Goal: Register for event/course

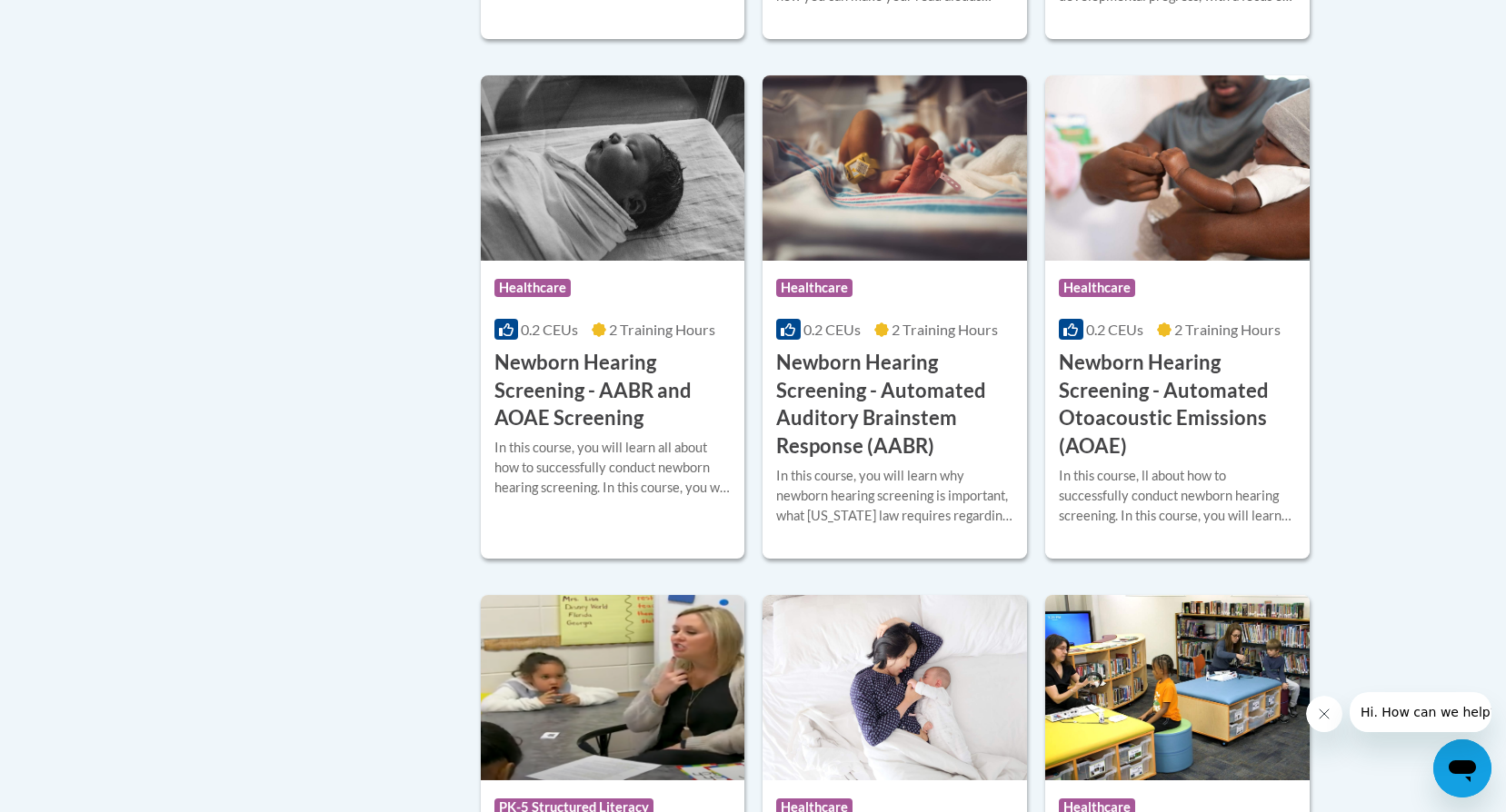
scroll to position [3271, 0]
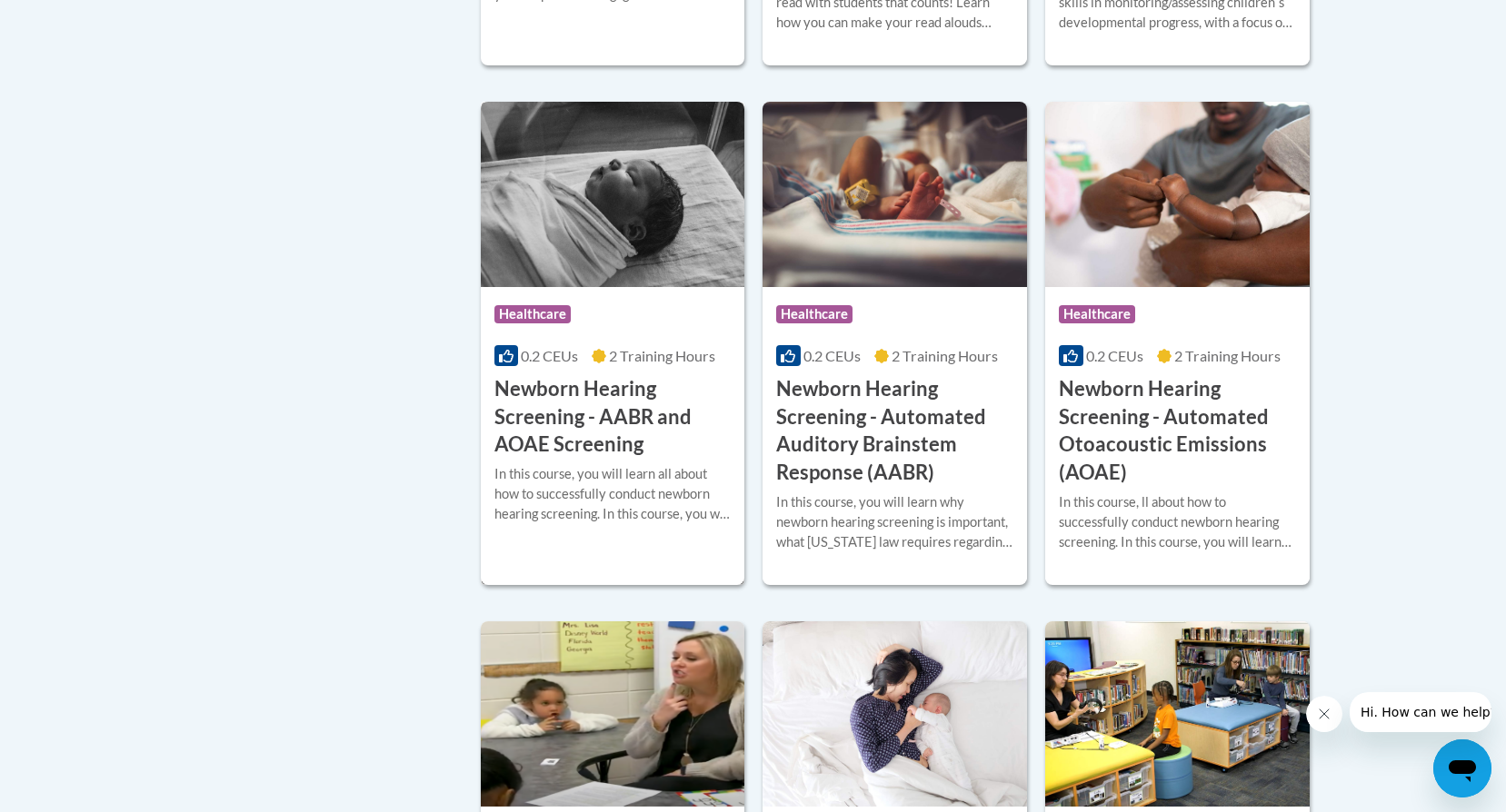
click at [540, 435] on h3 "Newborn Hearing Screening - AABR and AOAE Screening" at bounding box center [613, 417] width 237 height 83
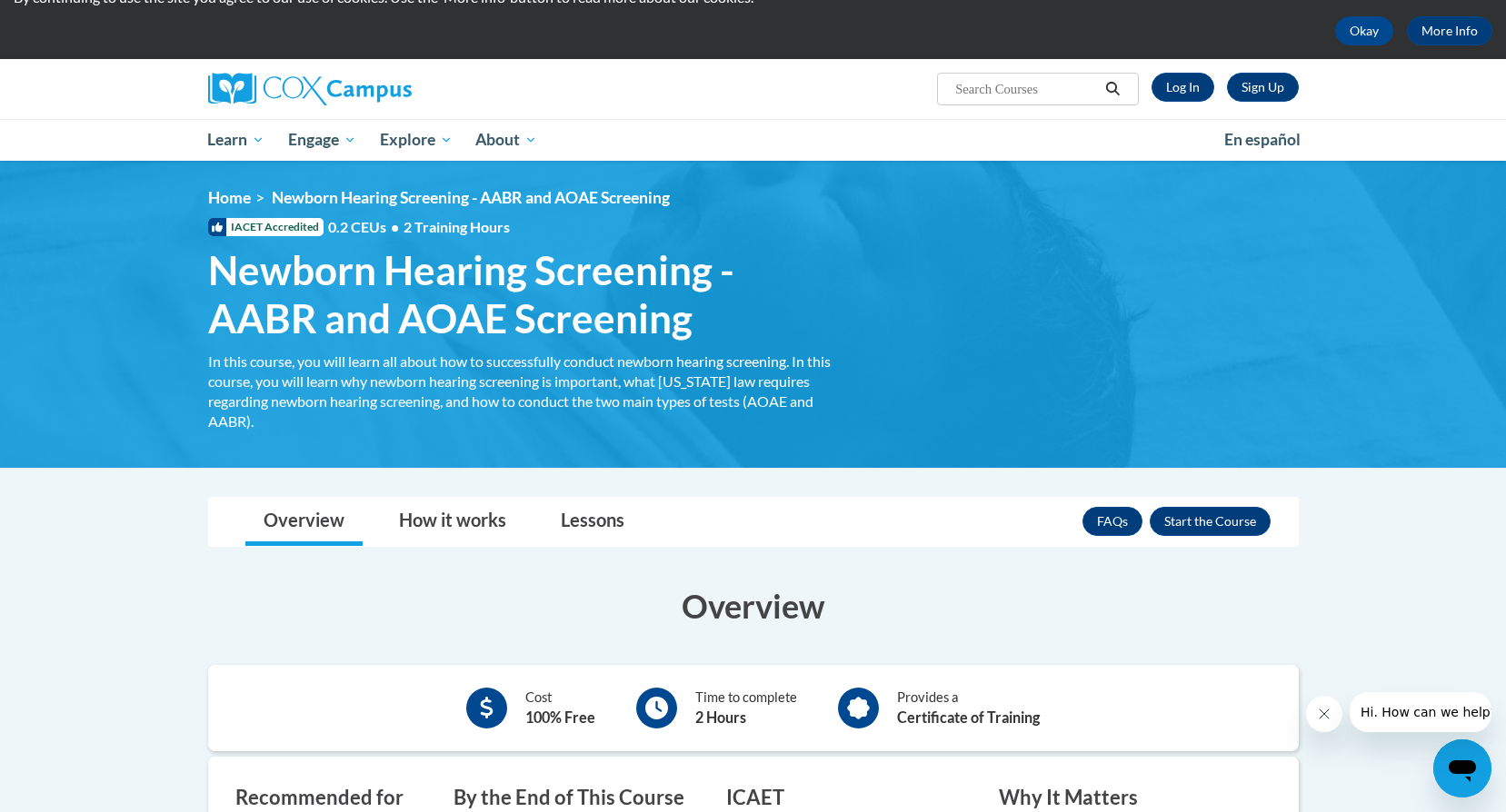
scroll to position [273, 0]
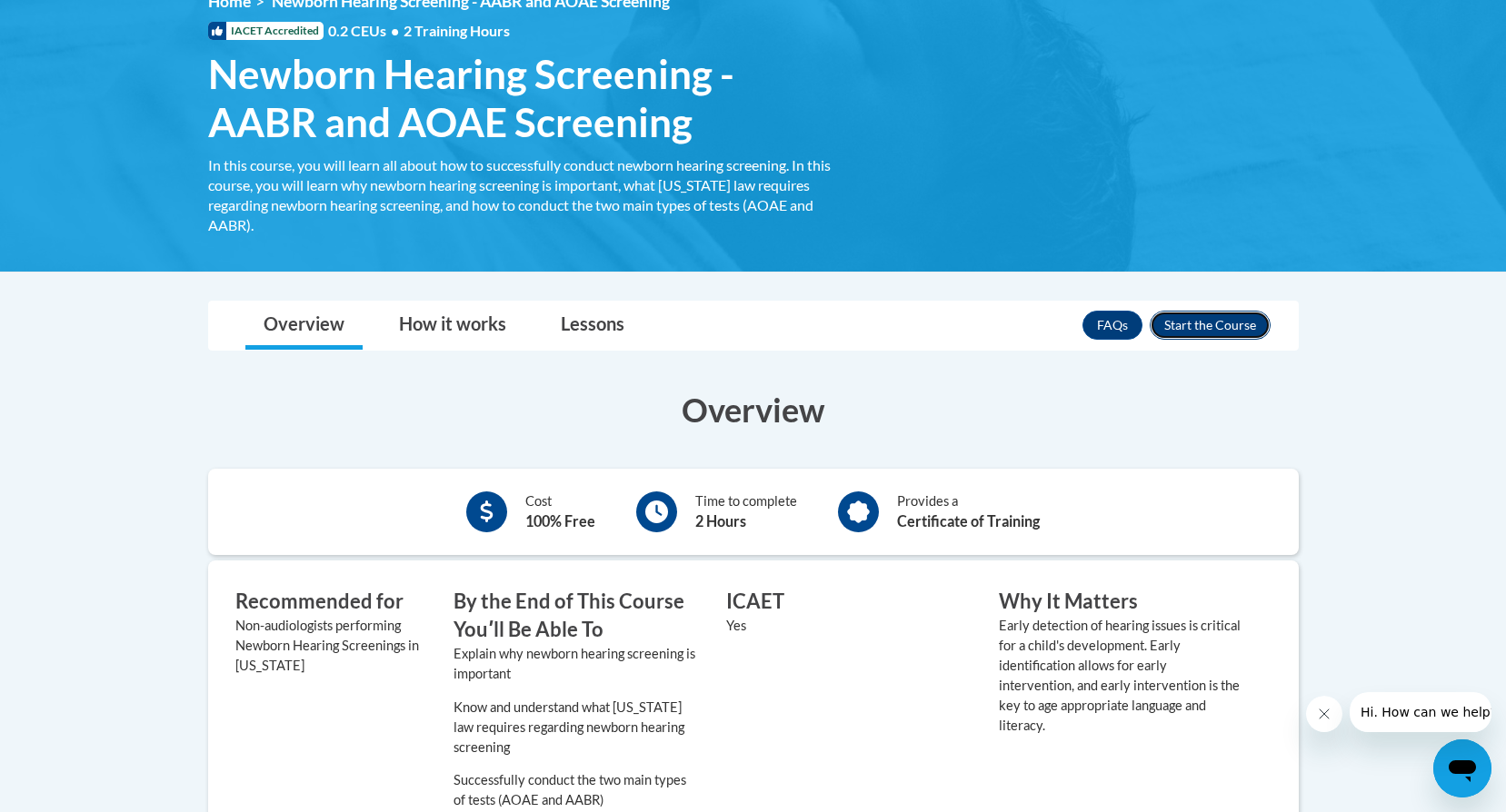
click at [1247, 339] on button "Enroll" at bounding box center [1210, 326] width 121 height 29
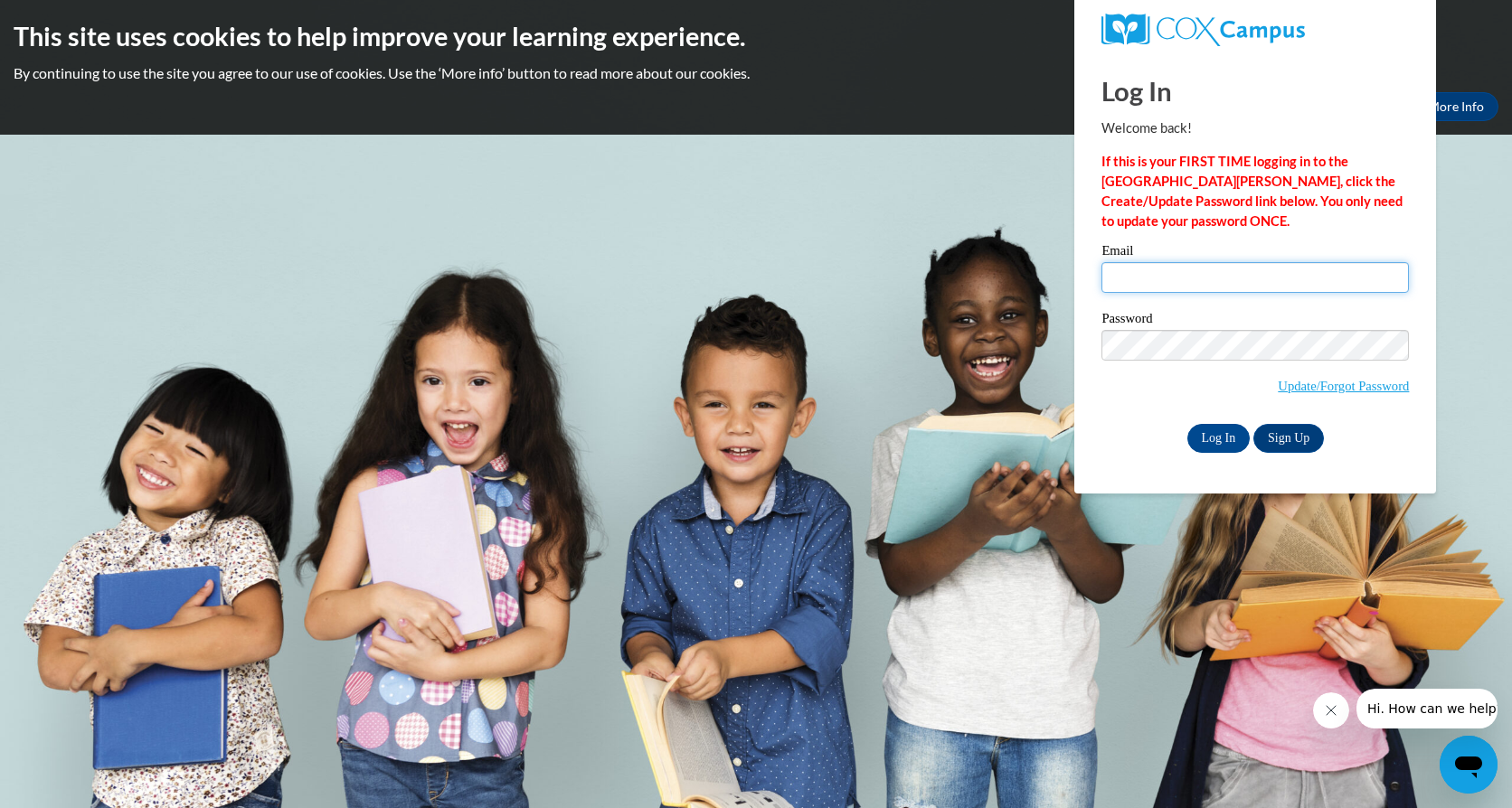
click at [1214, 272] on input "Email" at bounding box center [1254, 278] width 307 height 31
click at [1109, 246] on label "Email" at bounding box center [1254, 253] width 307 height 19
click at [1109, 263] on input "Email" at bounding box center [1254, 278] width 307 height 31
click at [1281, 435] on link "Sign Up" at bounding box center [1288, 439] width 70 height 29
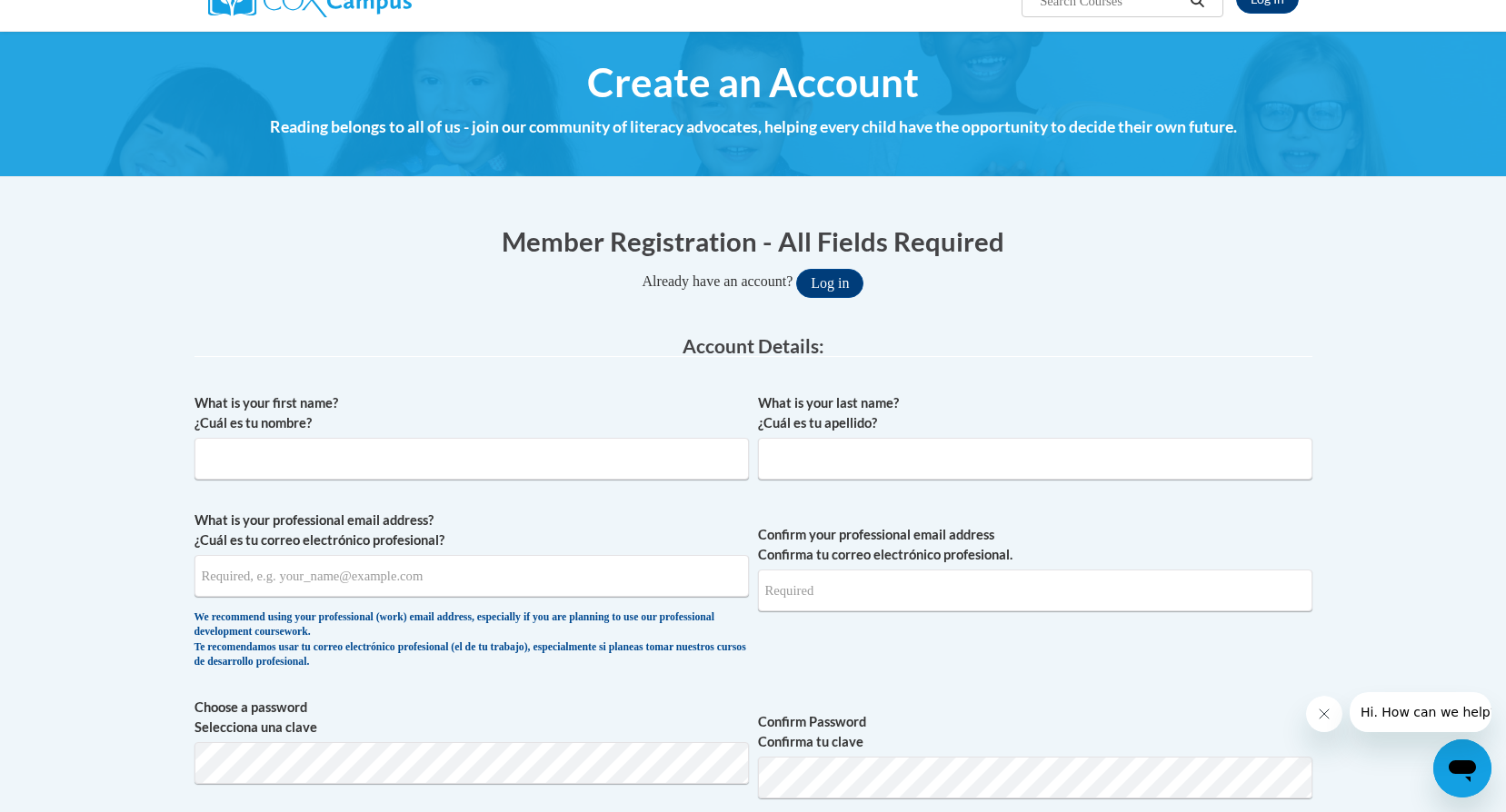
scroll to position [181, 0]
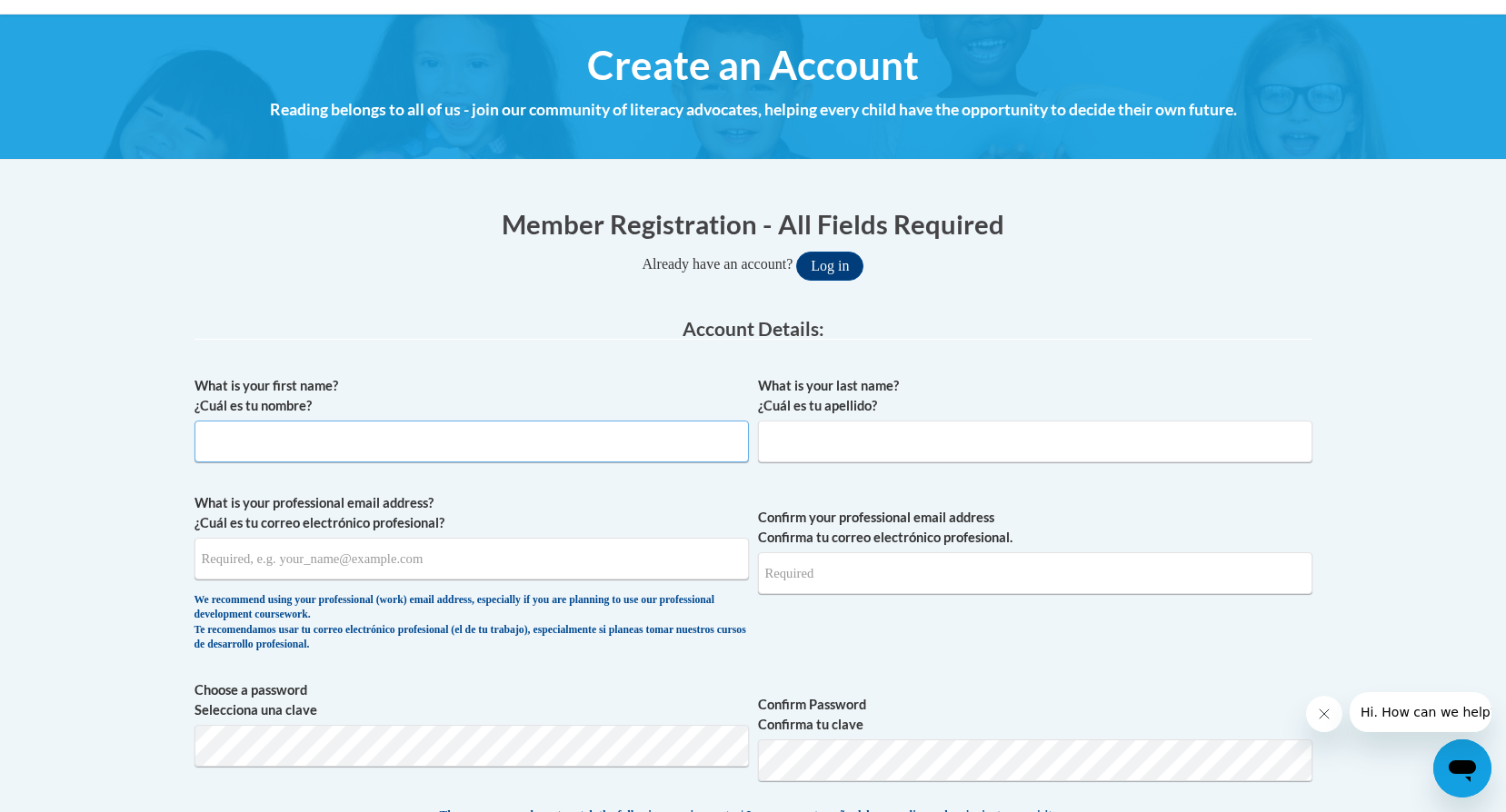
click at [455, 436] on input "What is your first name? ¿Cuál es tu nombre?" at bounding box center [471, 441] width 554 height 42
type input "Nancy"
drag, startPoint x: 816, startPoint y: 443, endPoint x: 811, endPoint y: 455, distance: 13.0
click at [816, 444] on input "What is your last name? ¿Cuál es tu apellido?" at bounding box center [1035, 441] width 554 height 42
type input "Cruz"
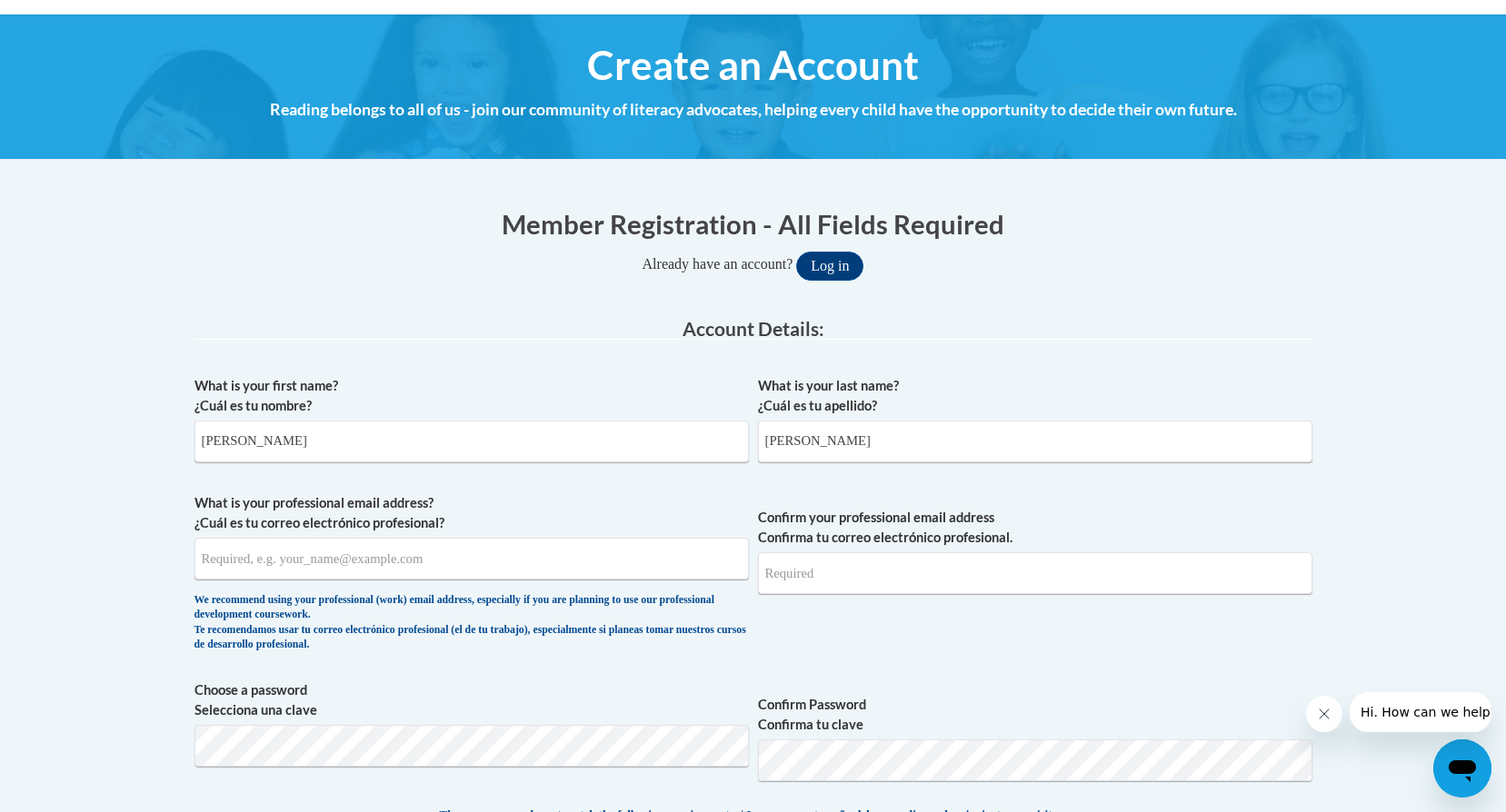
click at [671, 482] on div "What is your first name? ¿Cuál es tu nombre? Nancy What is your last name? ¿Cuá…" at bounding box center [753, 781] width 1118 height 829
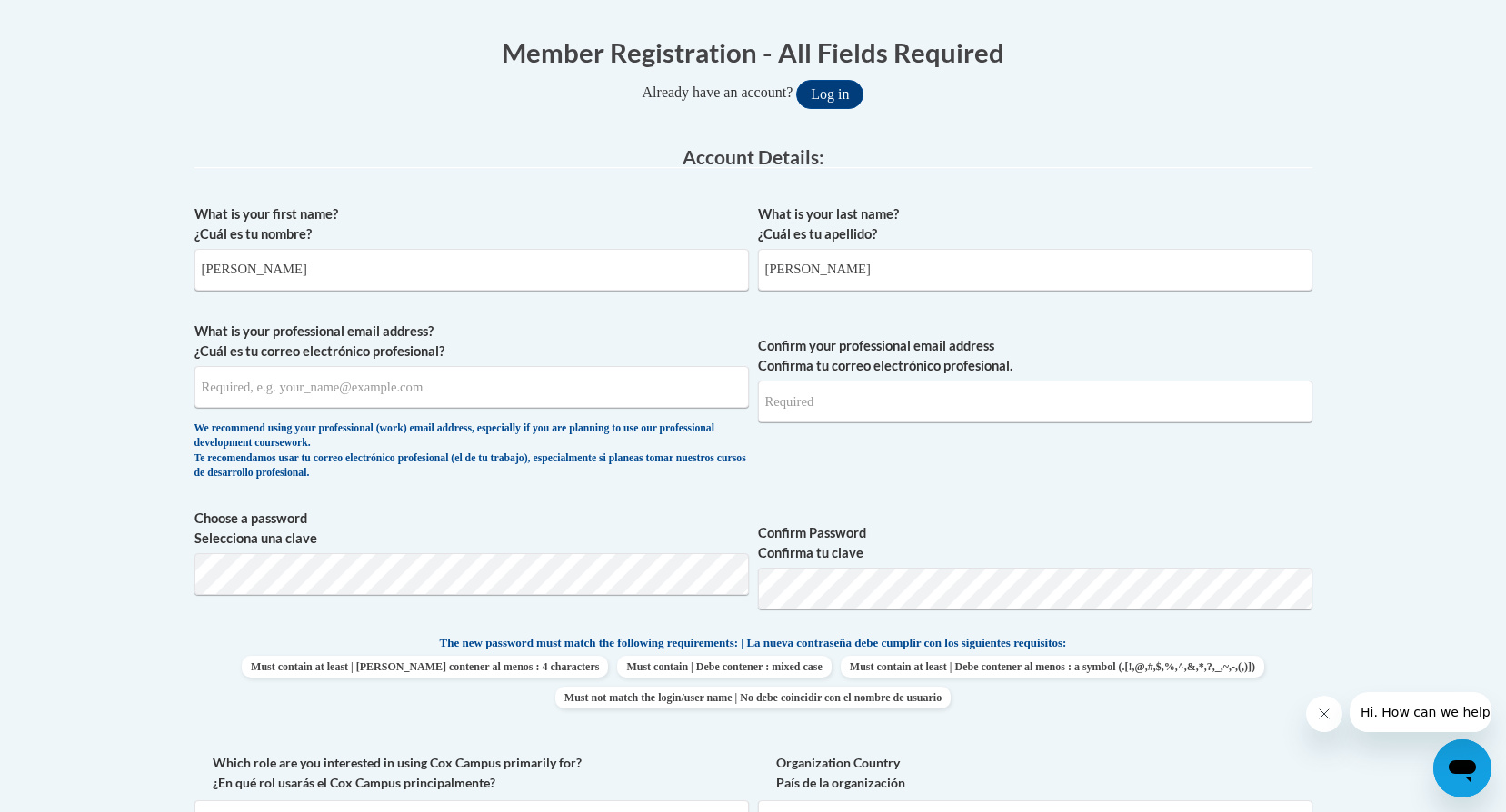
scroll to position [364, 0]
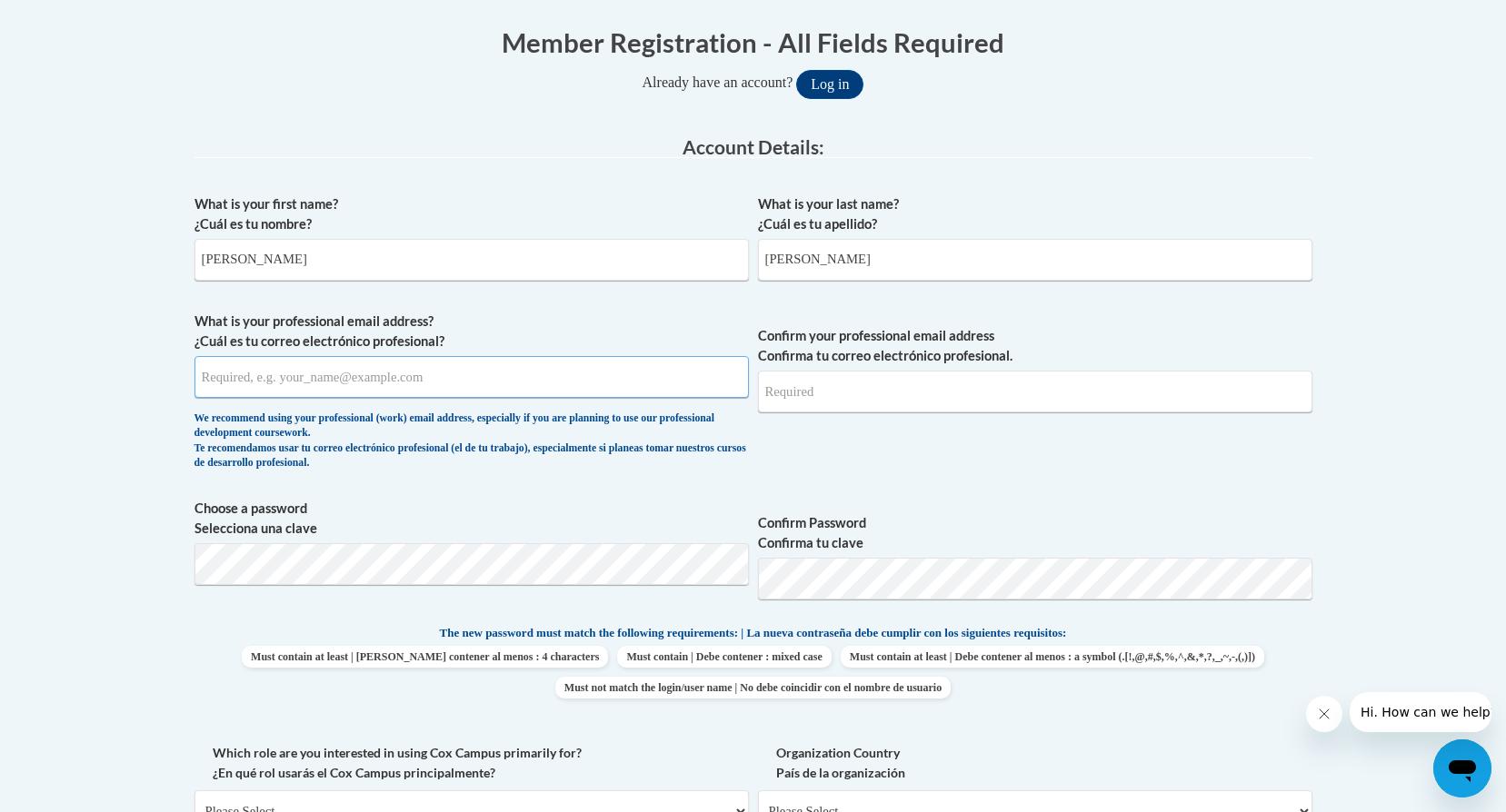
click at [476, 381] on input "What is your professional email address? ¿Cuál es tu correo electrónico profesi…" at bounding box center [471, 377] width 554 height 42
type input "Nancy.Cruz@dph.ga.gov"
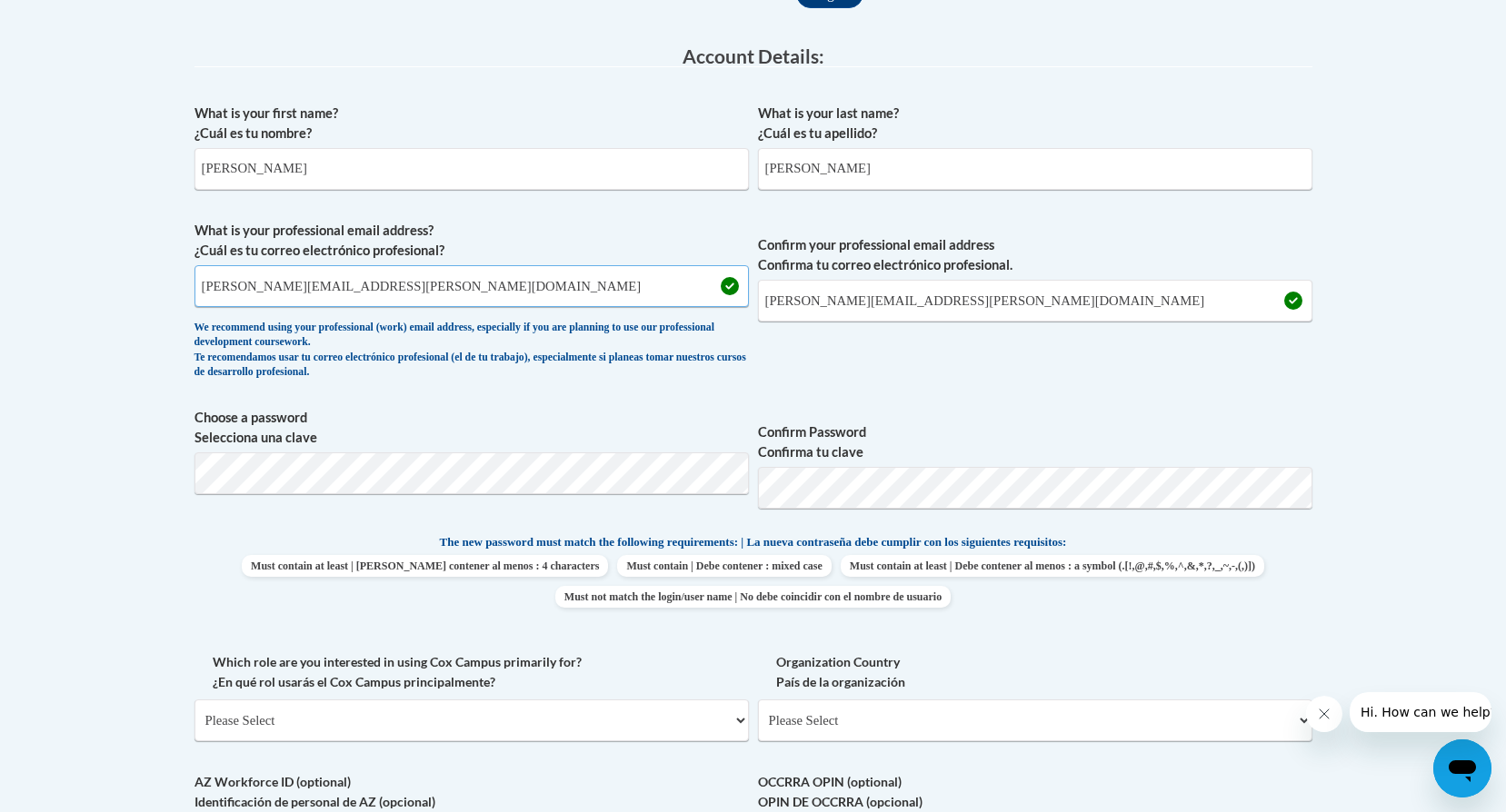
scroll to position [545, 0]
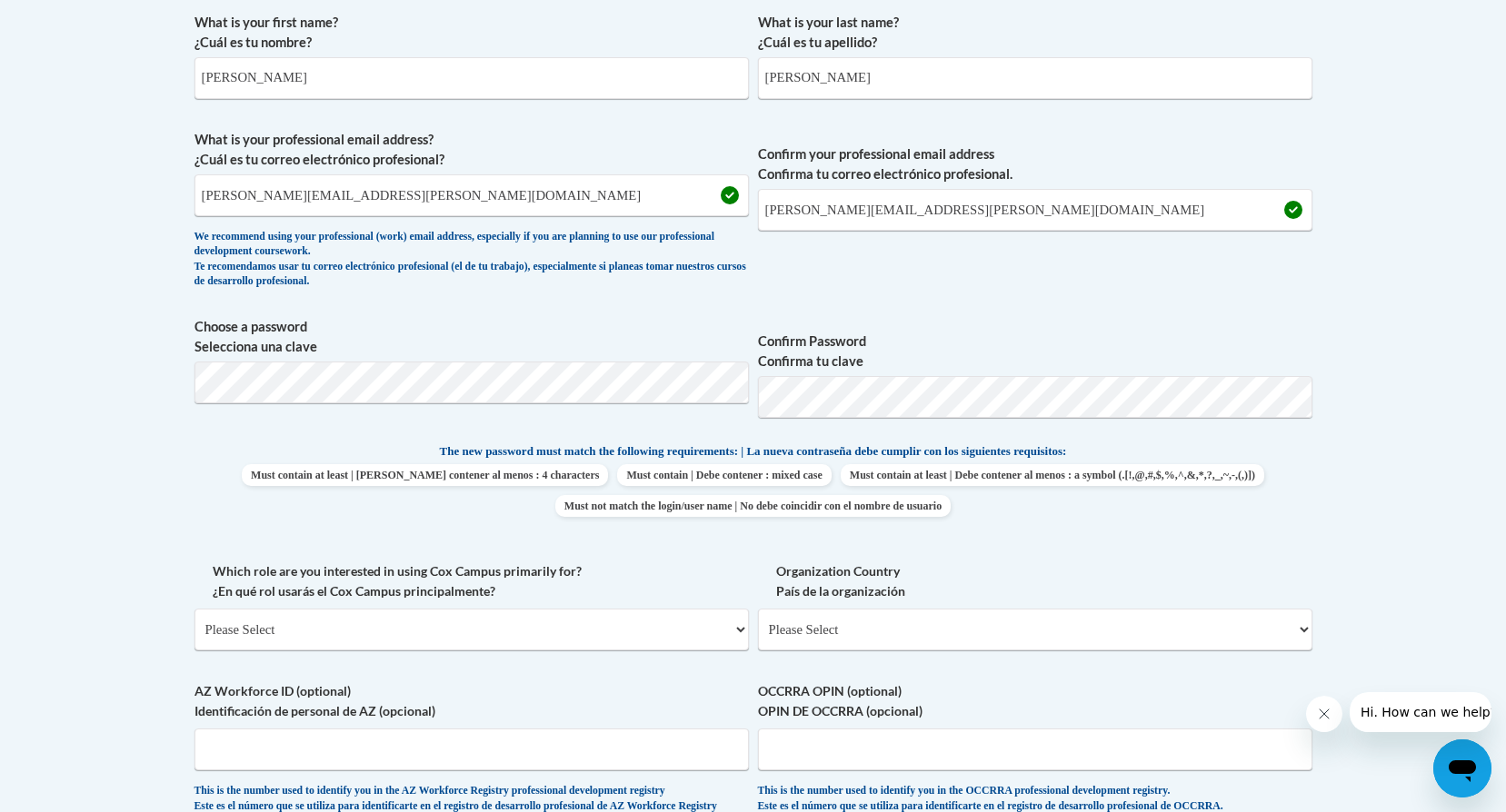
click at [419, 429] on span "Choose a password Selecciona una clave" at bounding box center [471, 375] width 554 height 116
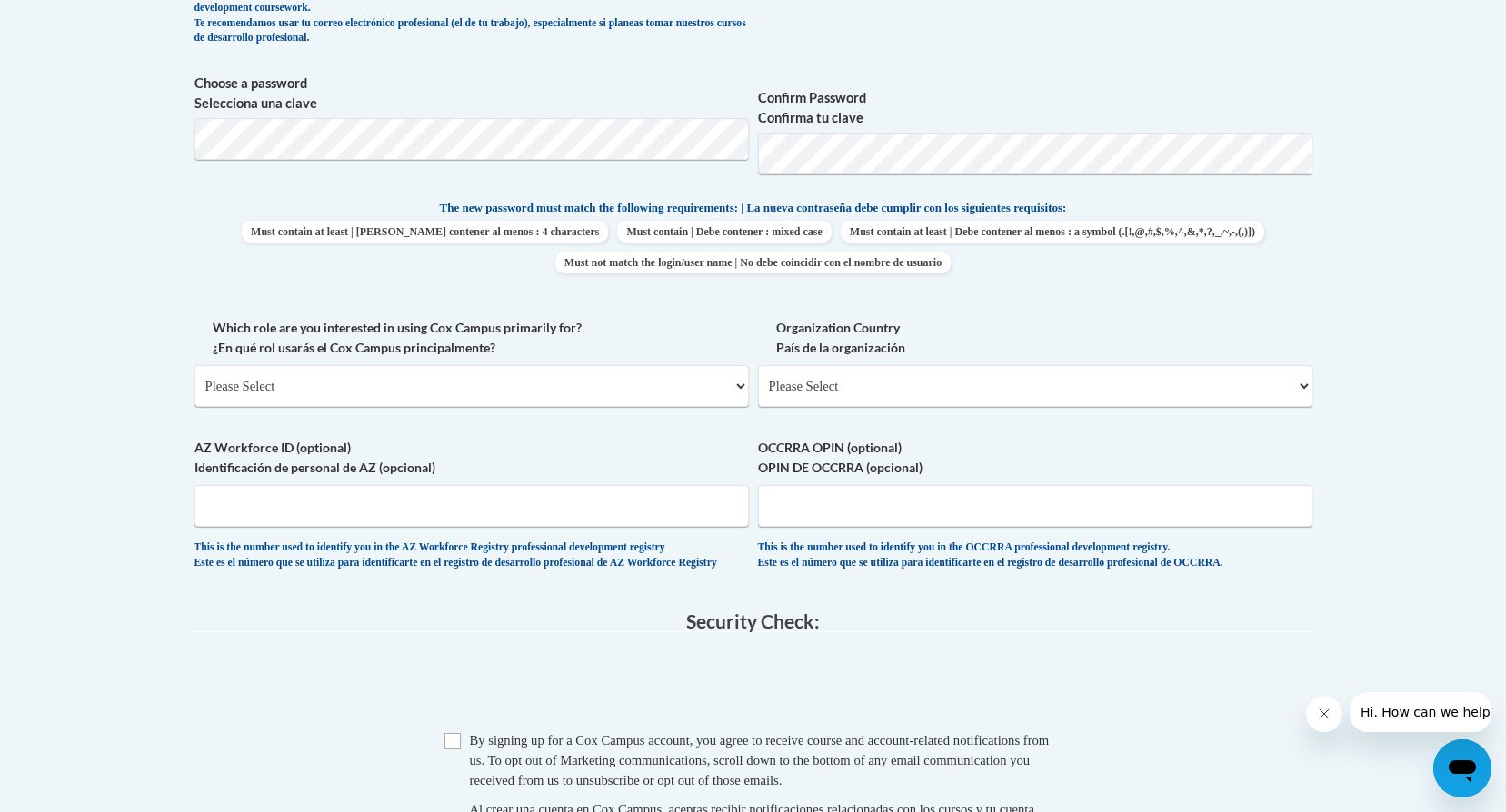
scroll to position [818, 0]
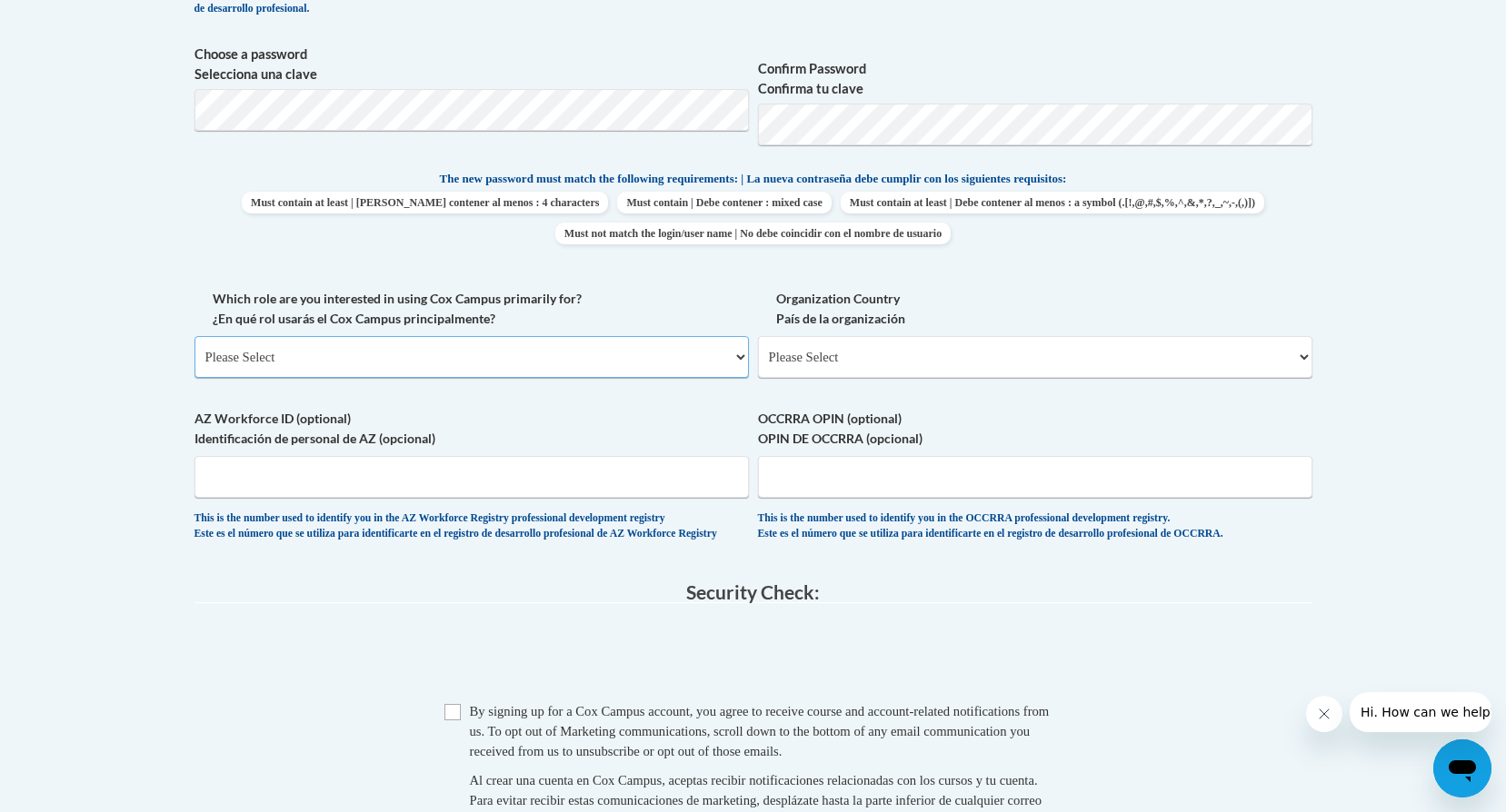
click at [736, 365] on select "Please Select College/University | Colegio/Universidad Community/Nonprofit Part…" at bounding box center [471, 357] width 554 height 42
click at [155, 334] on body "This site uses cookies to help improve your learning experience. By continuing …" at bounding box center [753, 291] width 1506 height 2218
click at [1314, 359] on div "Member Registration - All Fields Required Already have an account? Log in Prefe…" at bounding box center [753, 260] width 1145 height 1418
click at [1289, 359] on select "Please Select United States | Estados Unidos Outside of the United States | Fue…" at bounding box center [1035, 357] width 554 height 42
select select "ad49bcad-a171-4b2e-b99c-48b446064914"
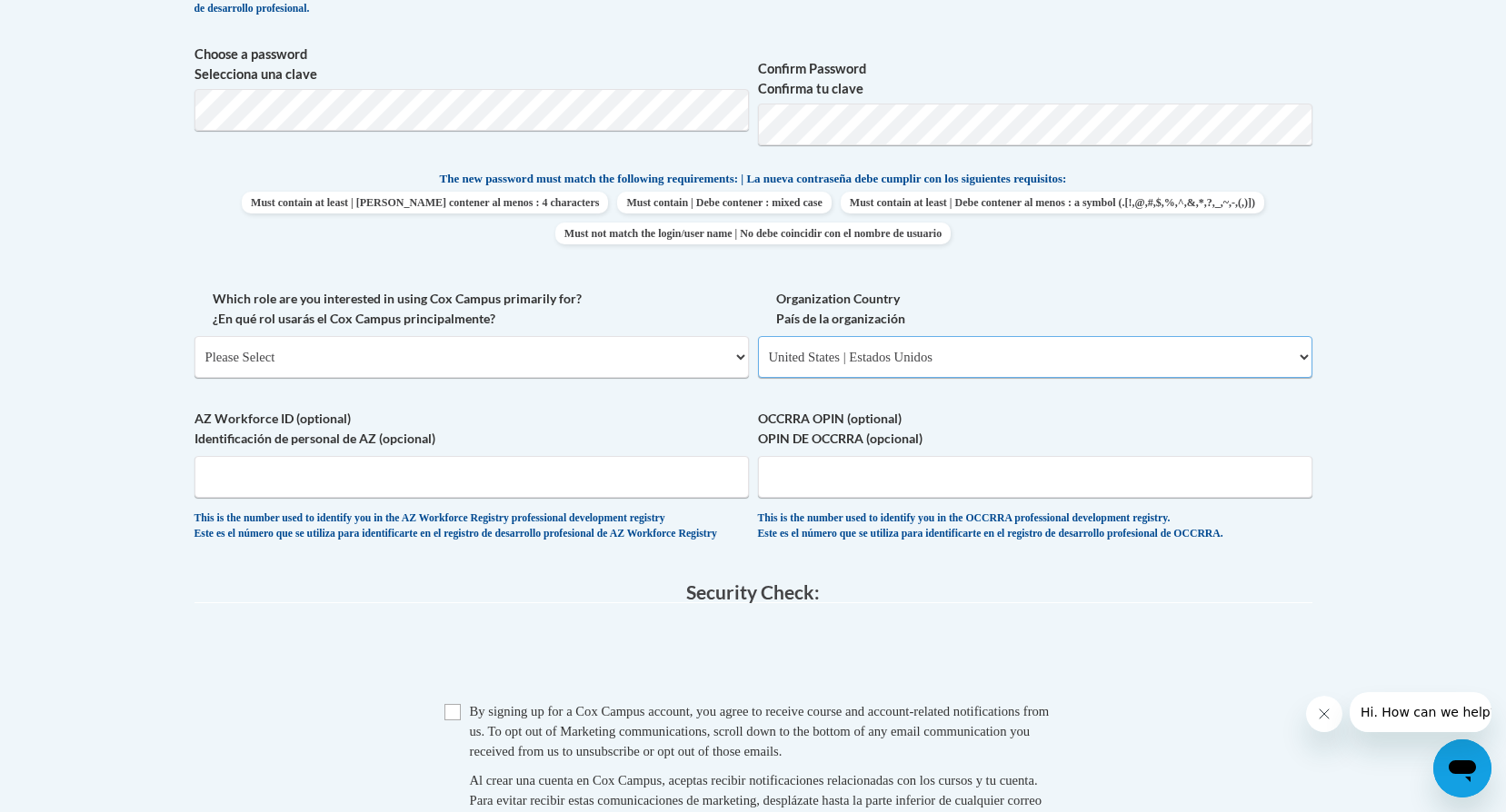
click at [758, 336] on select "Please Select United States | Estados Unidos Outside of the United States | Fue…" at bounding box center [1035, 357] width 554 height 42
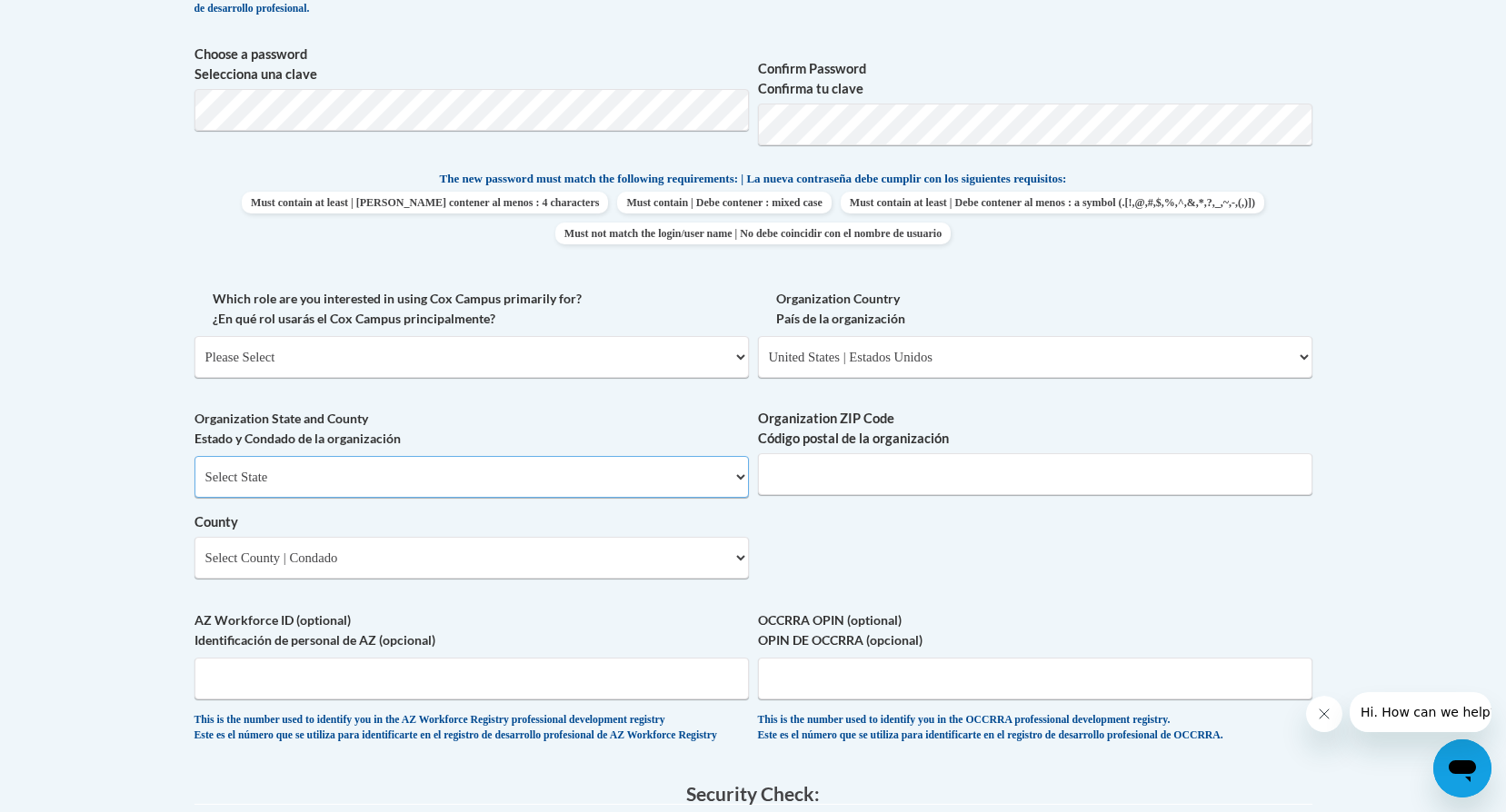
click at [515, 482] on select "Select State Alabama Alaska Arizona Arkansas California Colorado Connecticut De…" at bounding box center [471, 477] width 554 height 42
select select "Georgia"
click at [194, 456] on select "Select State Alabama Alaska Arizona Arkansas California Colorado Connecticut De…" at bounding box center [471, 477] width 554 height 42
click at [886, 533] on div "What is your first name? ¿Cuál es tu nombre? Nancy What is your last name? ¿Cuá…" at bounding box center [753, 246] width 1118 height 1031
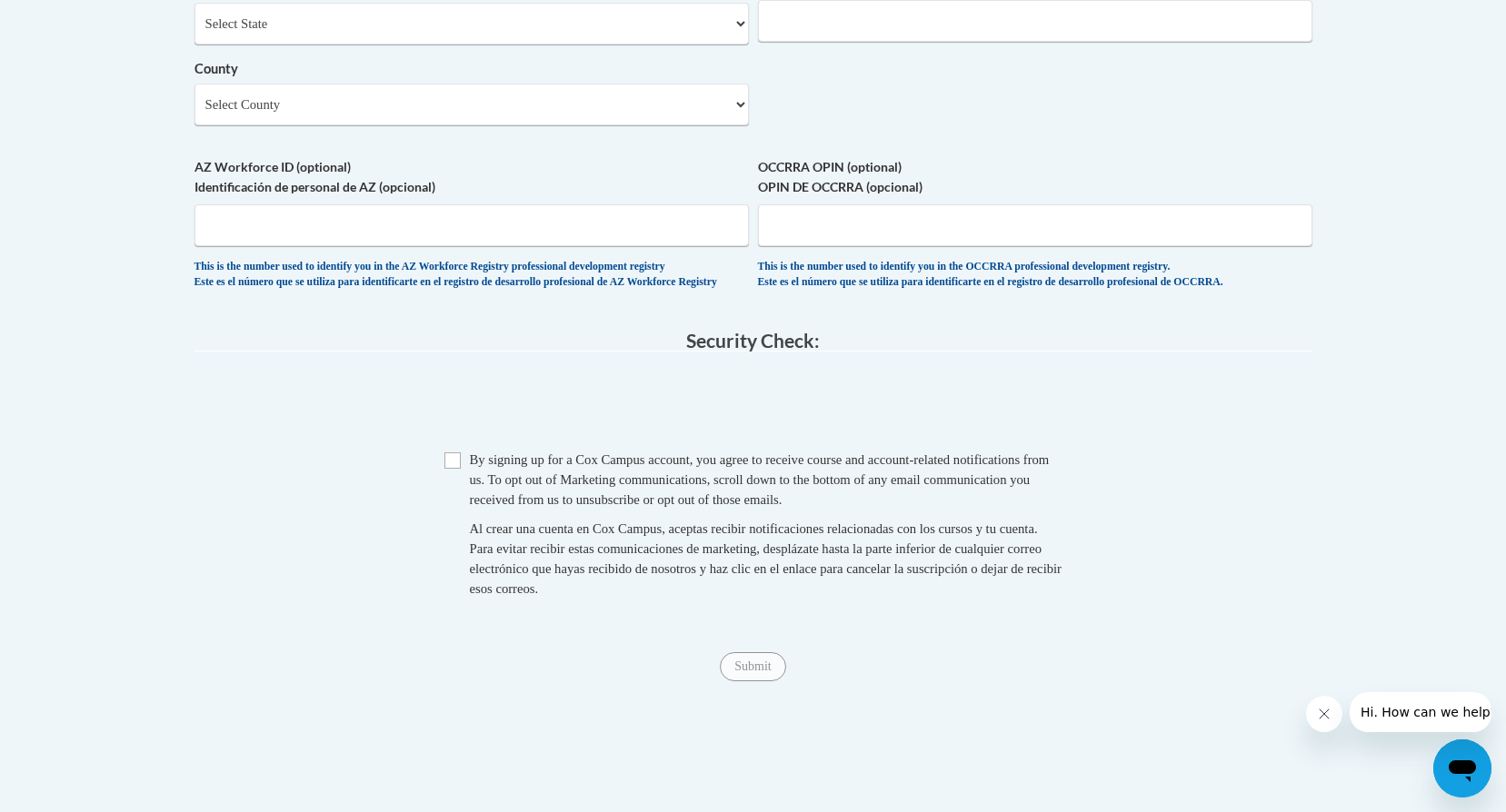
scroll to position [1272, 0]
click at [452, 468] on input "Checkbox" at bounding box center [452, 459] width 17 height 17
checkbox input "true"
click at [757, 681] on input "Submit" at bounding box center [753, 666] width 66 height 29
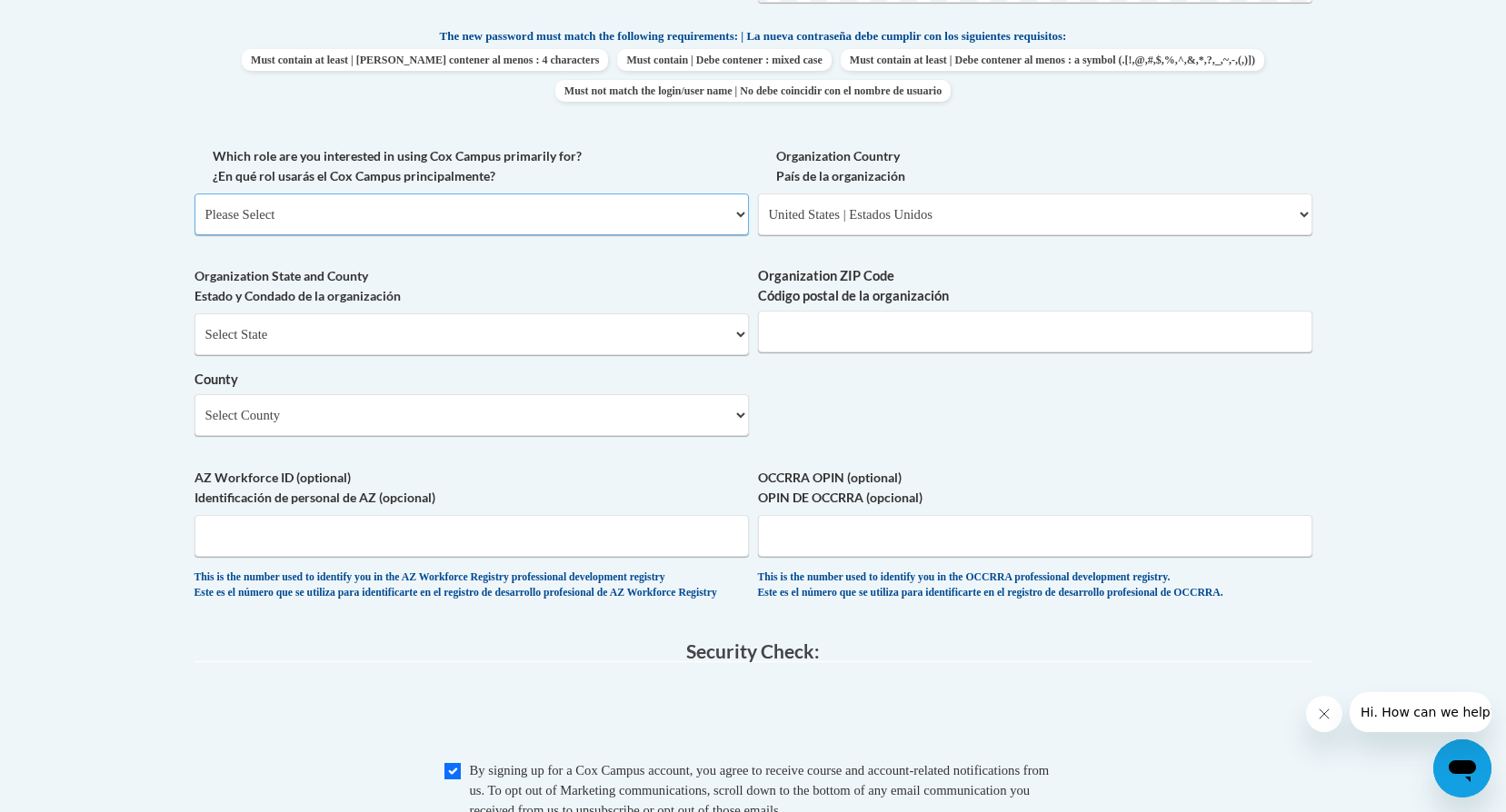
scroll to position [882, 0]
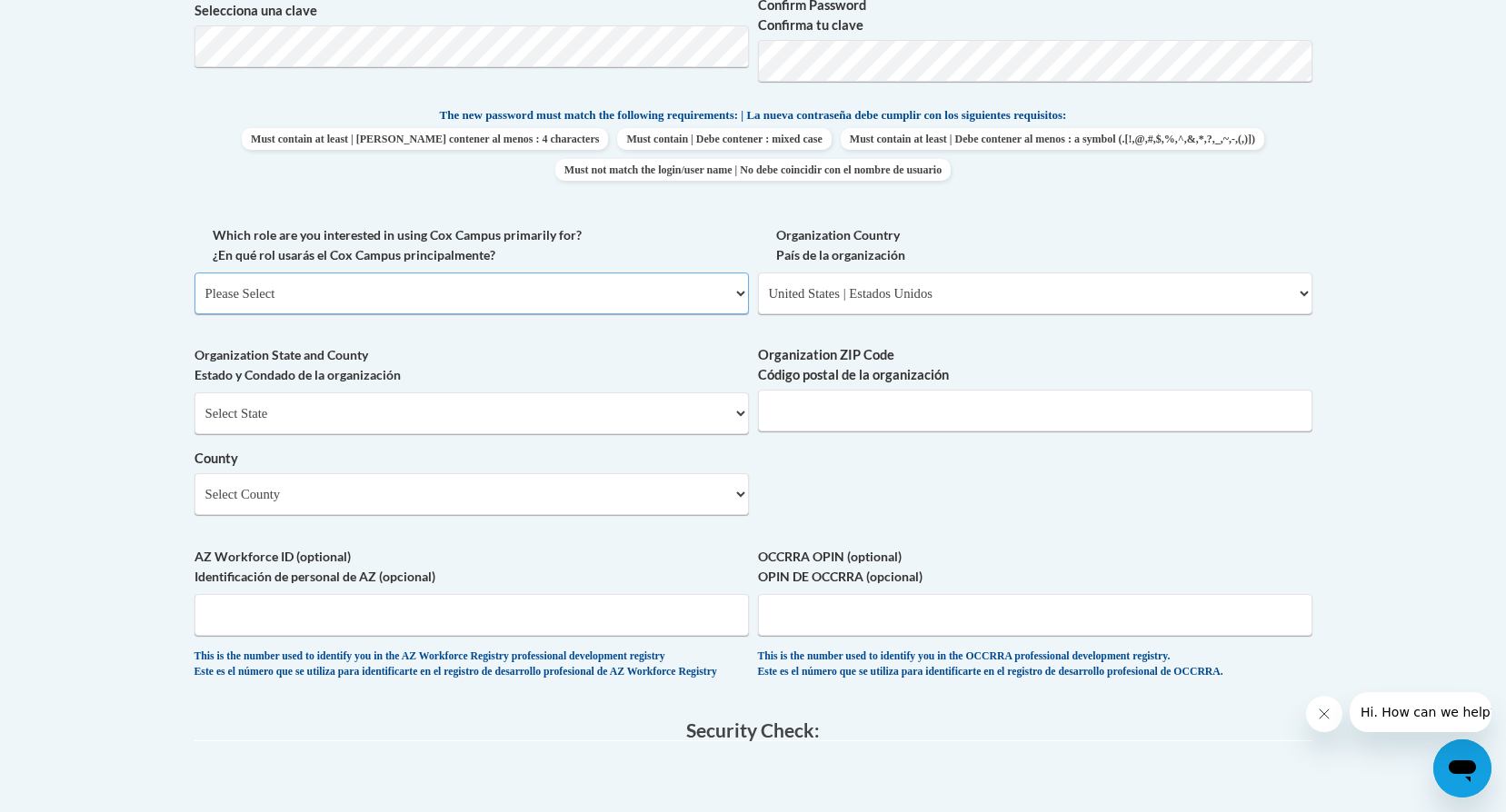
click at [649, 297] on select "Please Select College/University | Colegio/Universidad Community/Nonprofit Part…" at bounding box center [471, 293] width 554 height 42
select select "dc7172d6-9229-4d8e-ba4e-8a66fb6d7019"
click at [194, 273] on select "Please Select College/University | Colegio/Universidad Community/Nonprofit Part…" at bounding box center [471, 293] width 554 height 42
select select "null"
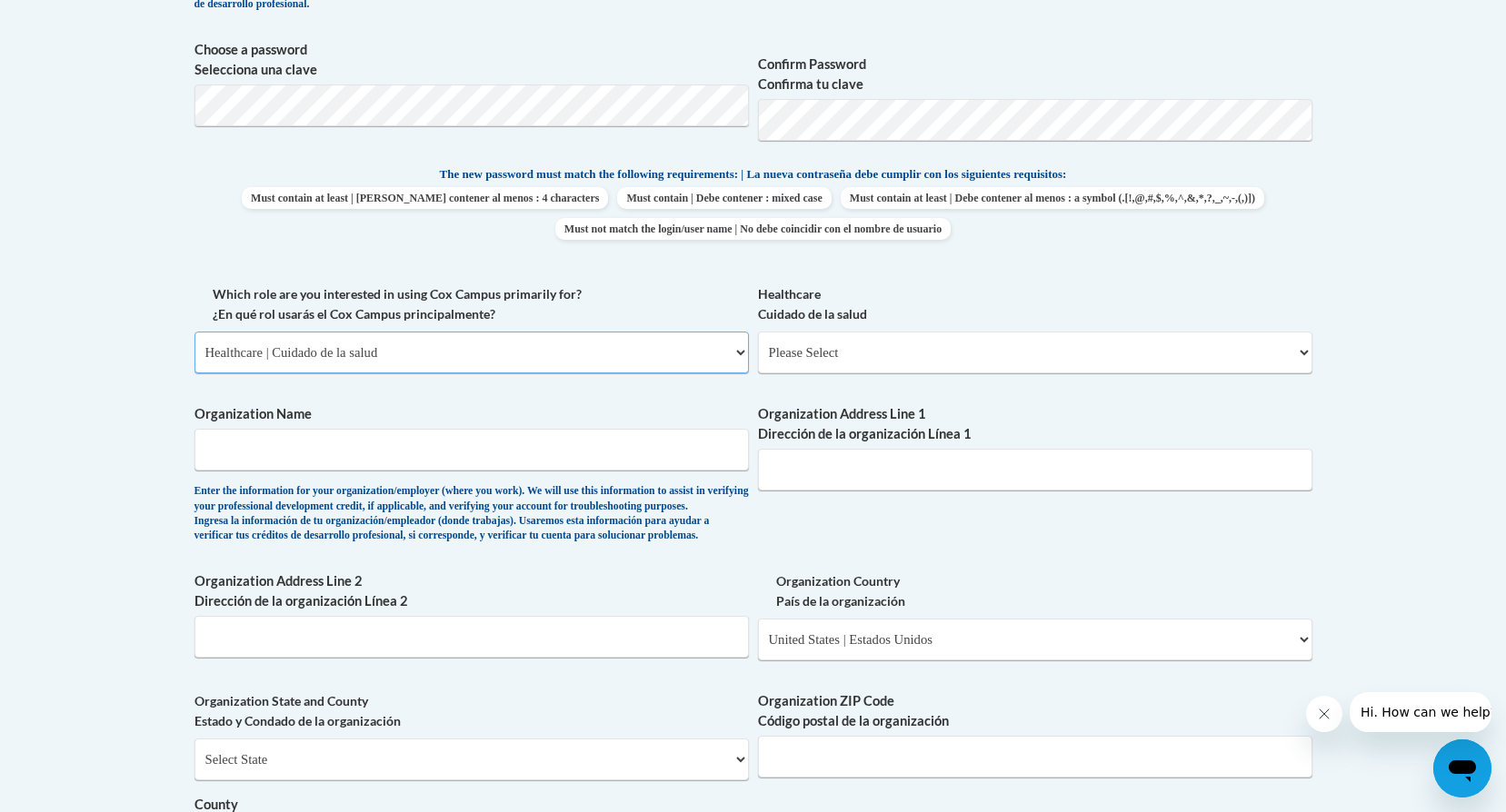
scroll to position [790, 0]
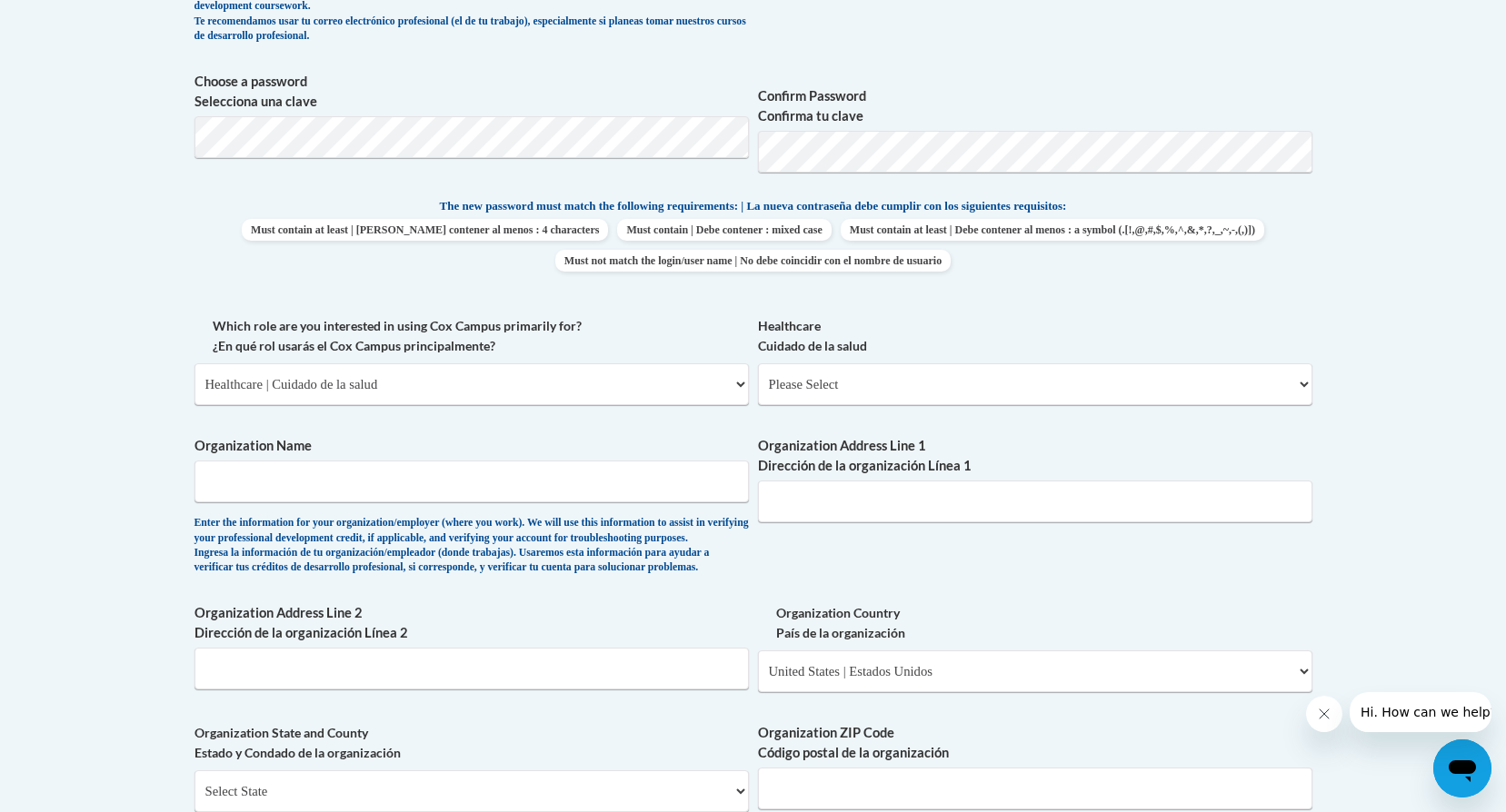
click at [892, 562] on div "What is your first name? ¿Cuál es tu nombre? Nancy What is your last name? ¿Cuá…" at bounding box center [753, 417] width 1118 height 1317
click at [985, 393] on select "Please Select Clinical Education | Educación clinica Executive Leadership | Líd…" at bounding box center [1035, 384] width 554 height 42
select select "201ed37f-8d8d-4a60-b3ab-02ba357786a1"
click at [758, 364] on select "Please Select Clinical Education | Educación clinica Executive Leadership | Líd…" at bounding box center [1035, 384] width 554 height 42
click at [796, 559] on div "What is your first name? ¿Cuál es tu nombre? Nancy What is your last name? ¿Cuá…" at bounding box center [753, 417] width 1118 height 1317
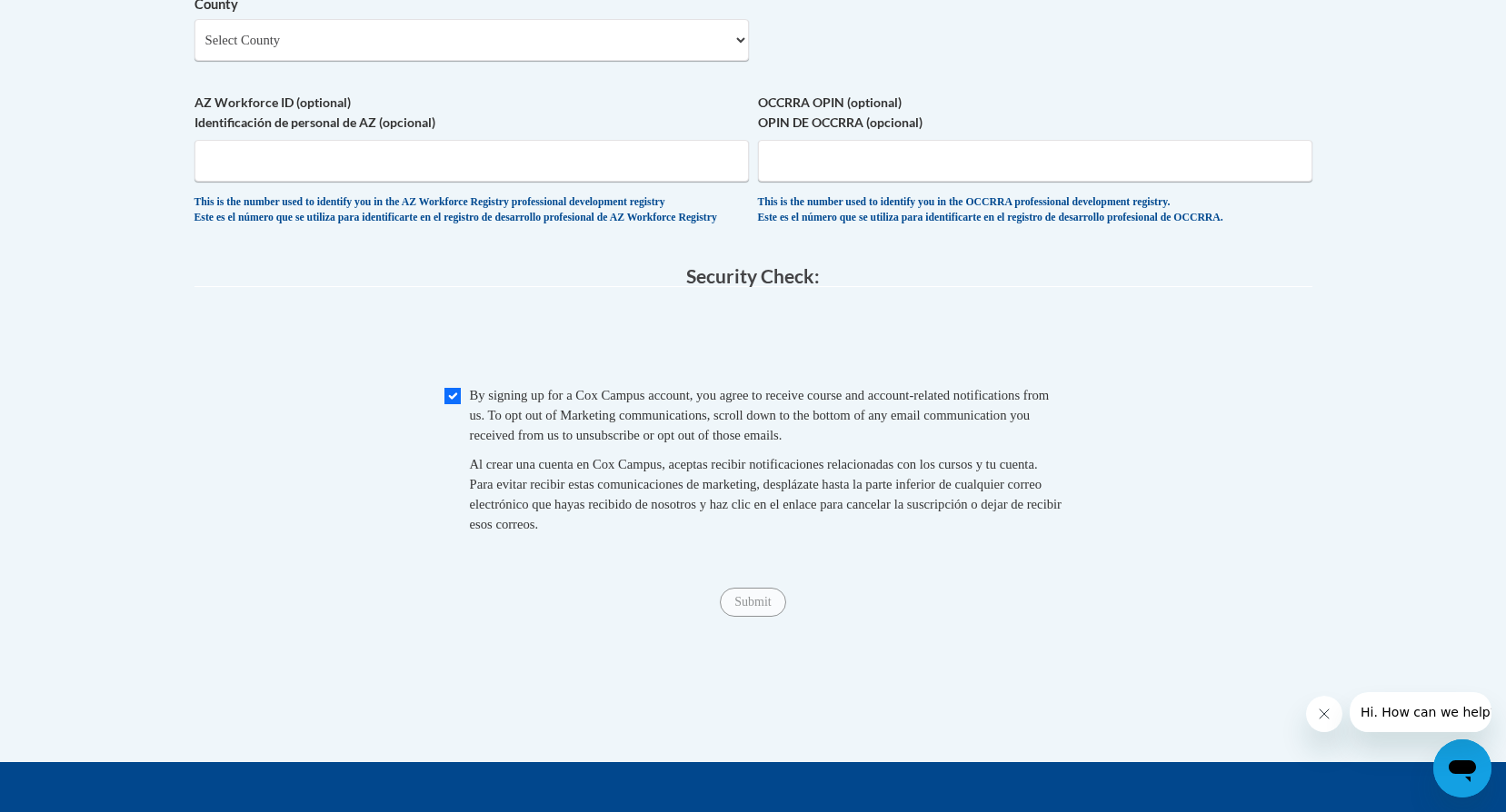
scroll to position [1790, 0]
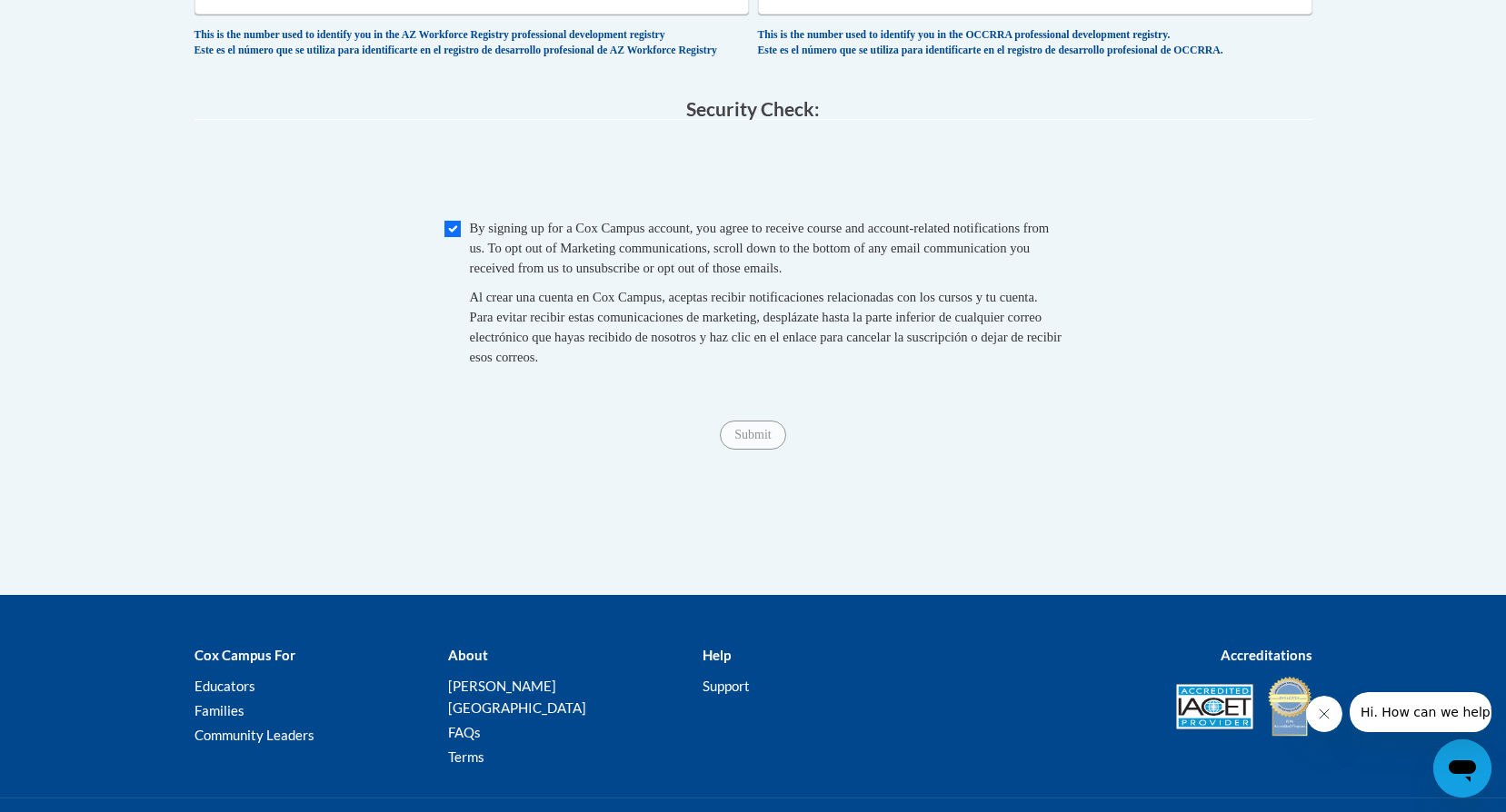
click at [668, 450] on div "Submit Submit" at bounding box center [753, 435] width 1118 height 29
click at [898, 450] on div "Submit Submit" at bounding box center [753, 435] width 1118 height 29
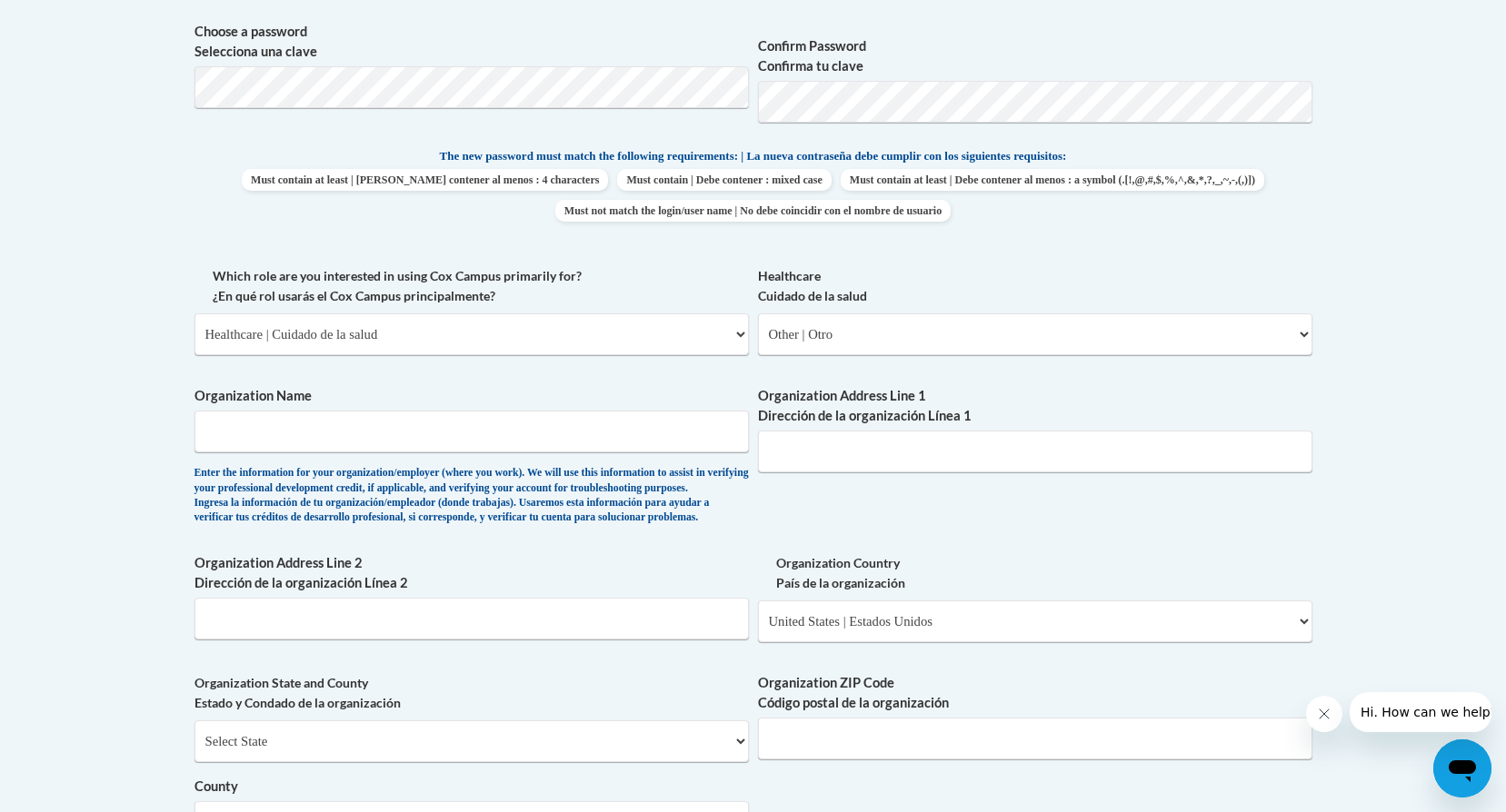
scroll to position [790, 0]
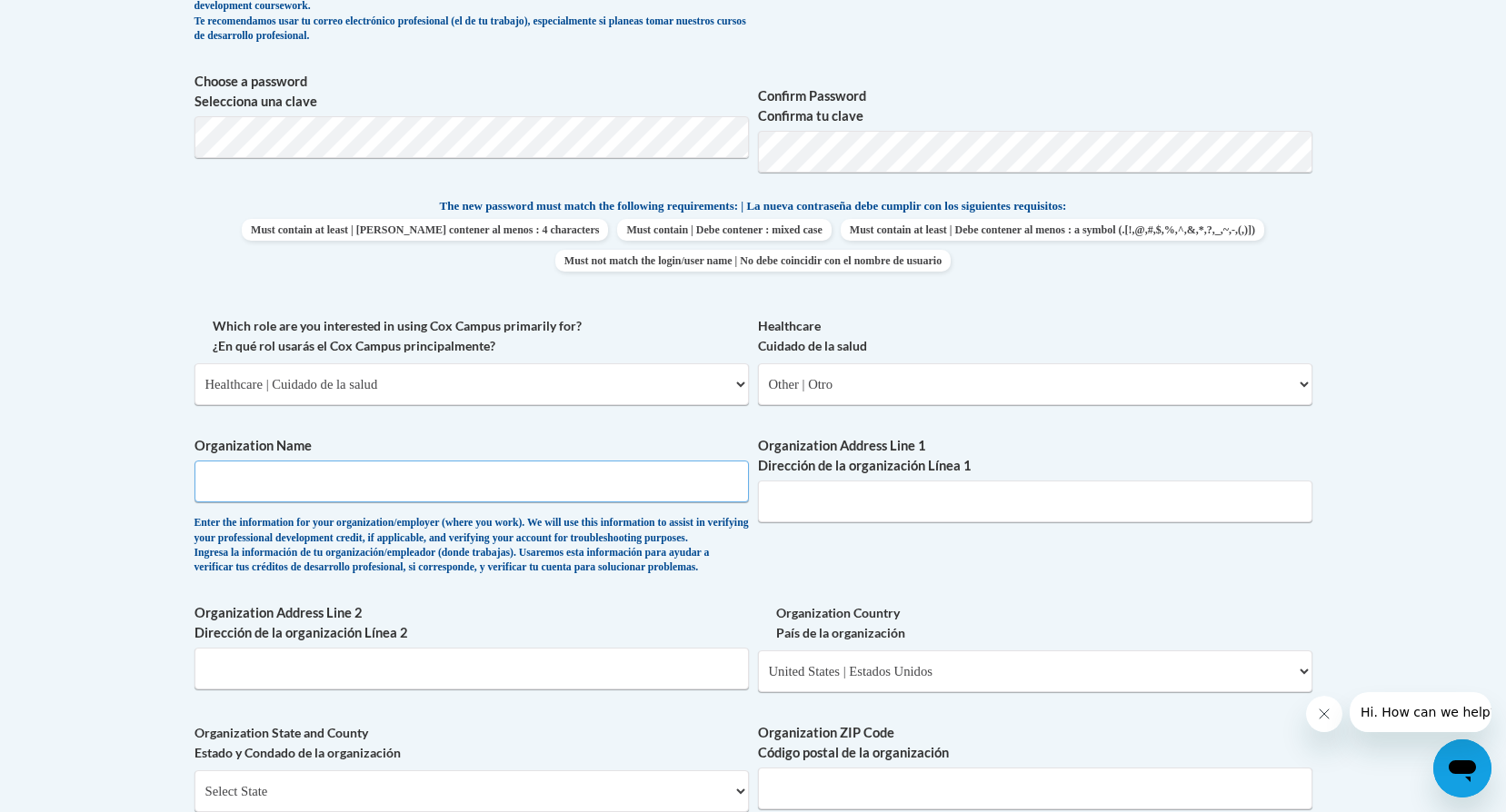
click at [460, 493] on input "Organization Name" at bounding box center [471, 482] width 554 height 42
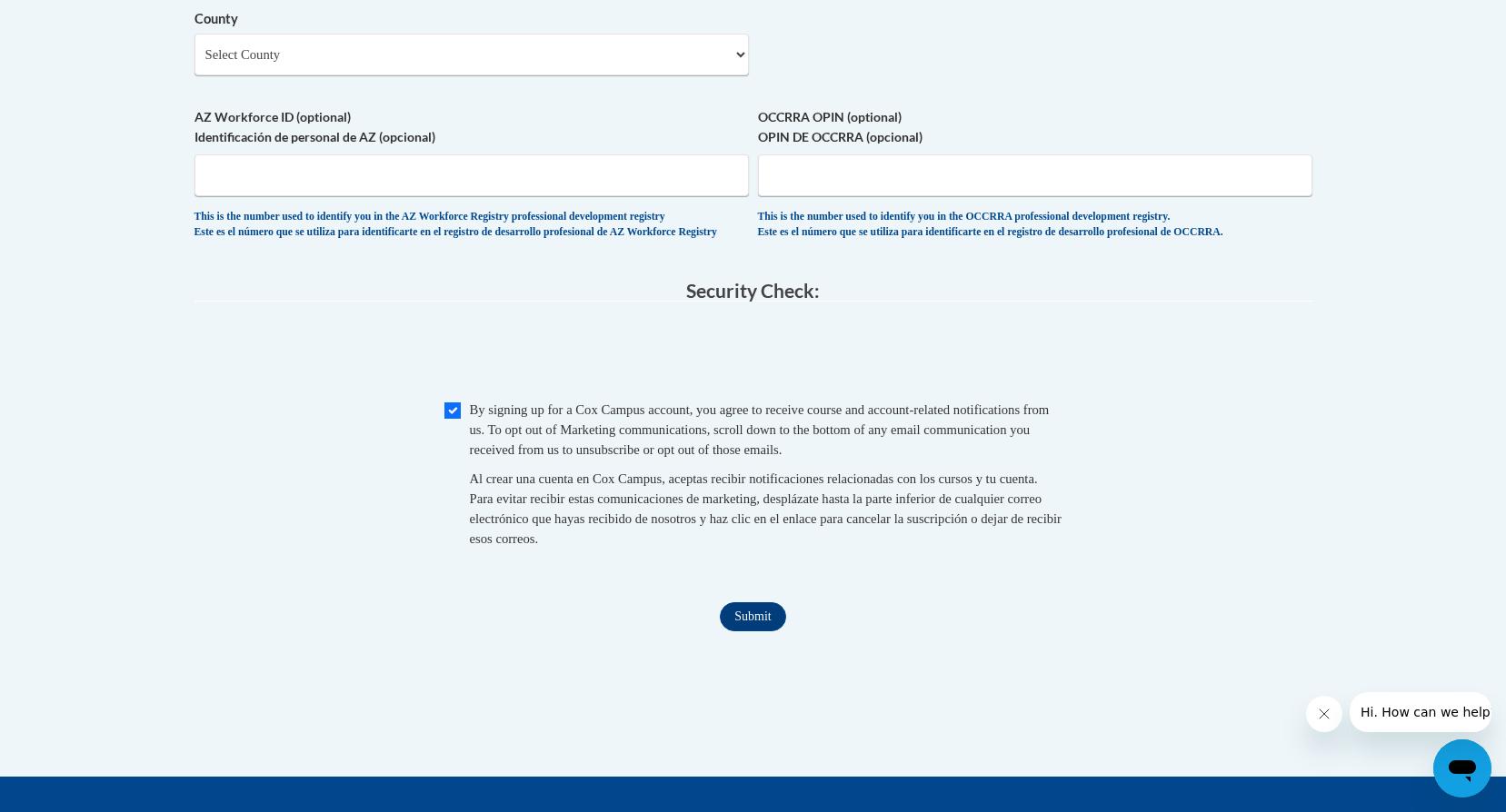
click at [559, 390] on span "0cAFcWeA5I7Rget6N1XZ7pWBUrdDF7yVPhUMgl3R9j6ORT8jEhQfD9leFPY8V9loNajHz3FXNsdbaBt…" at bounding box center [753, 355] width 1118 height 71
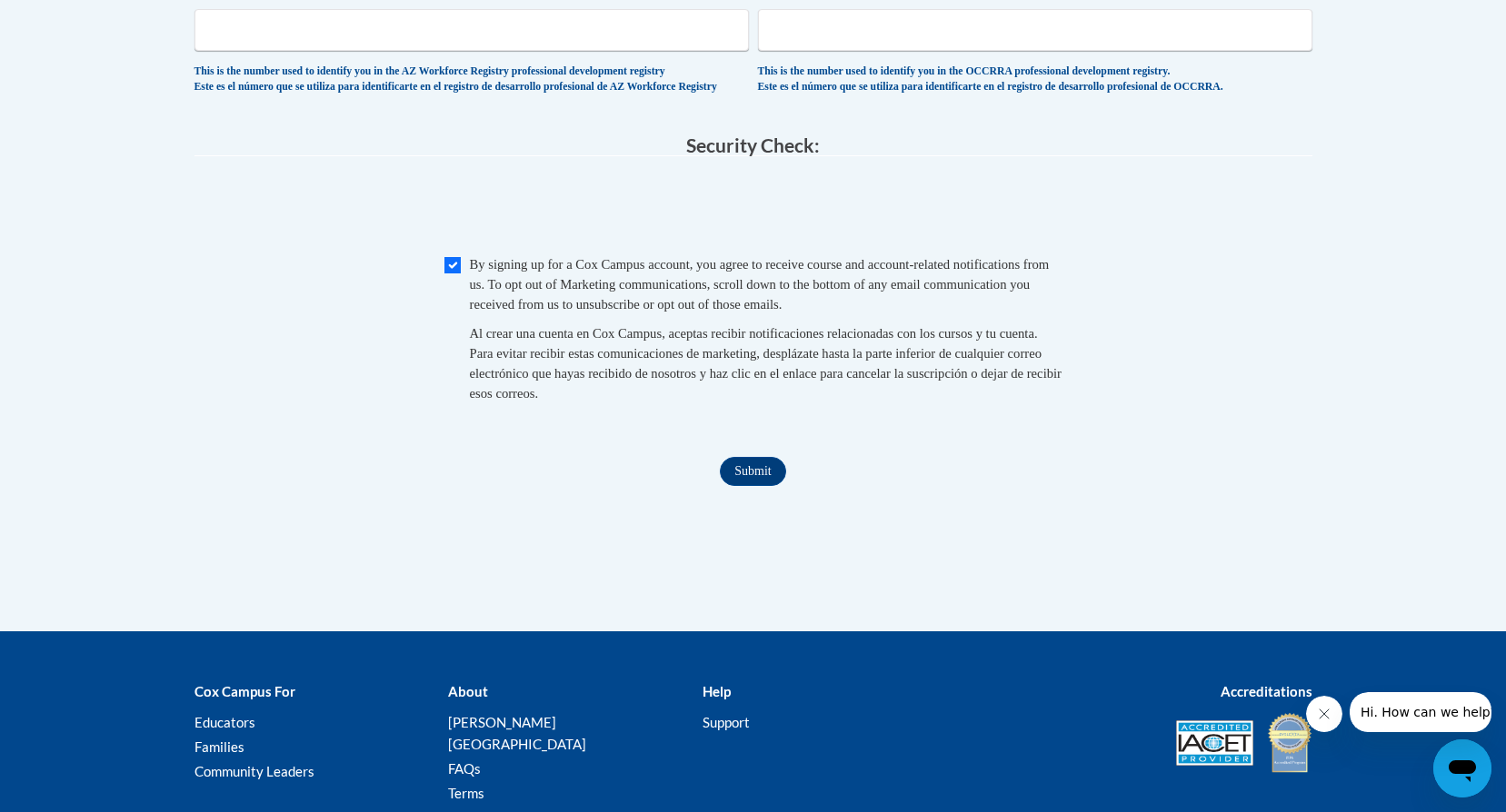
scroll to position [1790, 0]
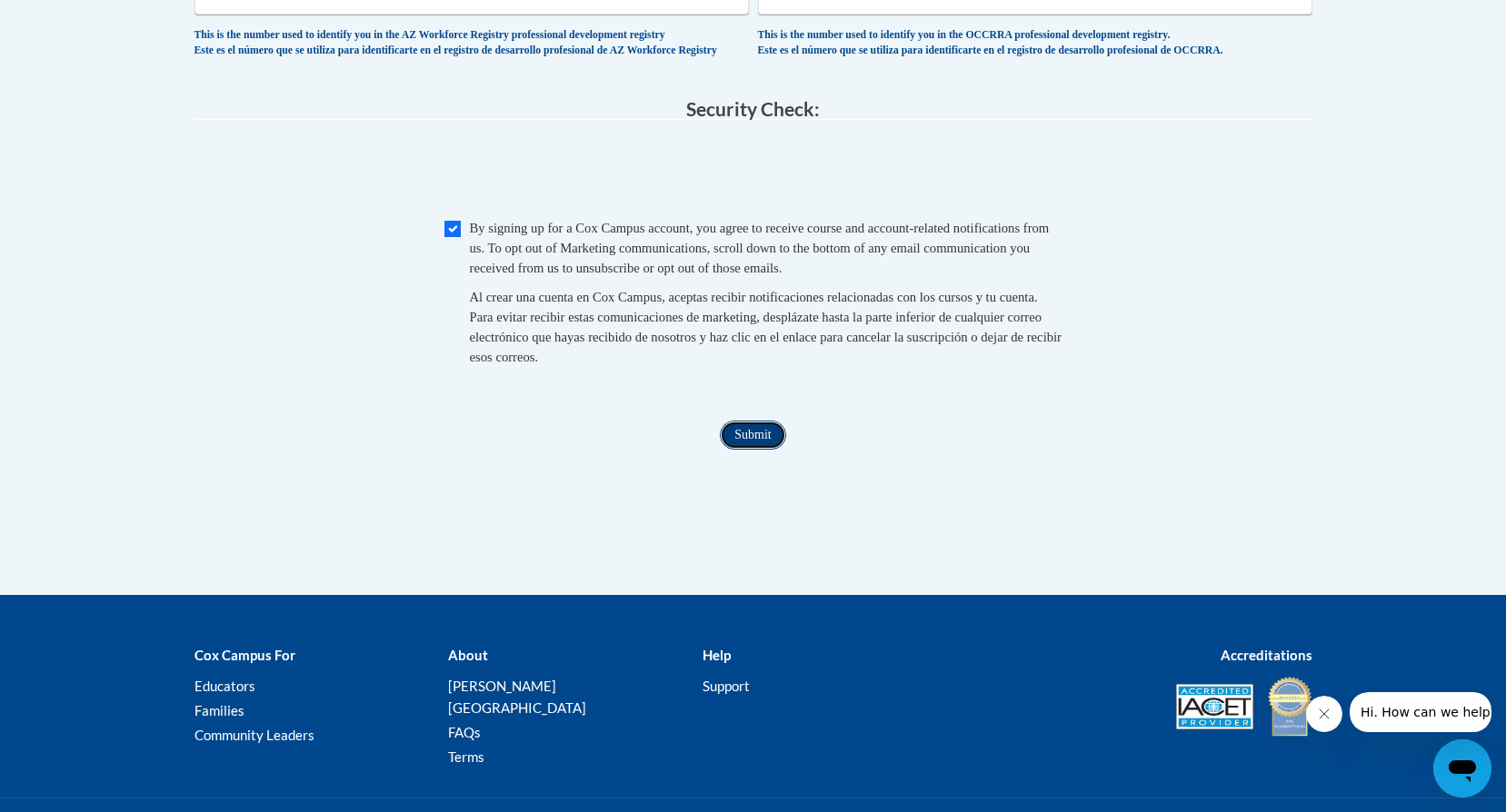
click at [763, 450] on input "Submit" at bounding box center [753, 435] width 66 height 29
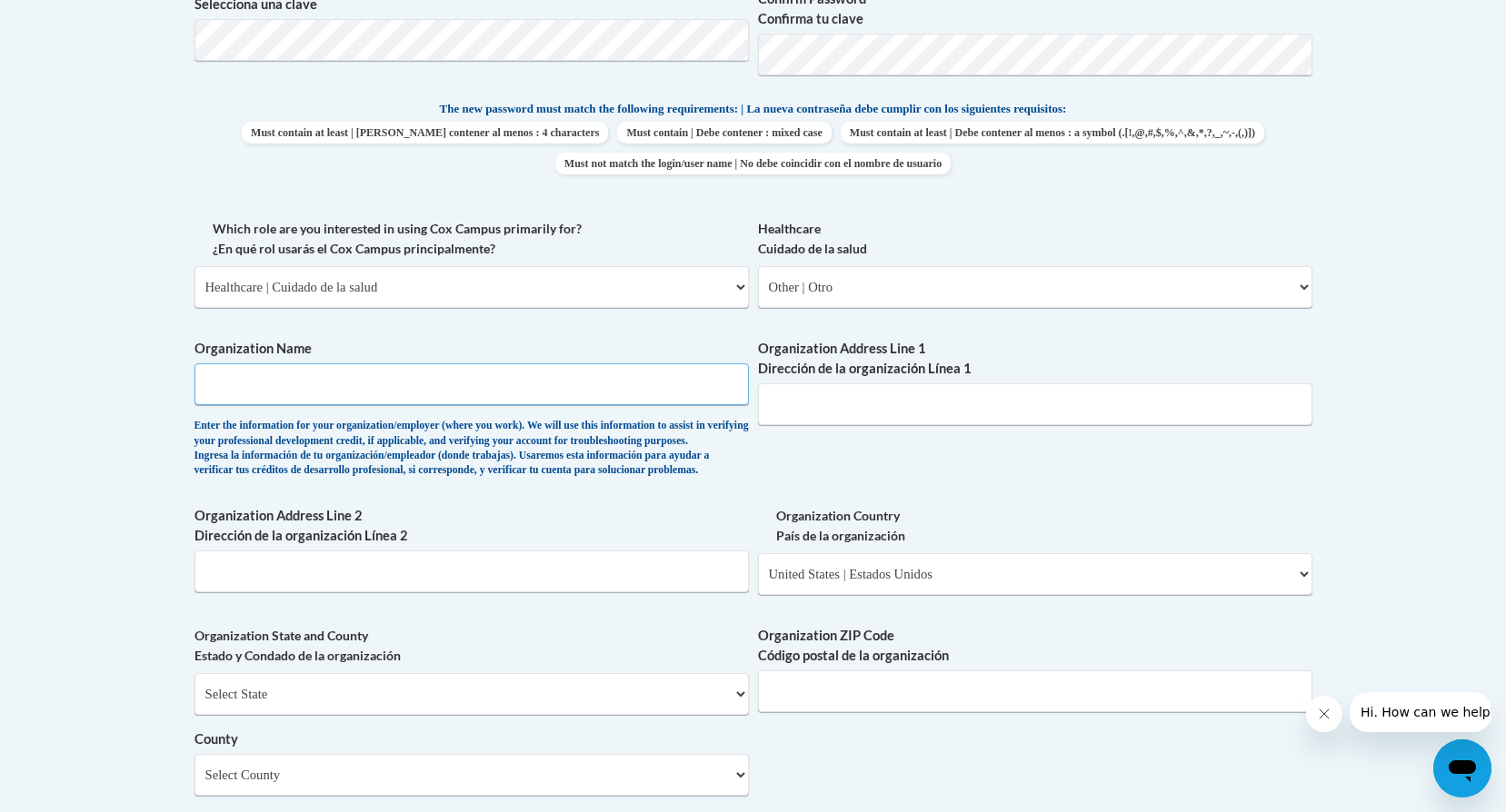
scroll to position [797, 0]
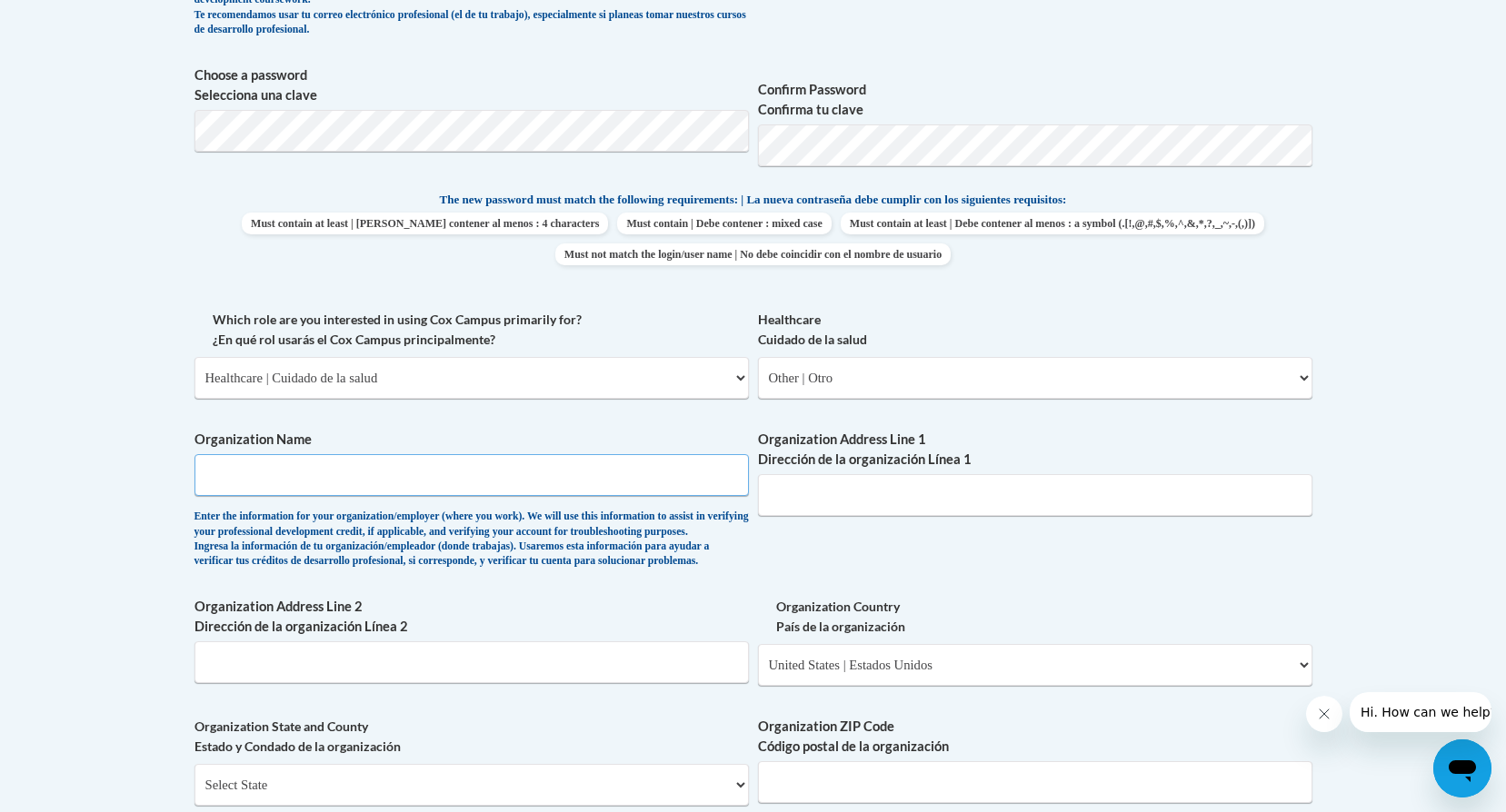
click at [267, 464] on input "Organization Name" at bounding box center [471, 475] width 554 height 42
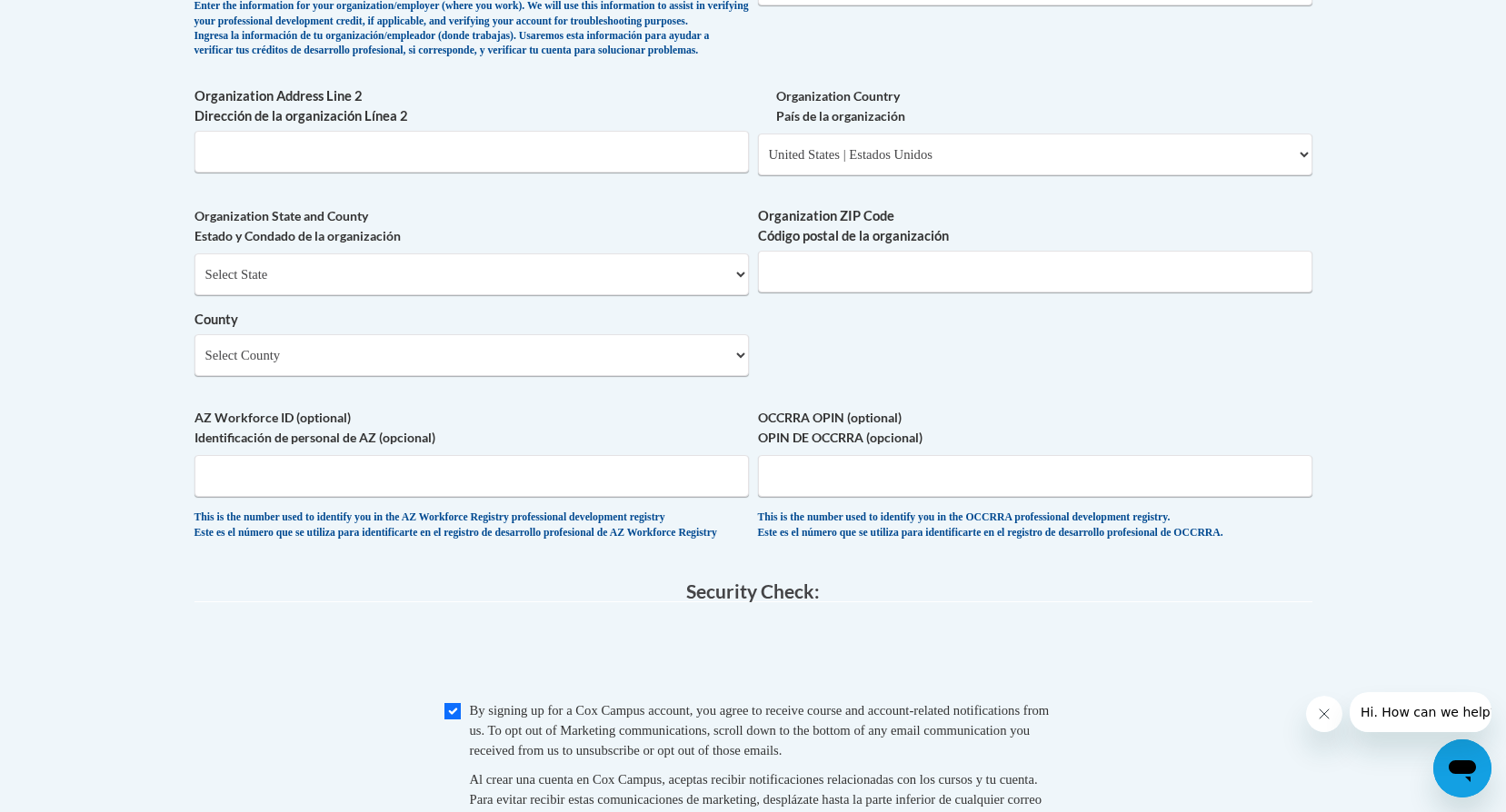
scroll to position [1614, 0]
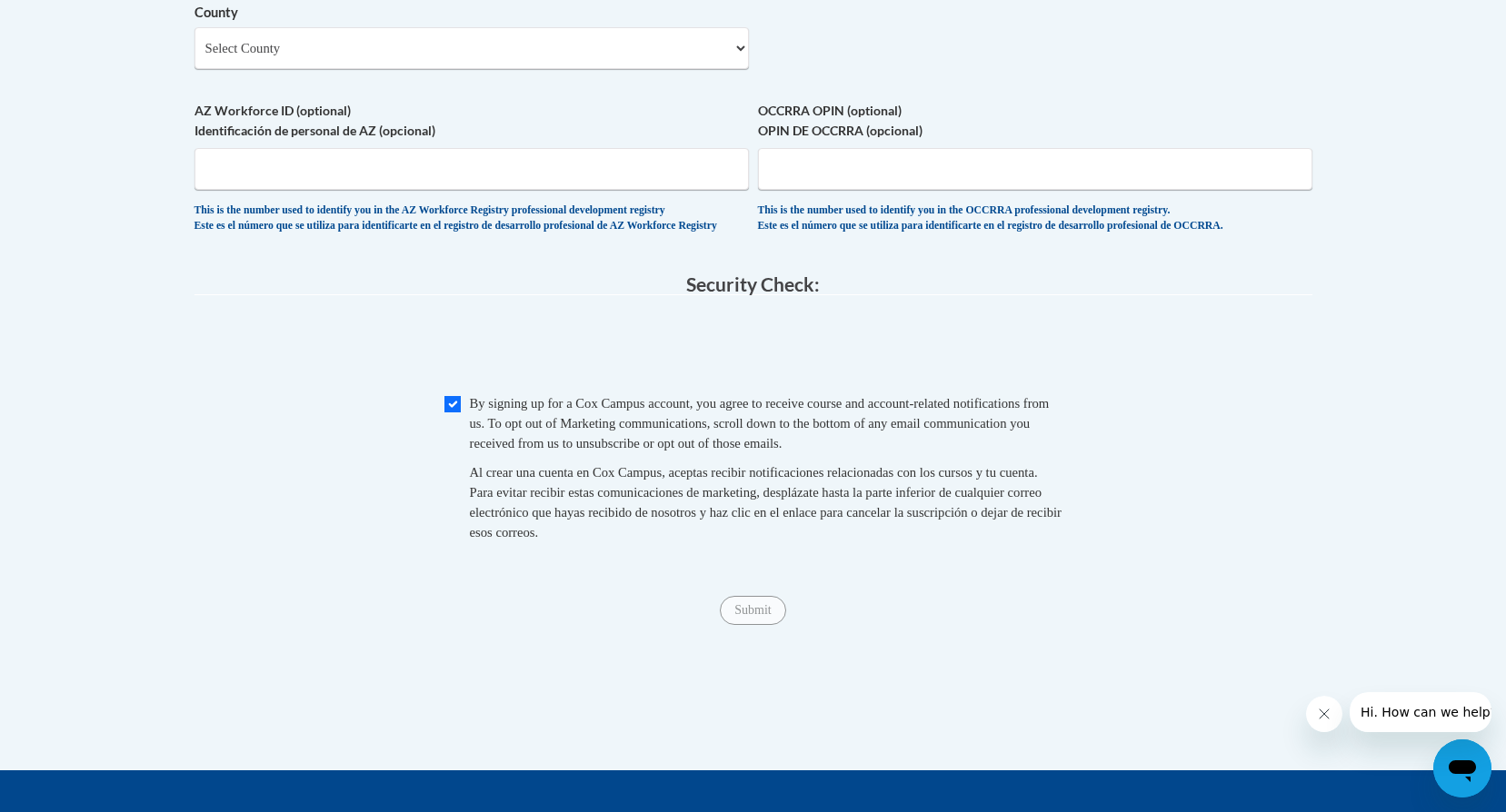
type input "Georgia department of Public Health"
click at [930, 384] on span at bounding box center [753, 349] width 1118 height 71
click at [749, 625] on input "Submit" at bounding box center [753, 611] width 66 height 29
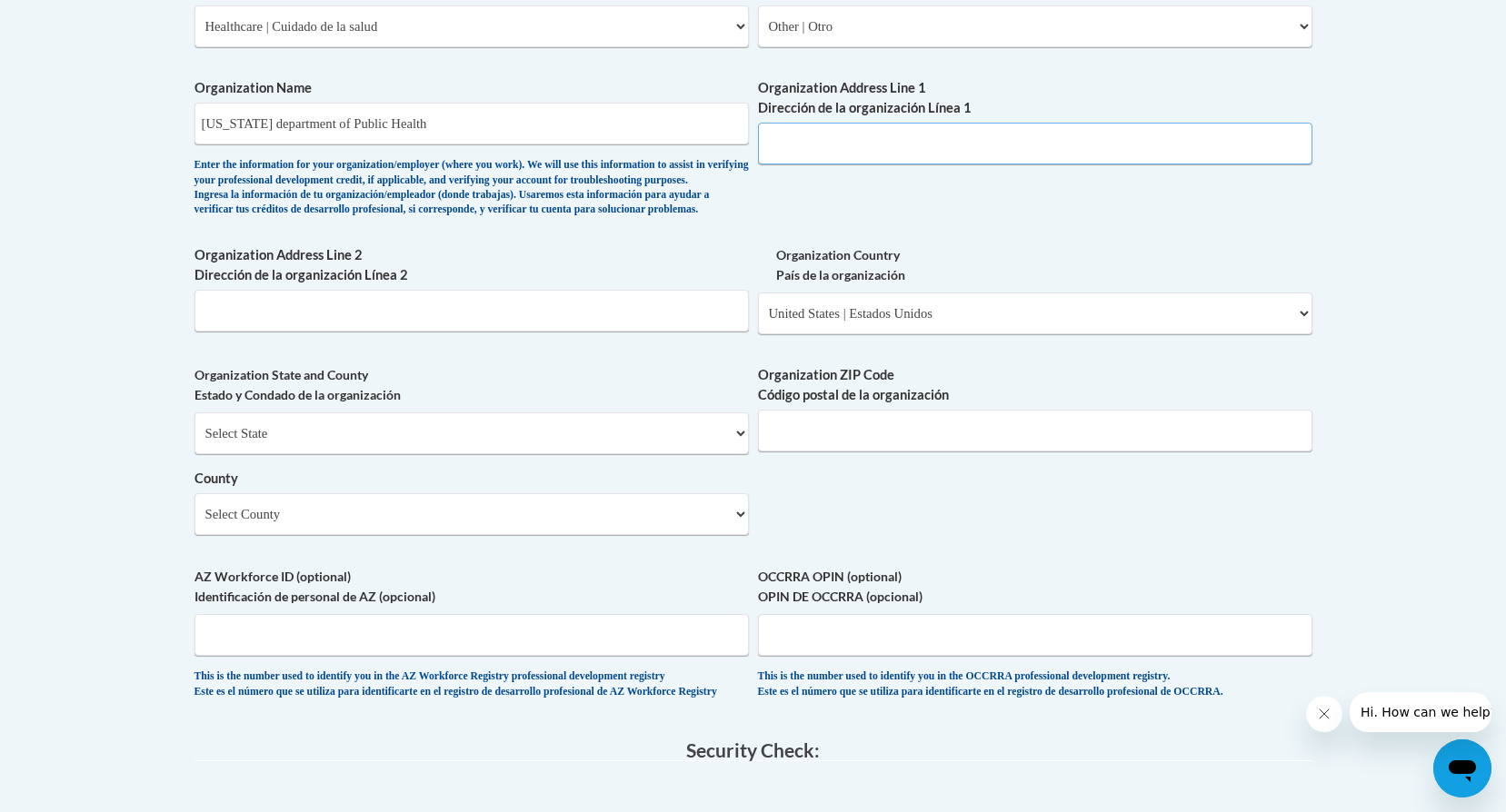
scroll to position [1181, 0]
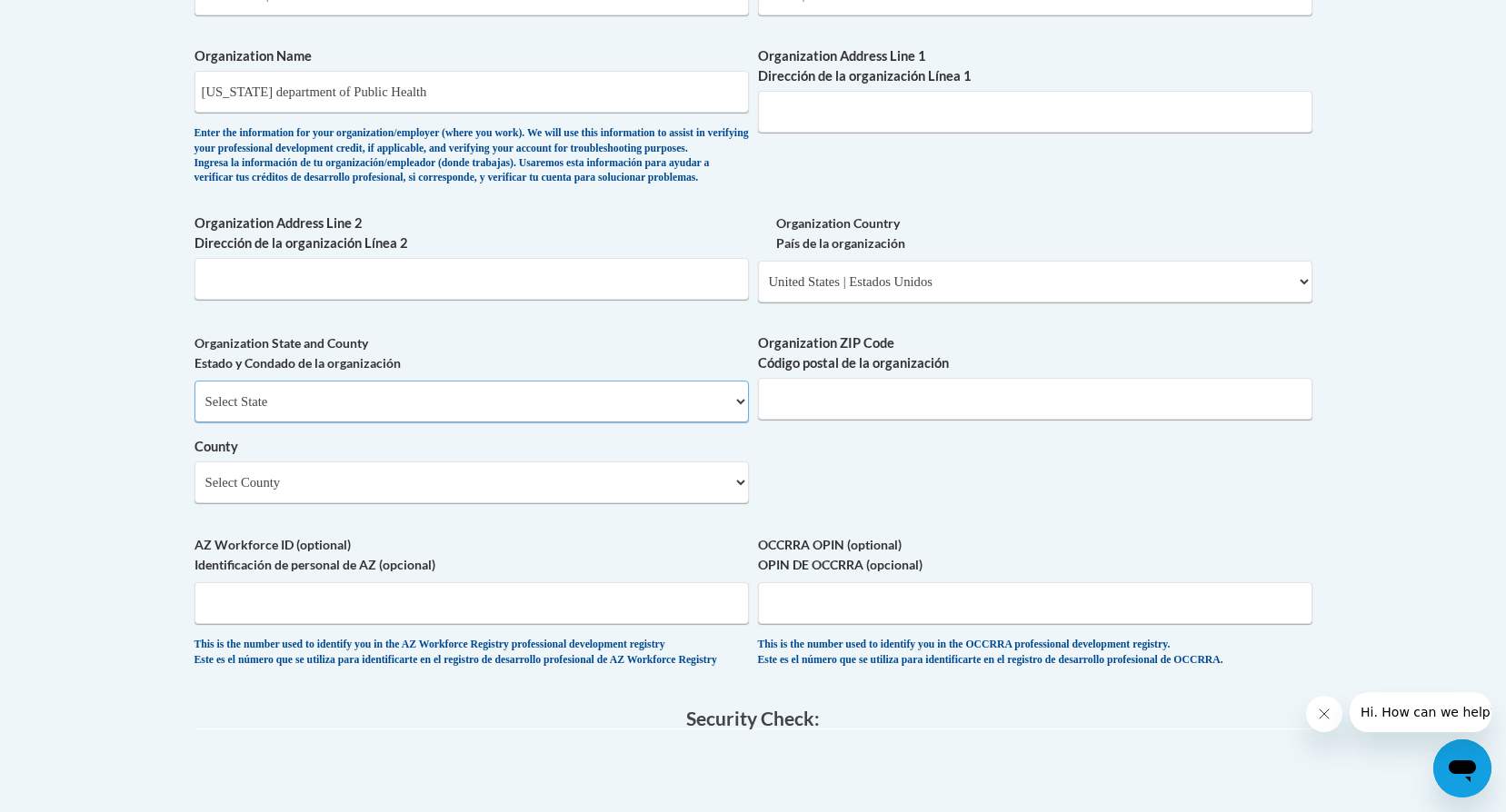
click at [565, 423] on select "Select State Alabama Alaska Arizona Arkansas California Colorado Connecticut De…" at bounding box center [471, 401] width 554 height 42
select select "Georgia"
click at [194, 411] on select "Select State Alabama Alaska Arizona Arkansas California Colorado Connecticut De…" at bounding box center [471, 401] width 554 height 42
click at [566, 373] on label "Organization State and County Estado y Condado de la organización" at bounding box center [471, 353] width 554 height 40
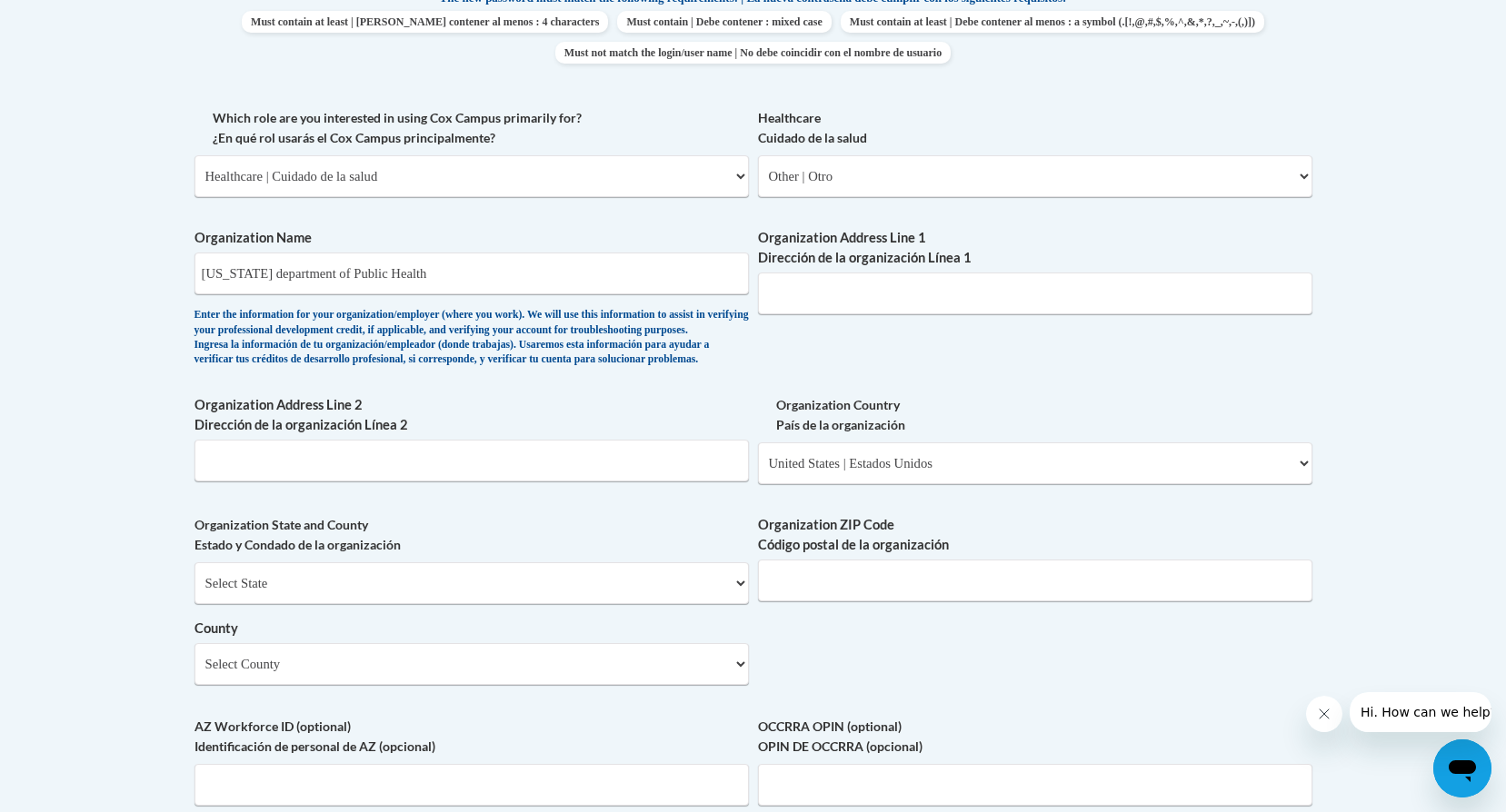
scroll to position [908, 0]
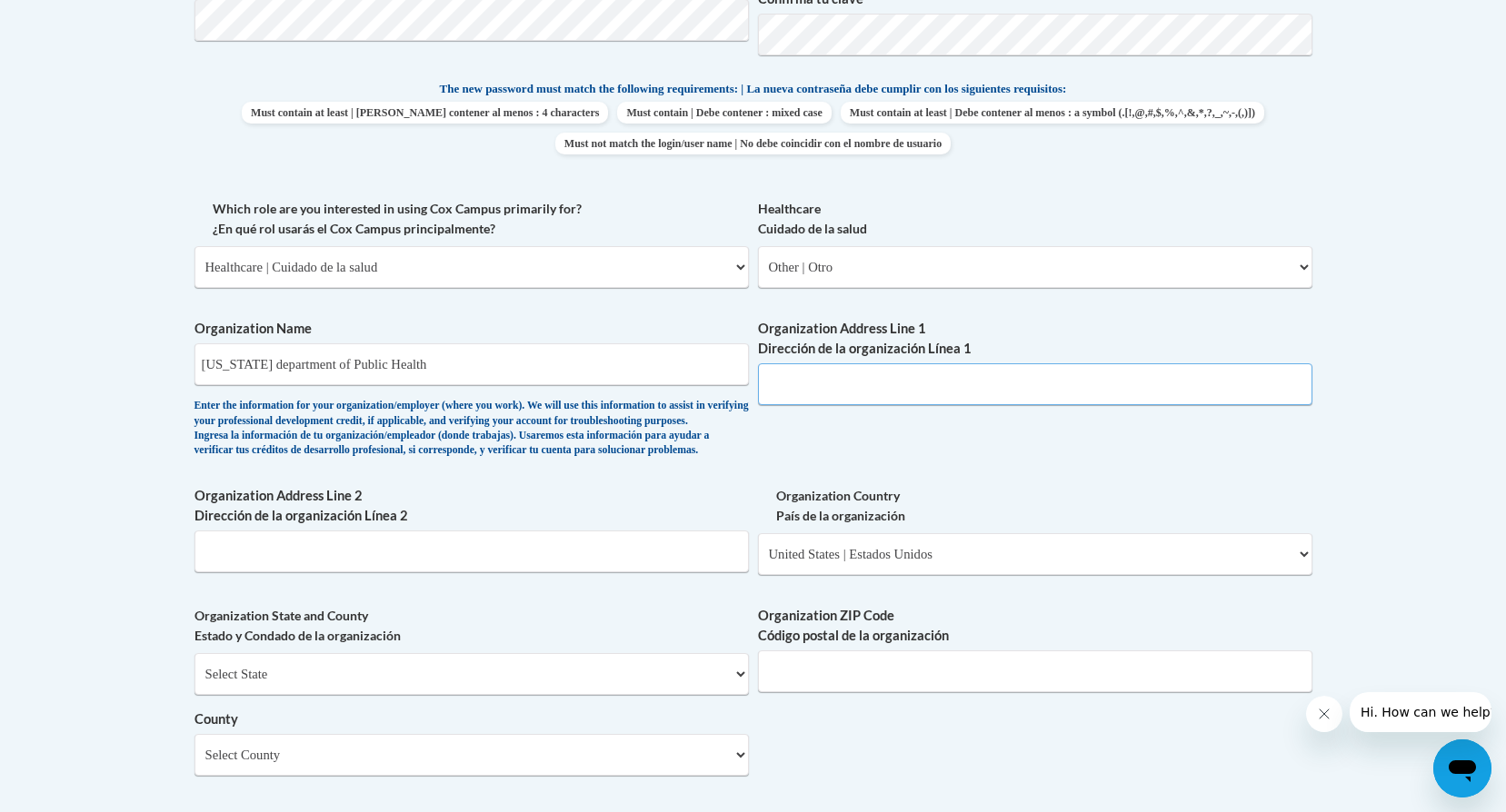
click at [818, 397] on input "Organization Address Line 1 Dirección de la organización Línea 1" at bounding box center [1035, 384] width 554 height 42
click at [819, 381] on input "Organization Address Line 1 Dirección de la organización Línea 1" at bounding box center [1035, 384] width 554 height 42
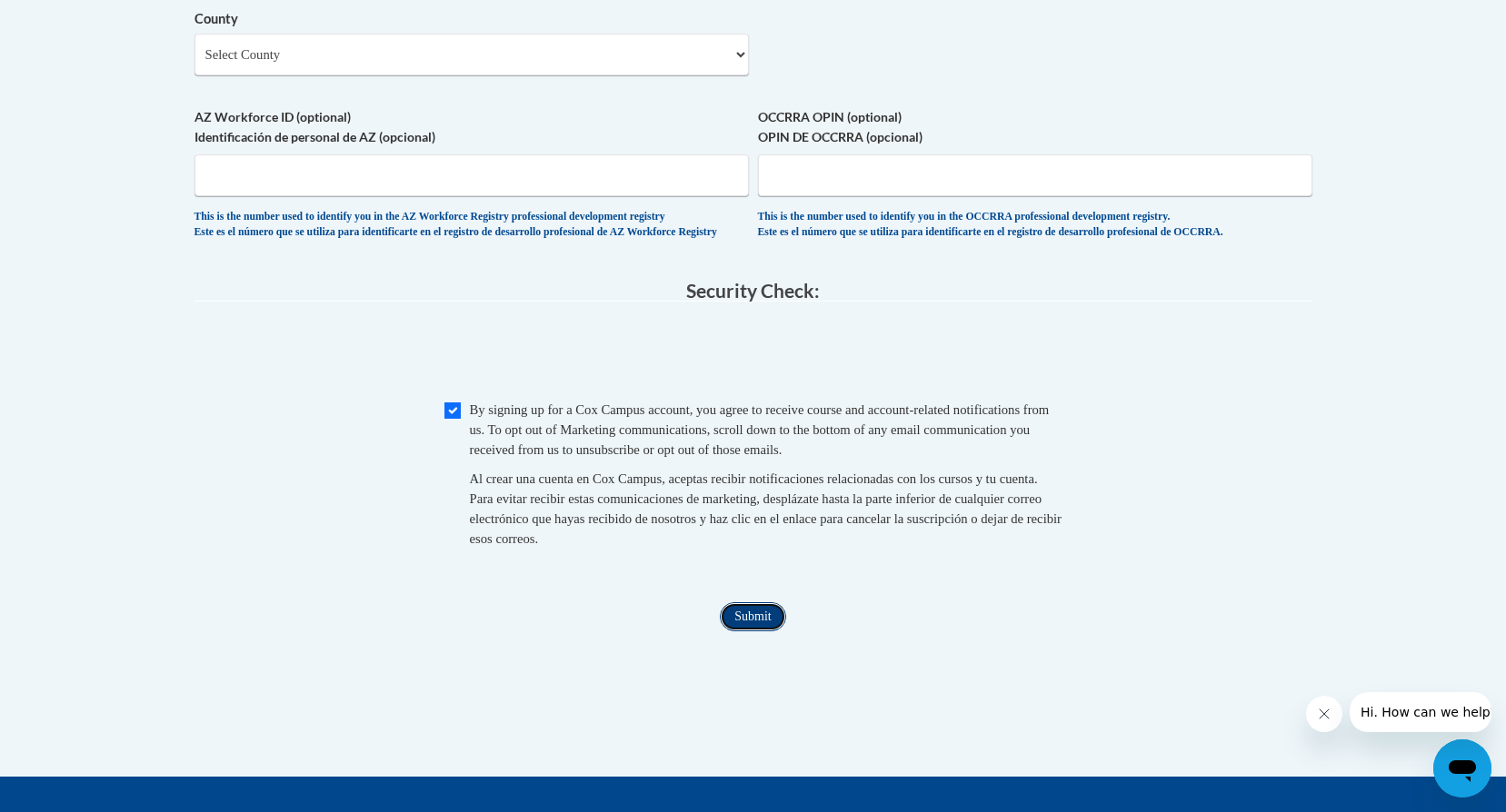
click at [751, 632] on input "Submit" at bounding box center [753, 617] width 66 height 29
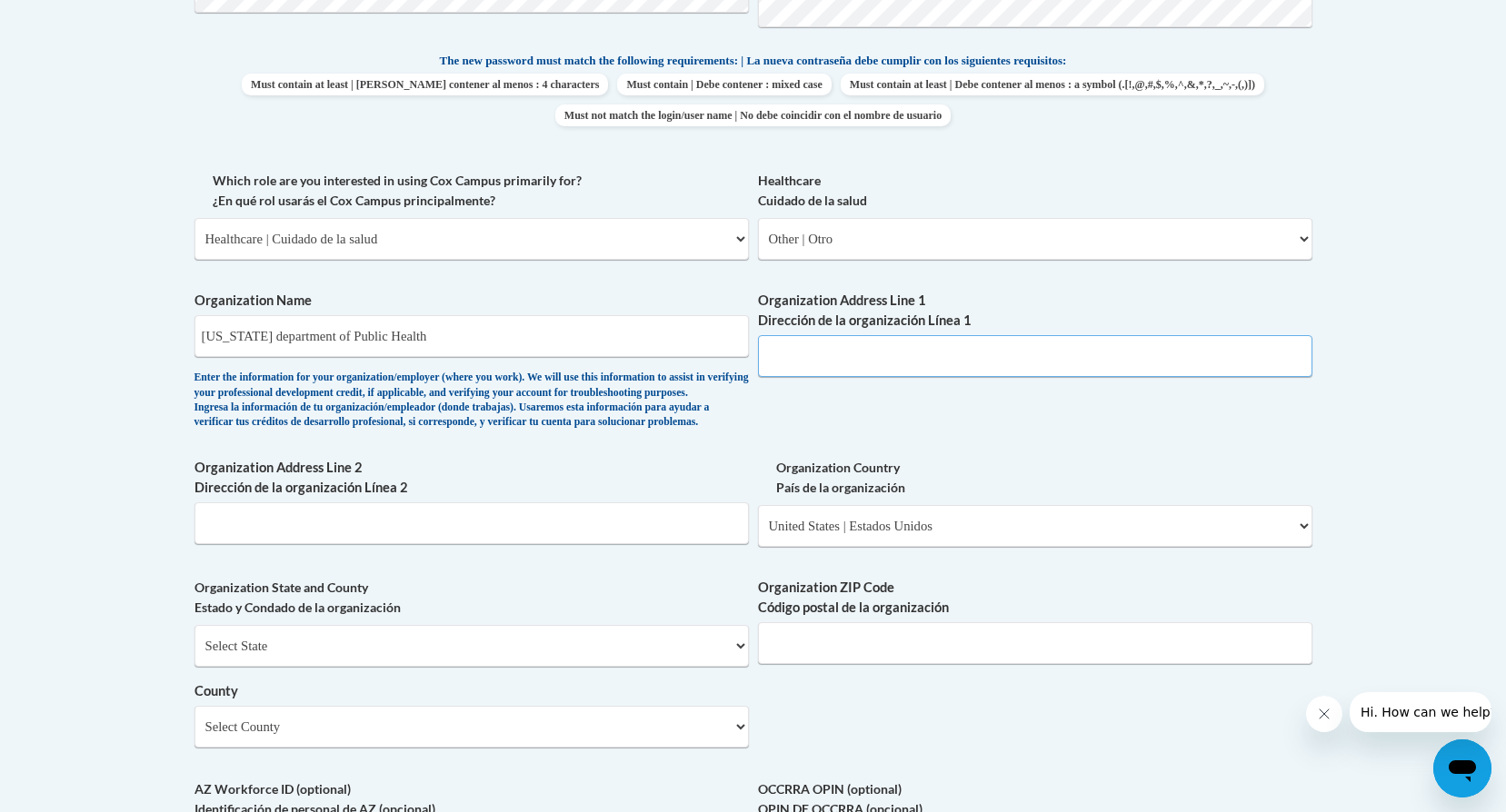
scroll to position [908, 0]
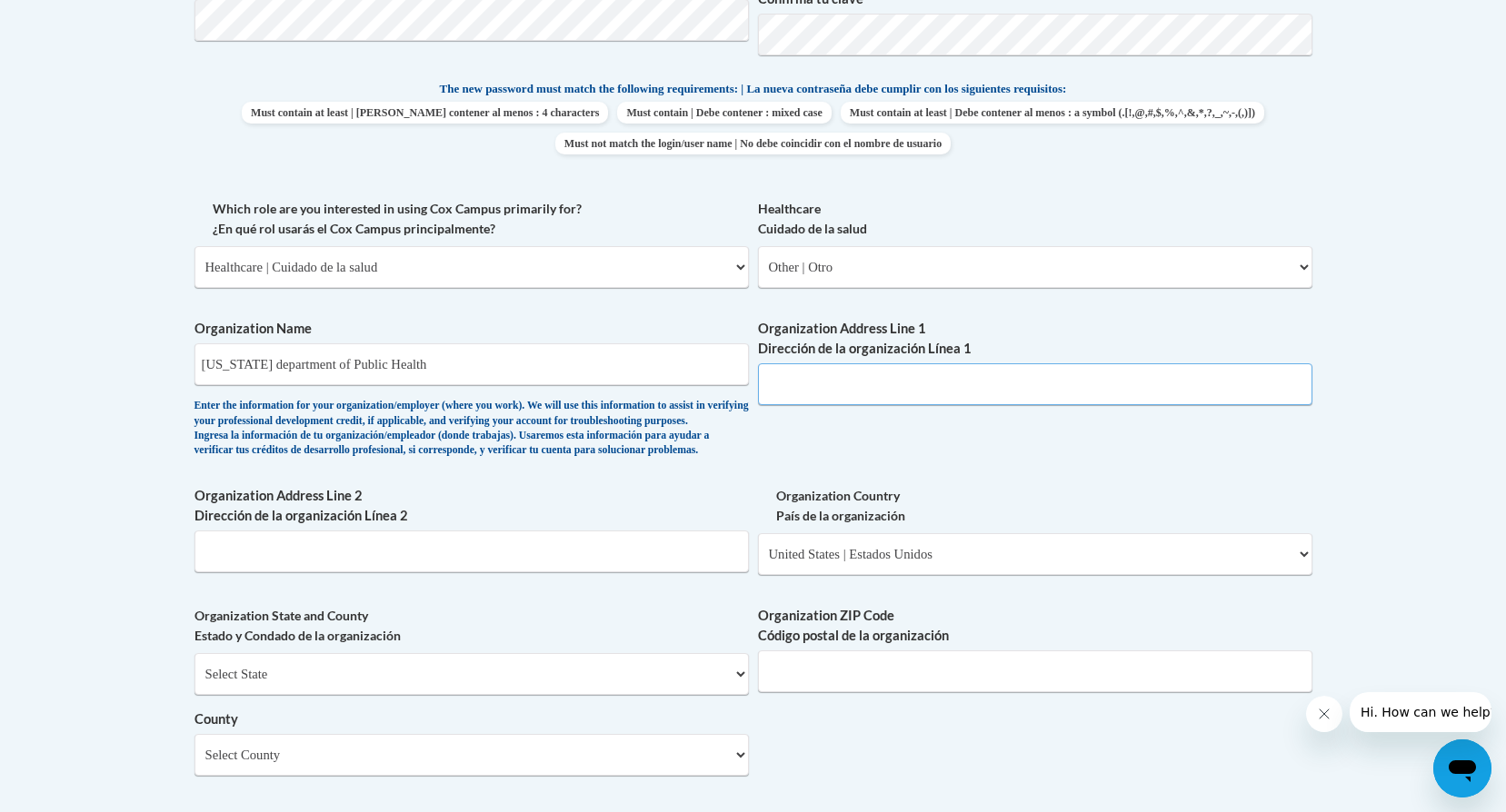
click at [796, 382] on input "Organization Address Line 1 Dirección de la organización Línea 1" at bounding box center [1035, 384] width 554 height 42
type input "60 mechanicsville rd dahlonega ga 30533"
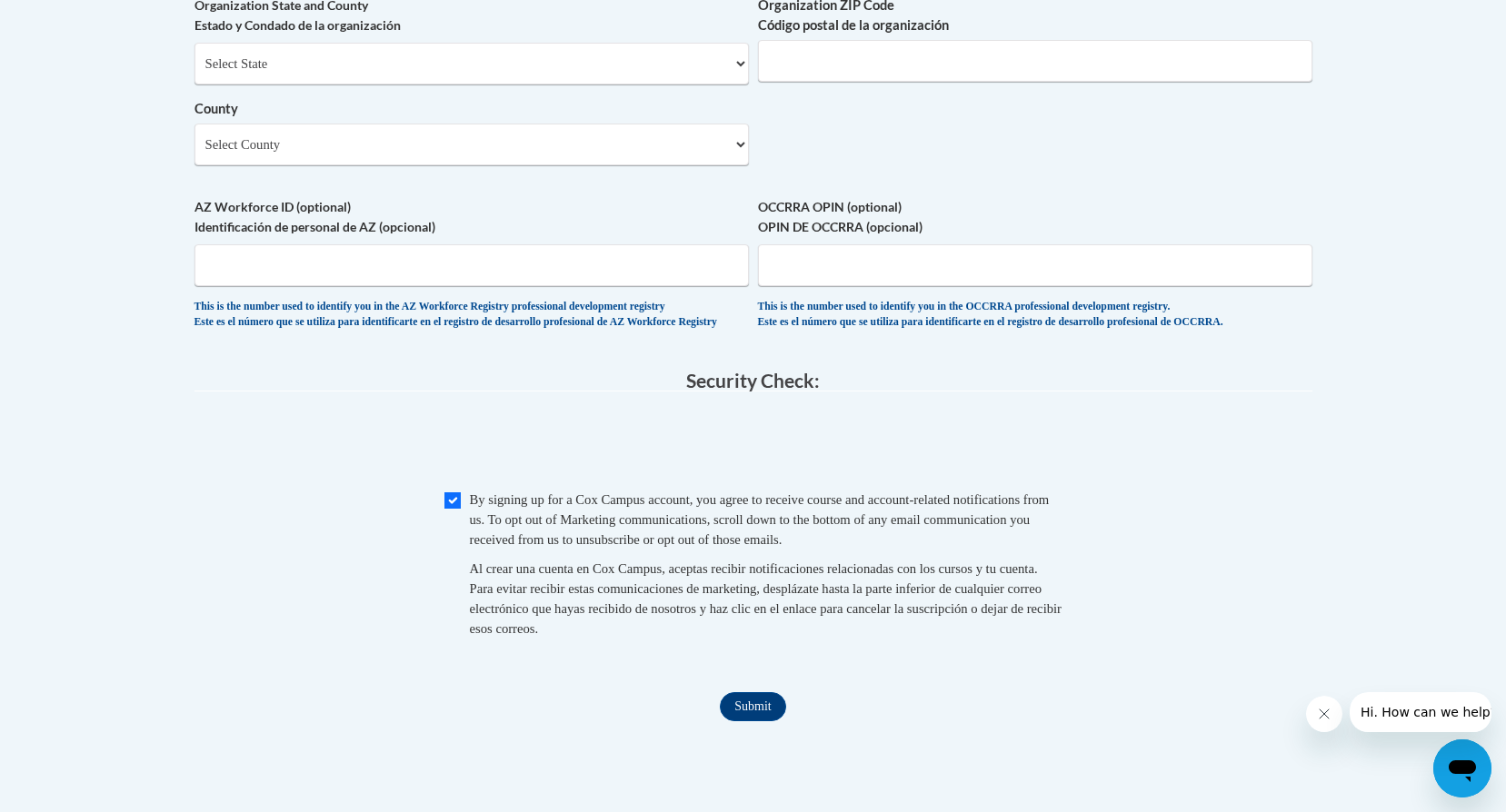
scroll to position [1700, 0]
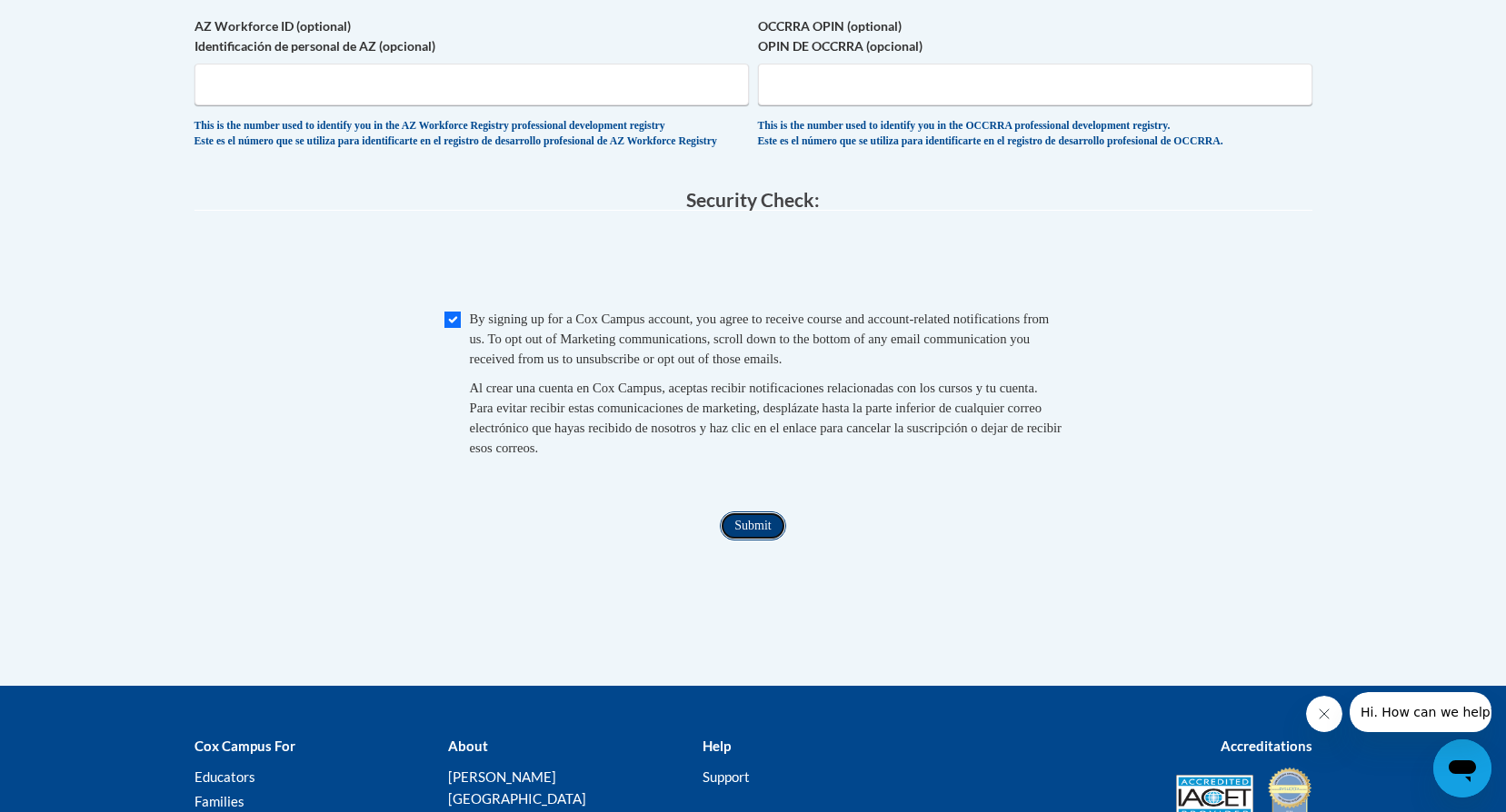
click at [781, 540] on input "Submit" at bounding box center [753, 527] width 66 height 29
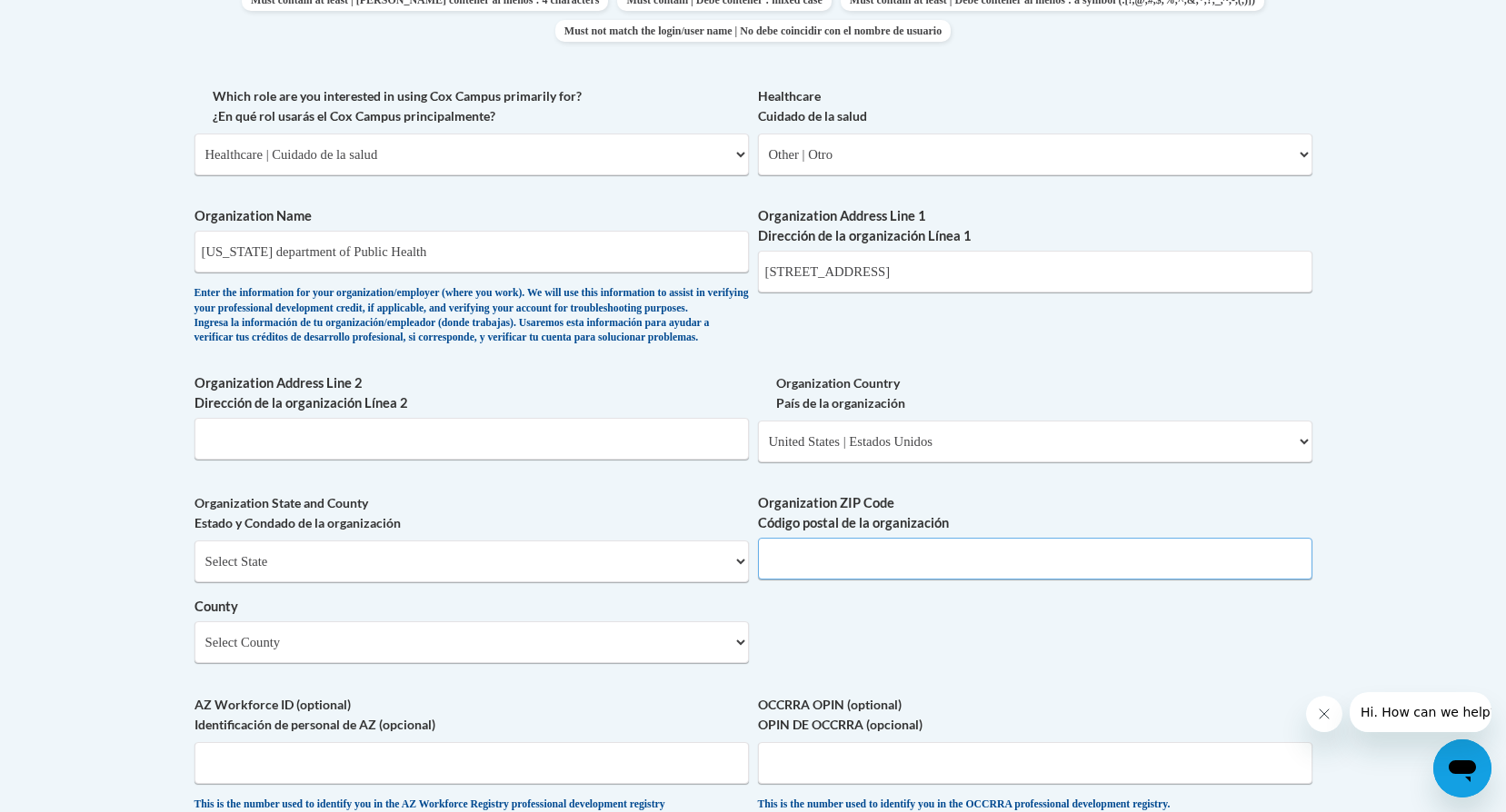
scroll to position [1134, 0]
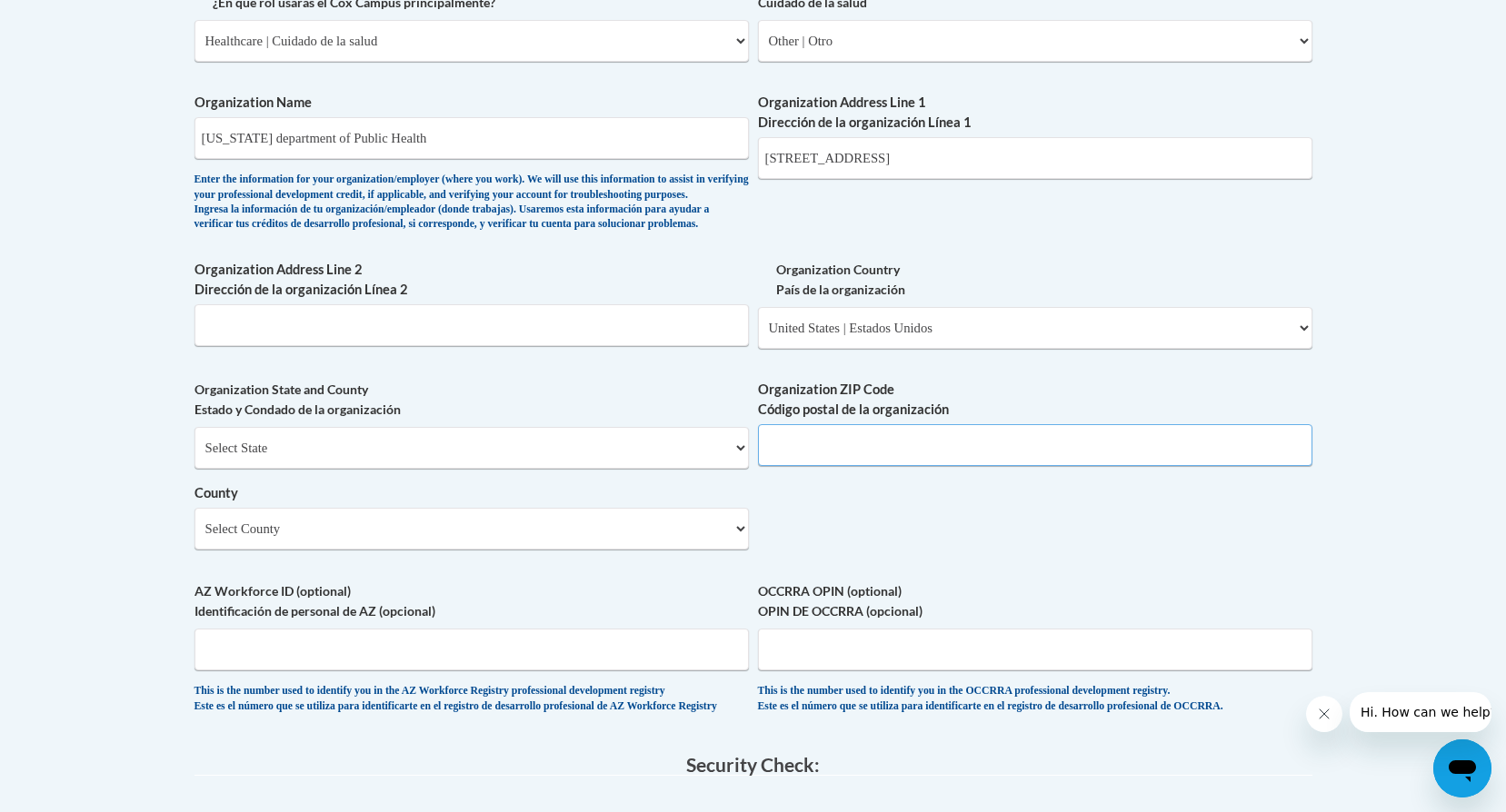
click at [847, 466] on input "Organization ZIP Code Código postal de la organización" at bounding box center [1035, 445] width 554 height 42
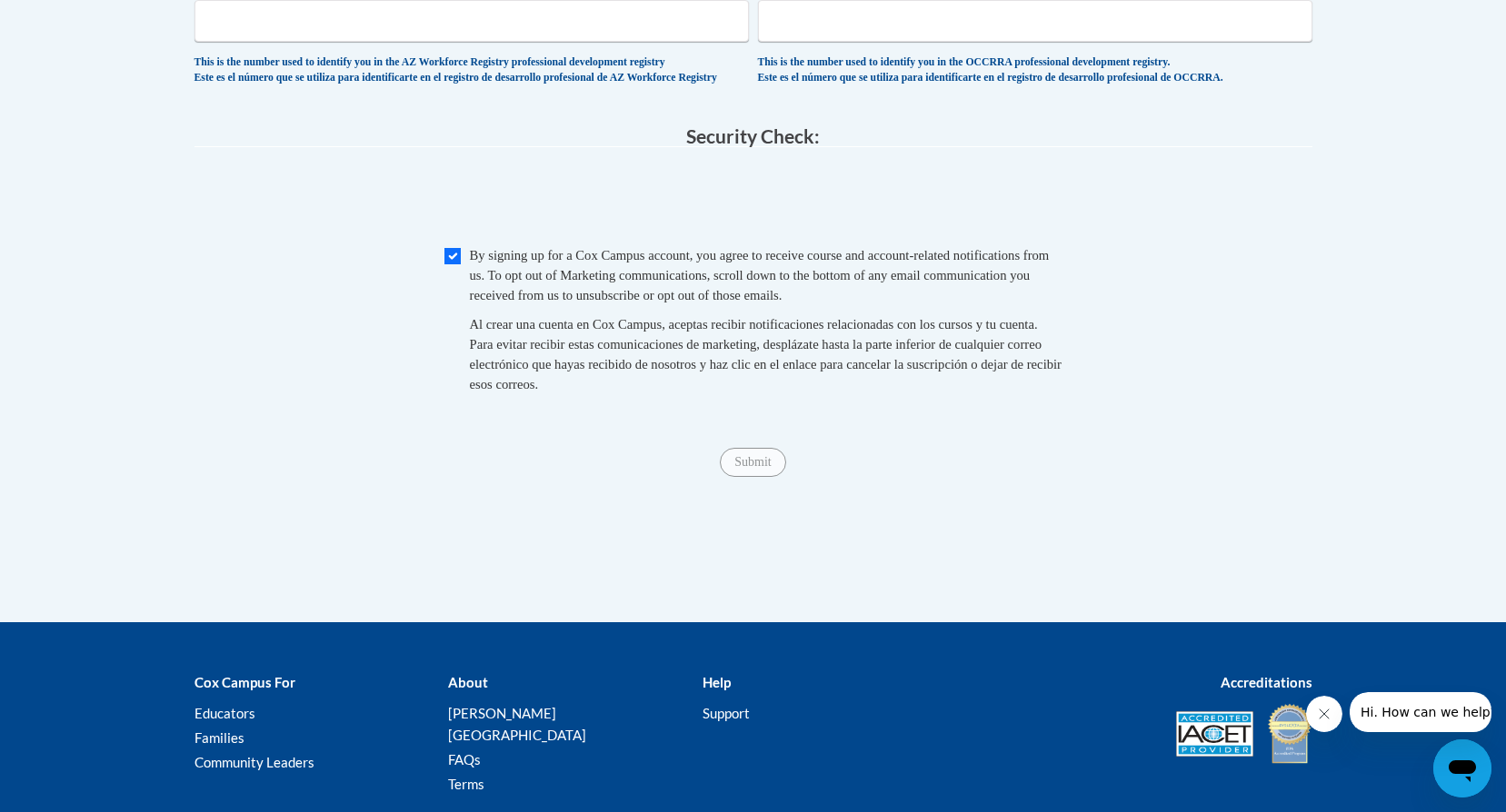
scroll to position [1770, 0]
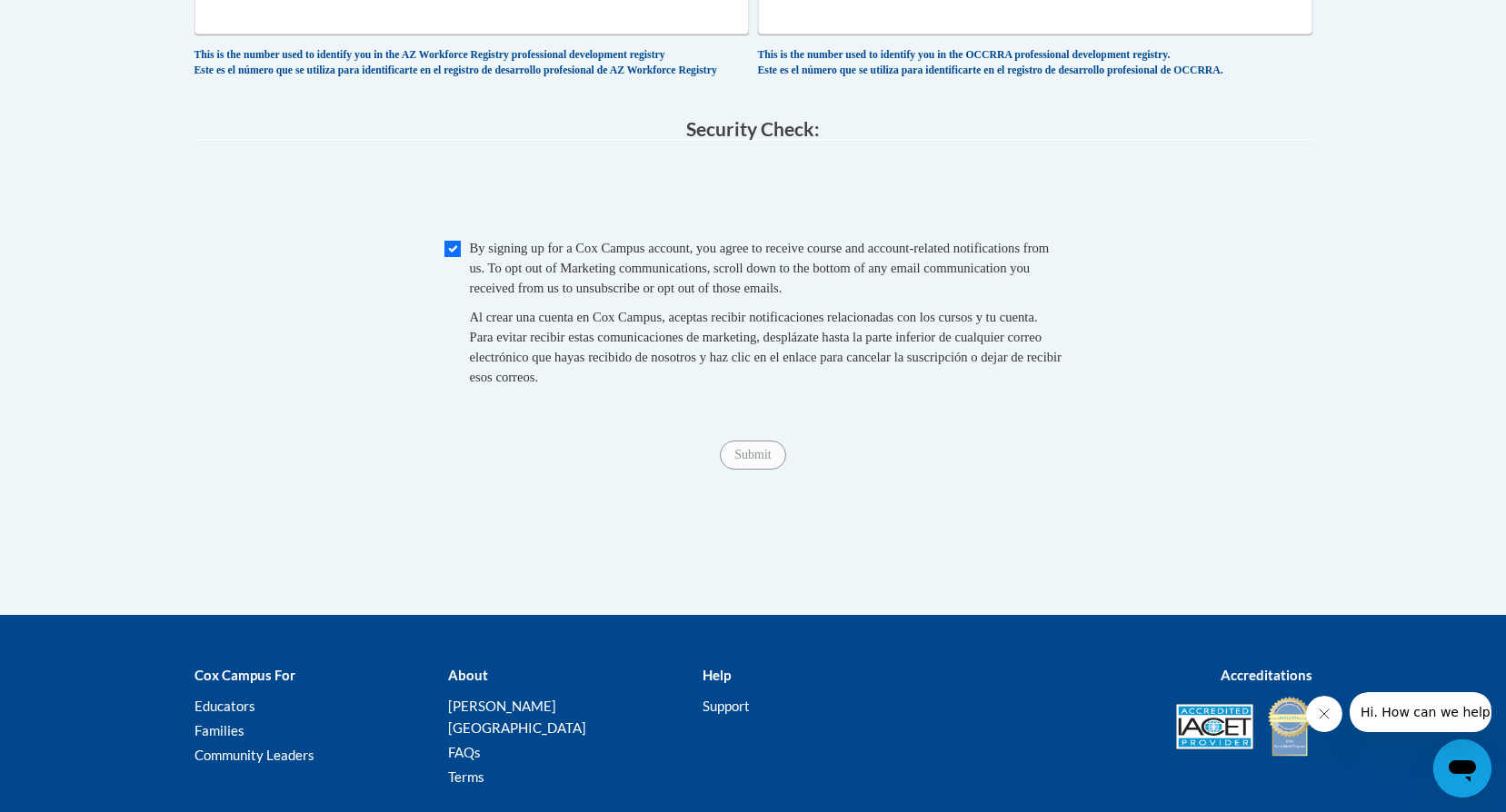
type input "30533"
click at [1048, 218] on span "0cAFcWeA4HGaQov0jjmggye34IoX29mxK-xM4rILGxgj_wJHhTM29dm1ZfsNStXL7DhOmpjBu4OIVsN…" at bounding box center [753, 193] width 1118 height 71
click at [926, 470] on div "Submit Submit" at bounding box center [753, 455] width 1118 height 29
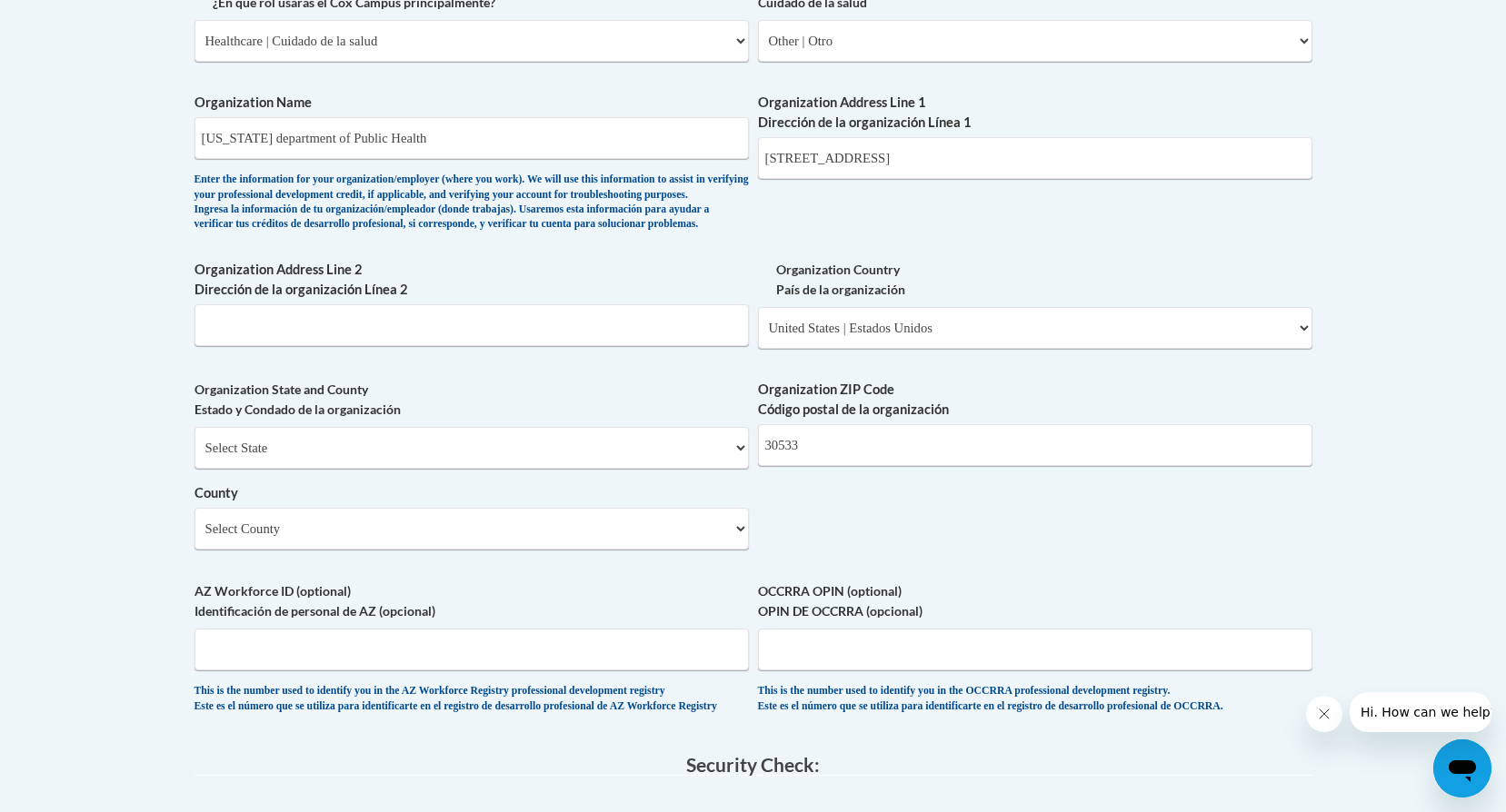
click at [915, 528] on div "What is your first name? ¿Cuál es tu nombre? Nancy What is your last name? ¿Cuá…" at bounding box center [753, 73] width 1118 height 1317
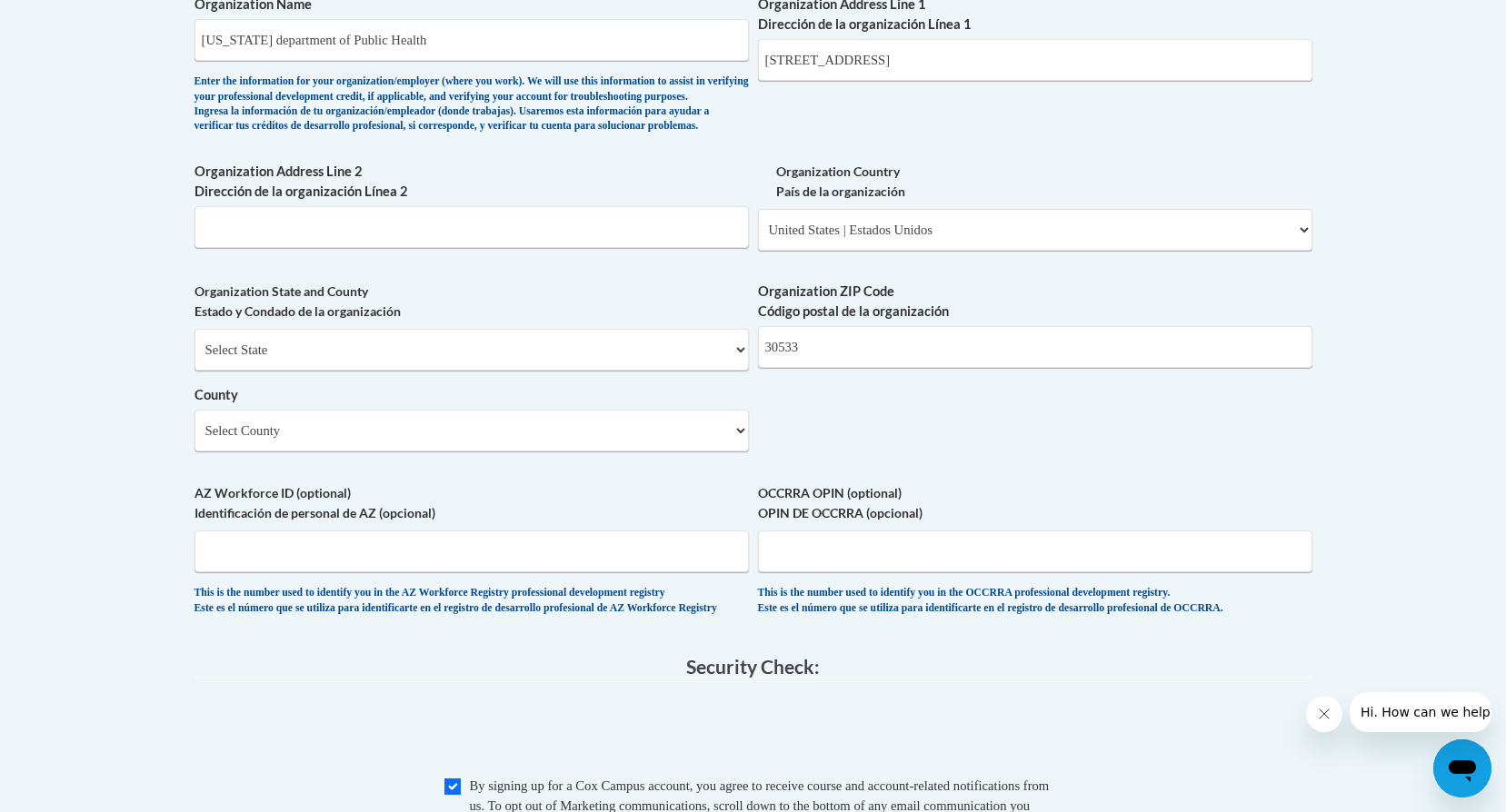
scroll to position [1225, 0]
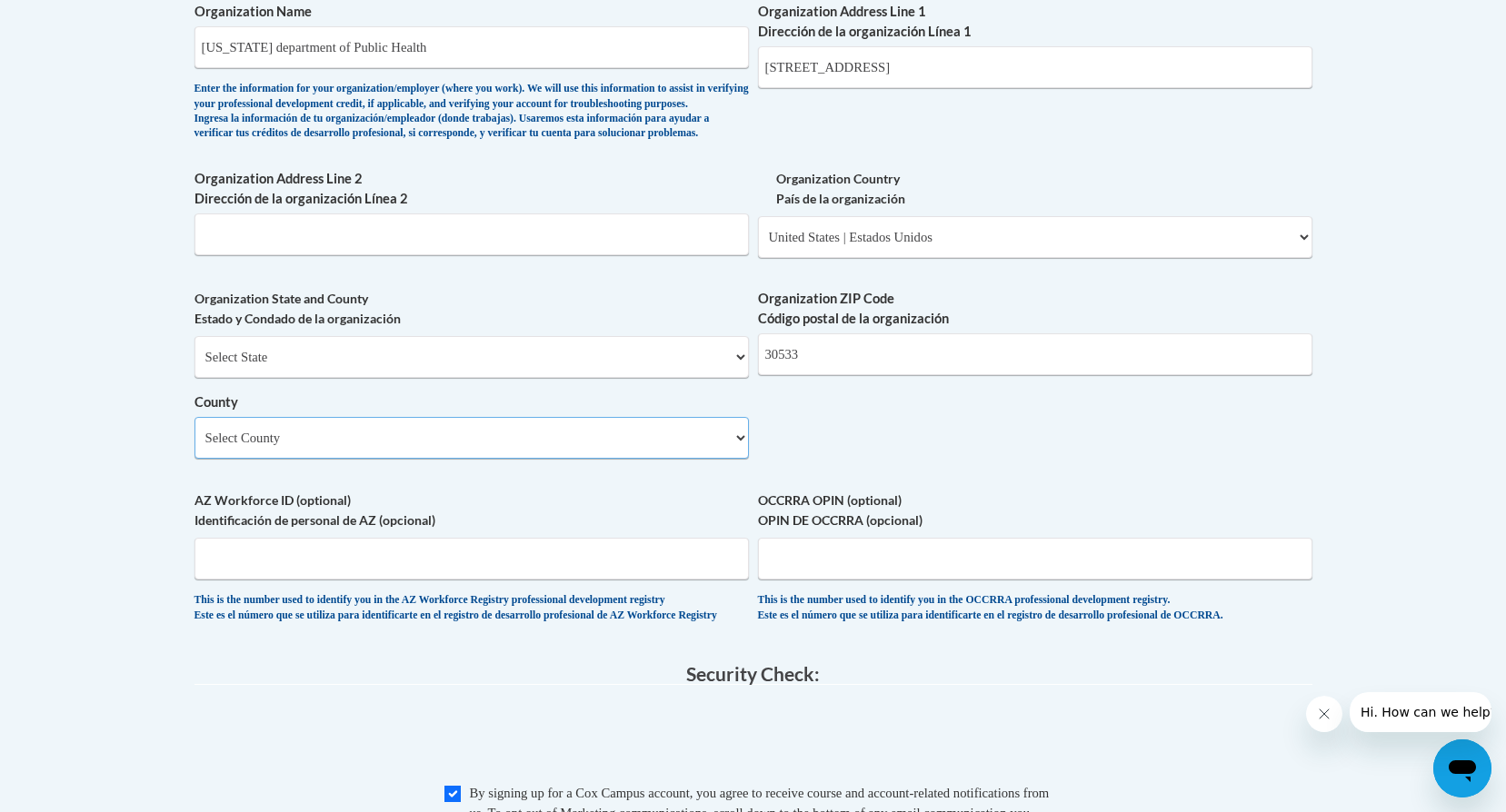
click at [506, 459] on select "Select County Appling Atkinson Bacon Baker Baldwin Banks Barrow Bartow Ben Hill…" at bounding box center [471, 437] width 554 height 42
select select "Lumpkin"
click at [194, 447] on select "Select County Appling Atkinson Bacon Baker Baldwin Banks Barrow Bartow Ben Hill…" at bounding box center [471, 437] width 554 height 42
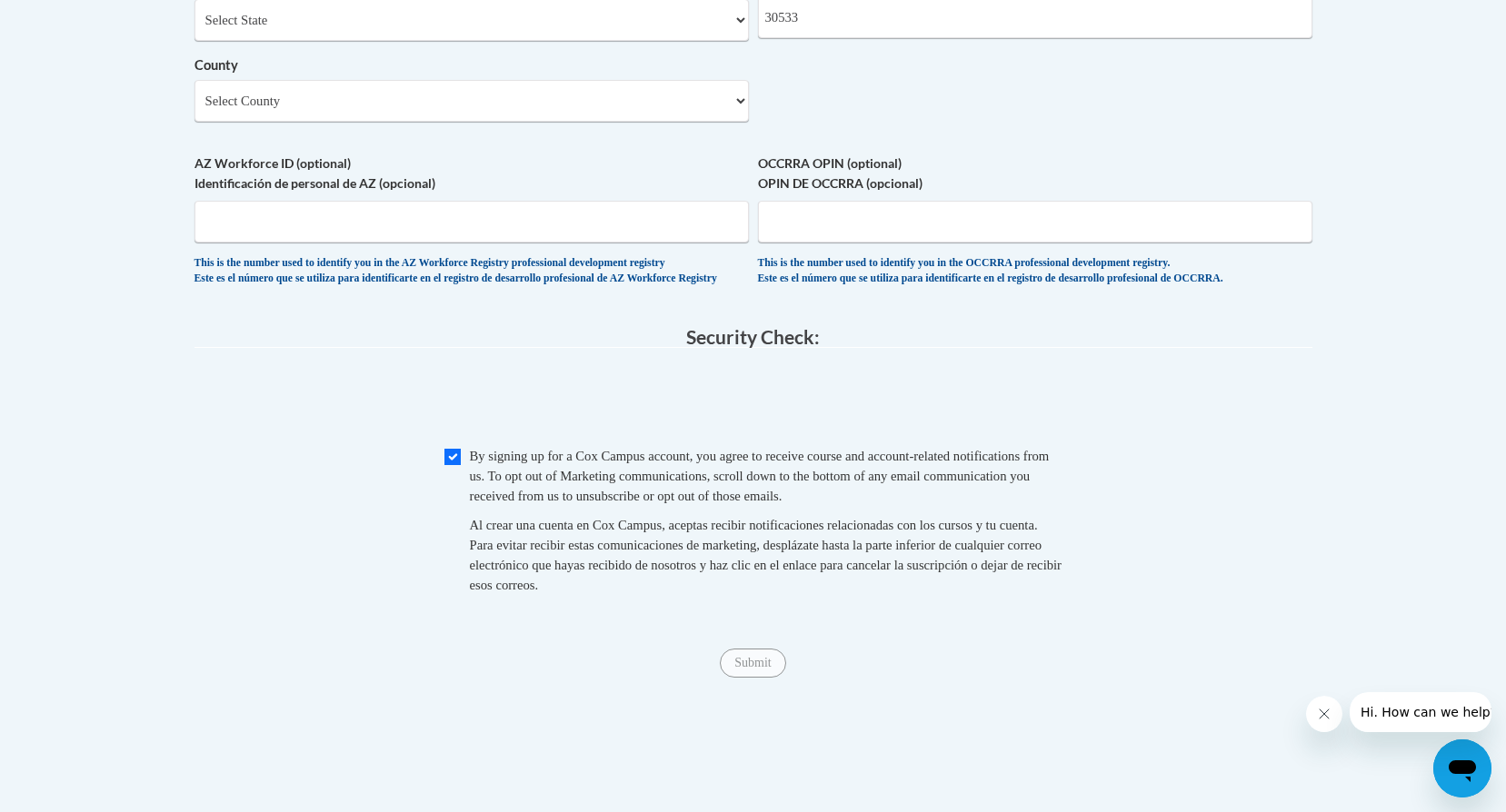
scroll to position [1679, 0]
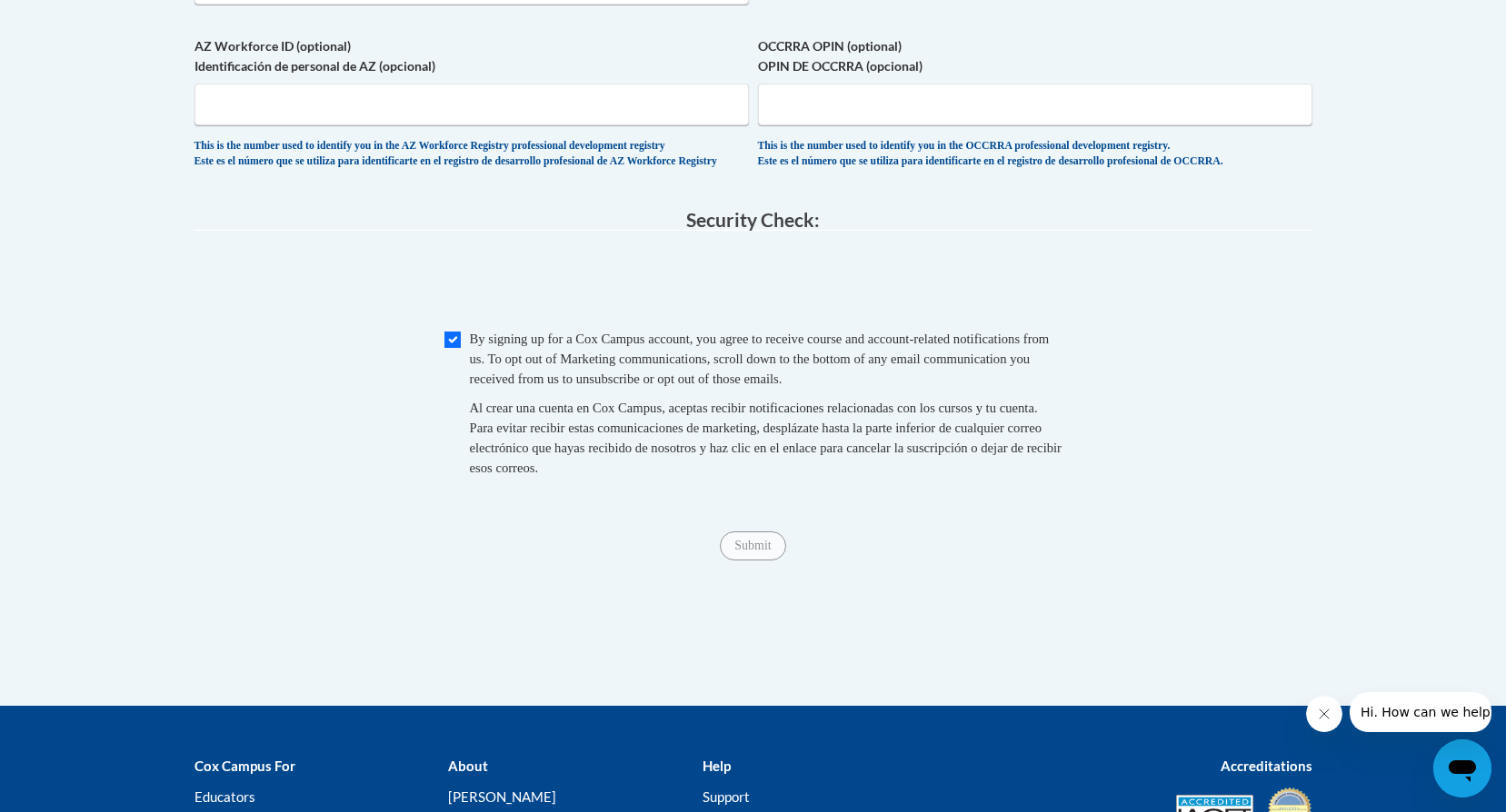
click at [569, 311] on span "0cAFcWeA4HGaQov0jjmggye34IoX29mxK-xM4rILGxgj_wJHhTM29dm1ZfsNStXL7DhOmpjBu4OIVsN…" at bounding box center [753, 284] width 1118 height 71
click at [456, 348] on input "Checkbox" at bounding box center [452, 339] width 17 height 17
click at [447, 348] on input "Checkbox" at bounding box center [452, 339] width 17 height 17
checkbox input "true"
click at [768, 561] on input "Submit" at bounding box center [753, 546] width 66 height 29
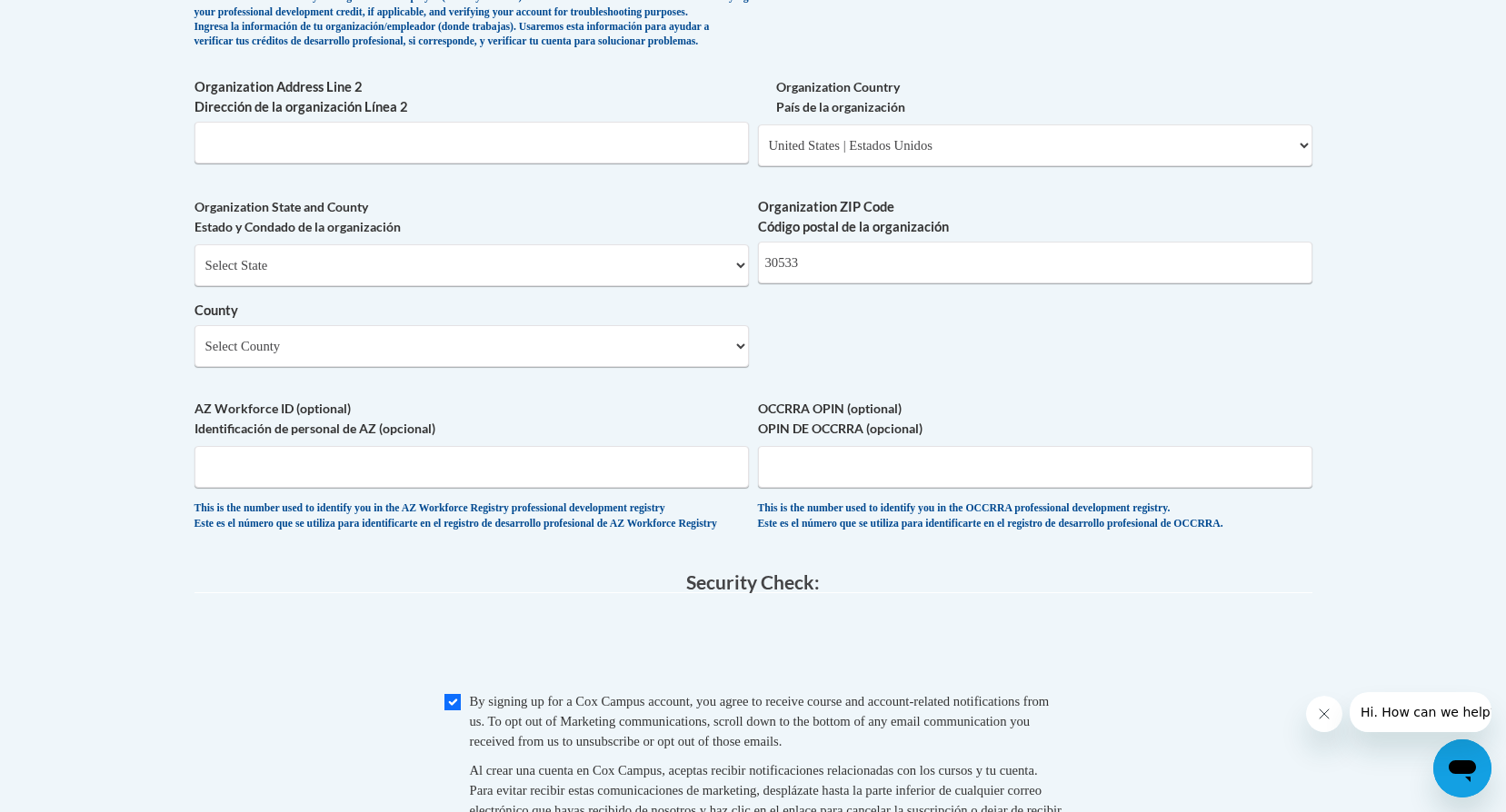
scroll to position [1134, 0]
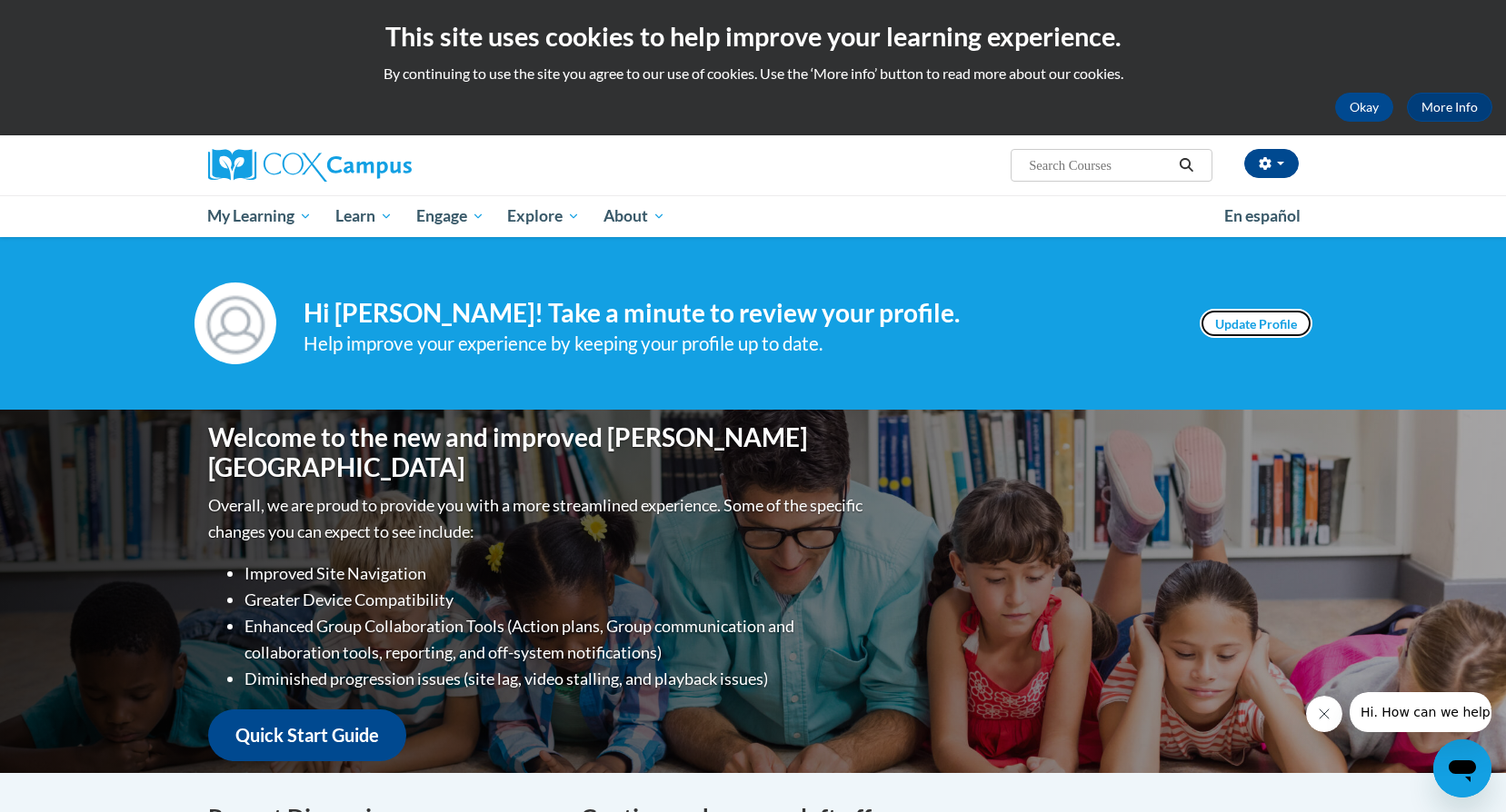
click at [1240, 331] on link "Update Profile" at bounding box center [1256, 324] width 113 height 29
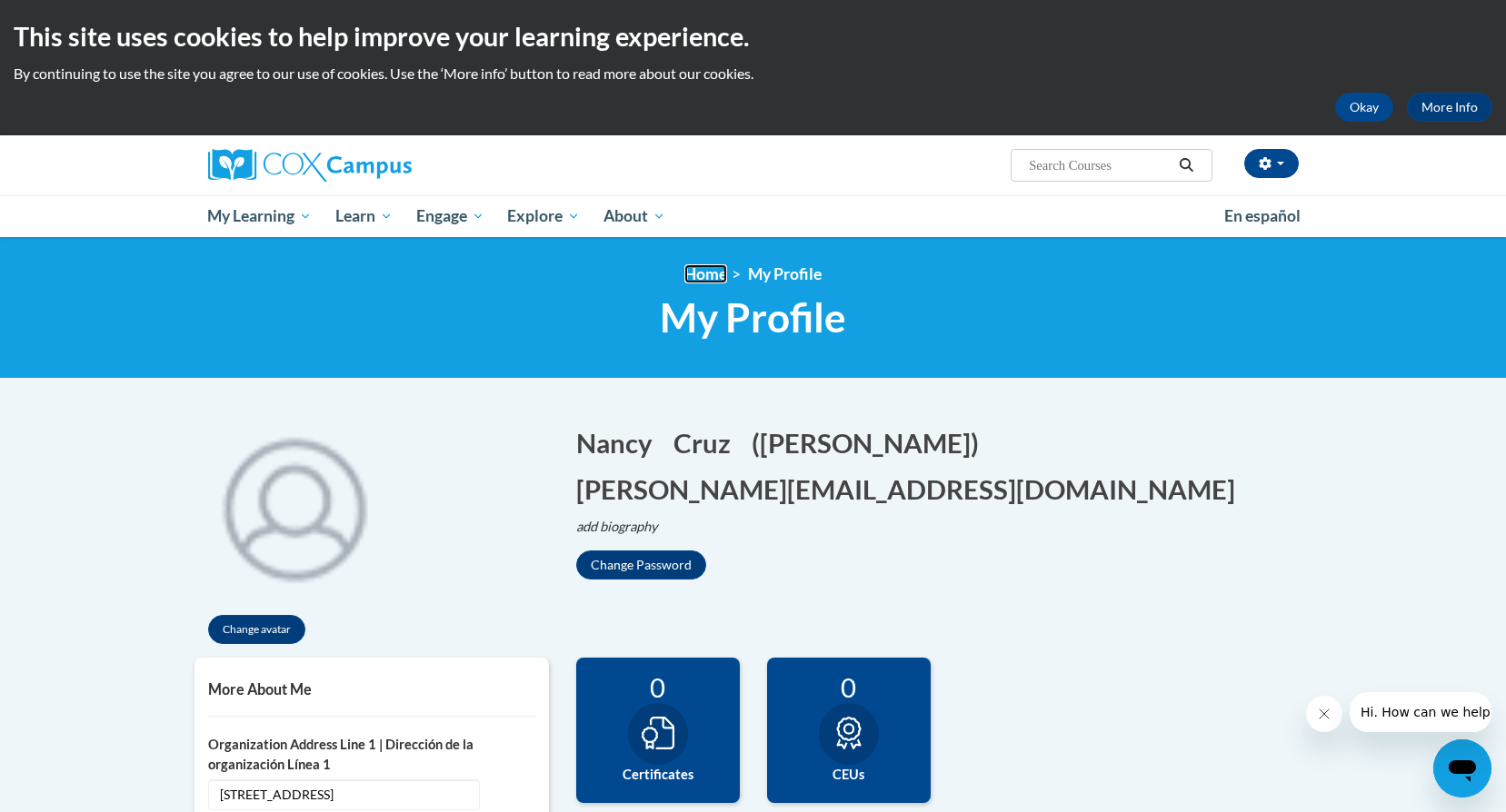
click at [691, 270] on link "Home" at bounding box center [706, 274] width 43 height 19
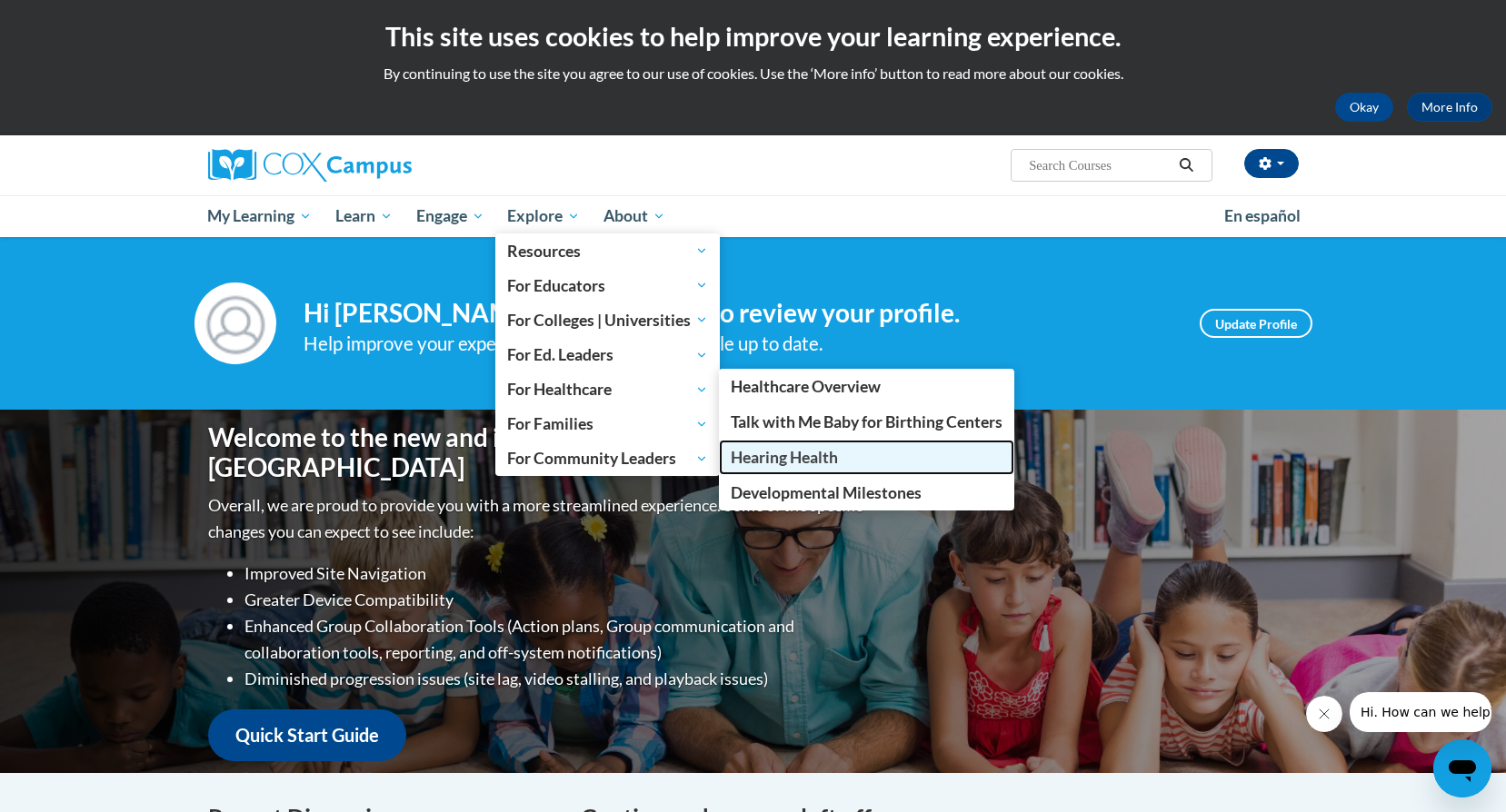
click at [810, 450] on span "Hearing Health" at bounding box center [784, 457] width 107 height 19
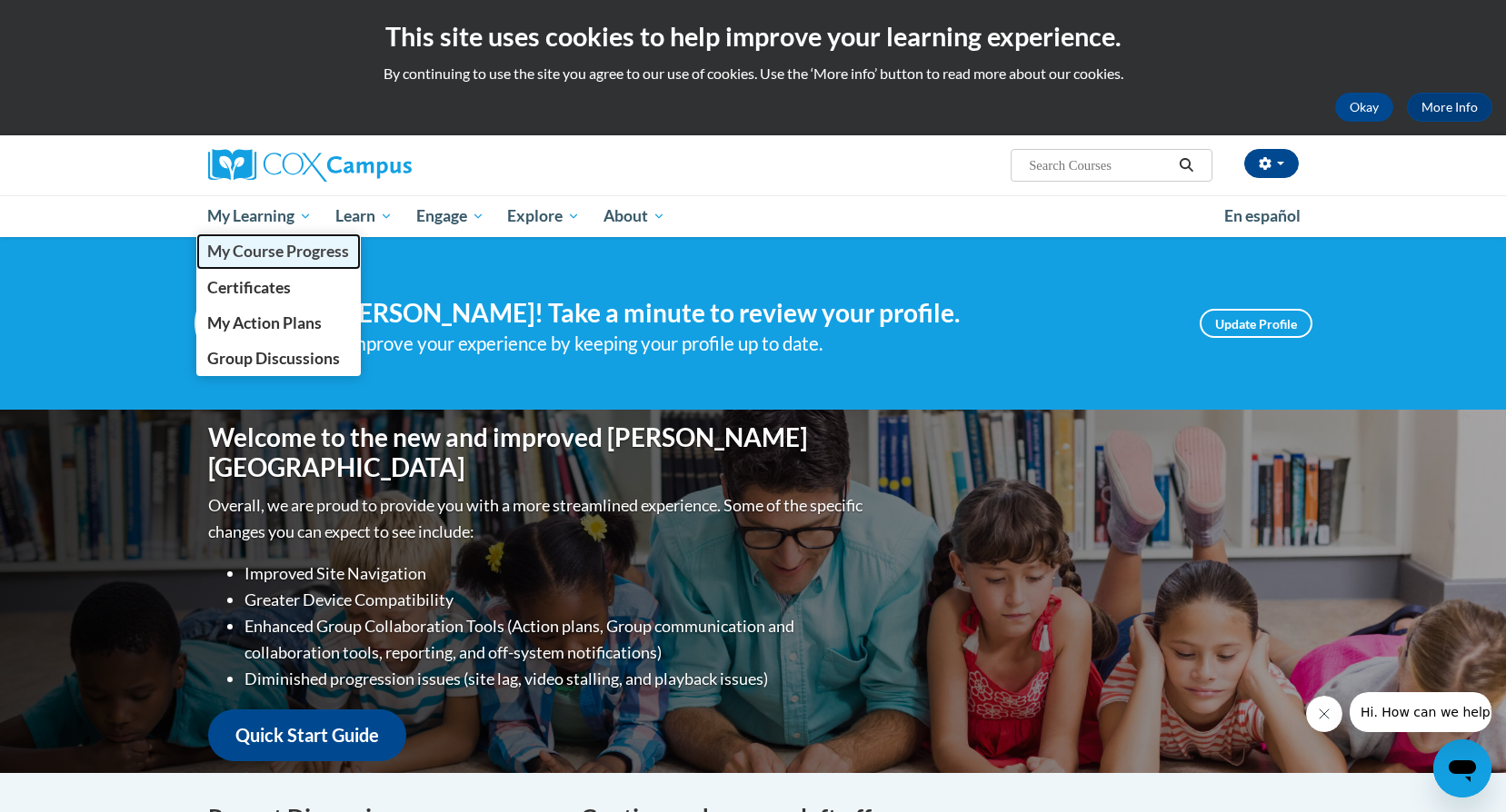
click at [286, 246] on span "My Course Progress" at bounding box center [278, 250] width 142 height 19
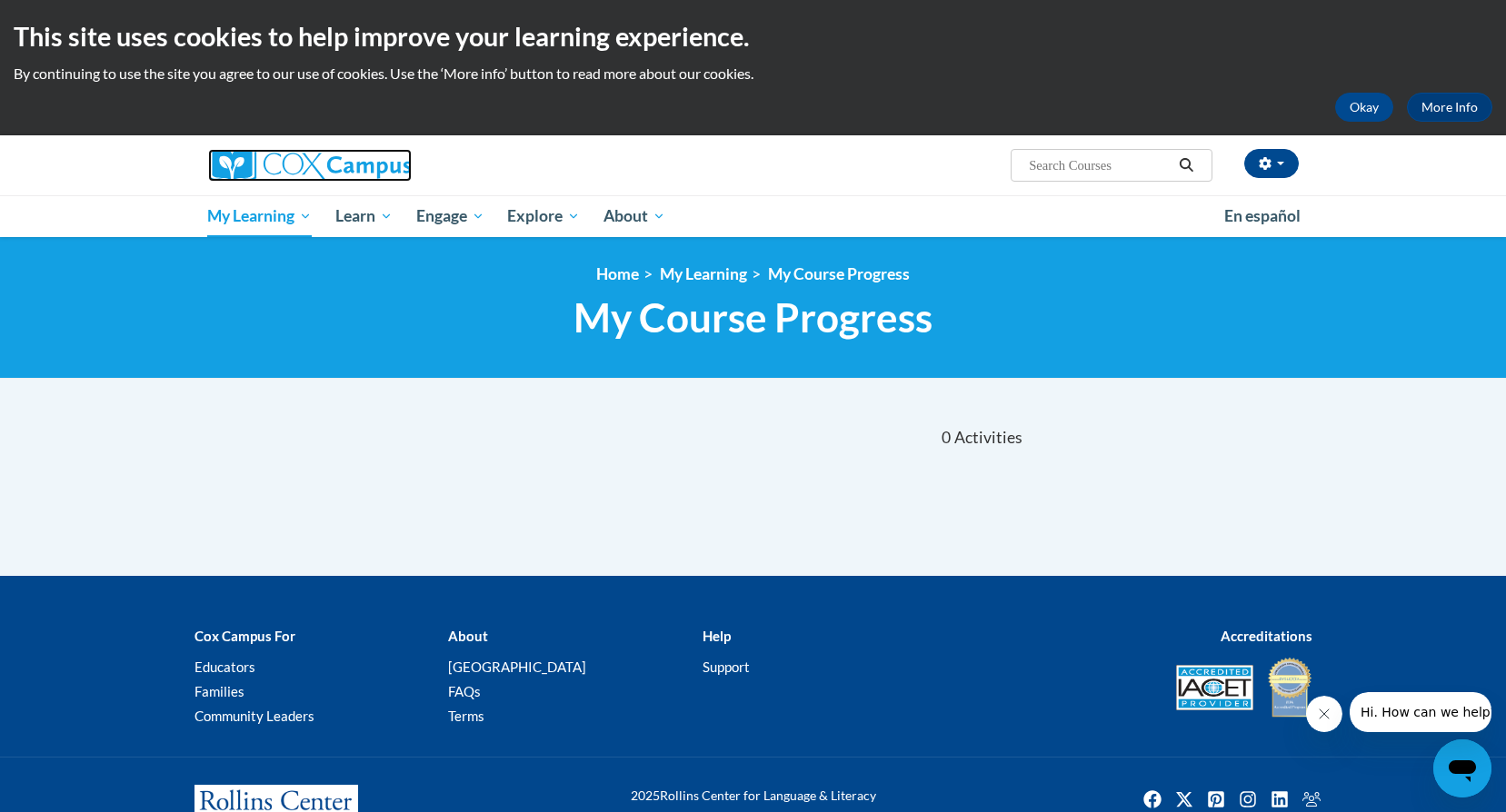
click at [353, 166] on img at bounding box center [310, 165] width 204 height 32
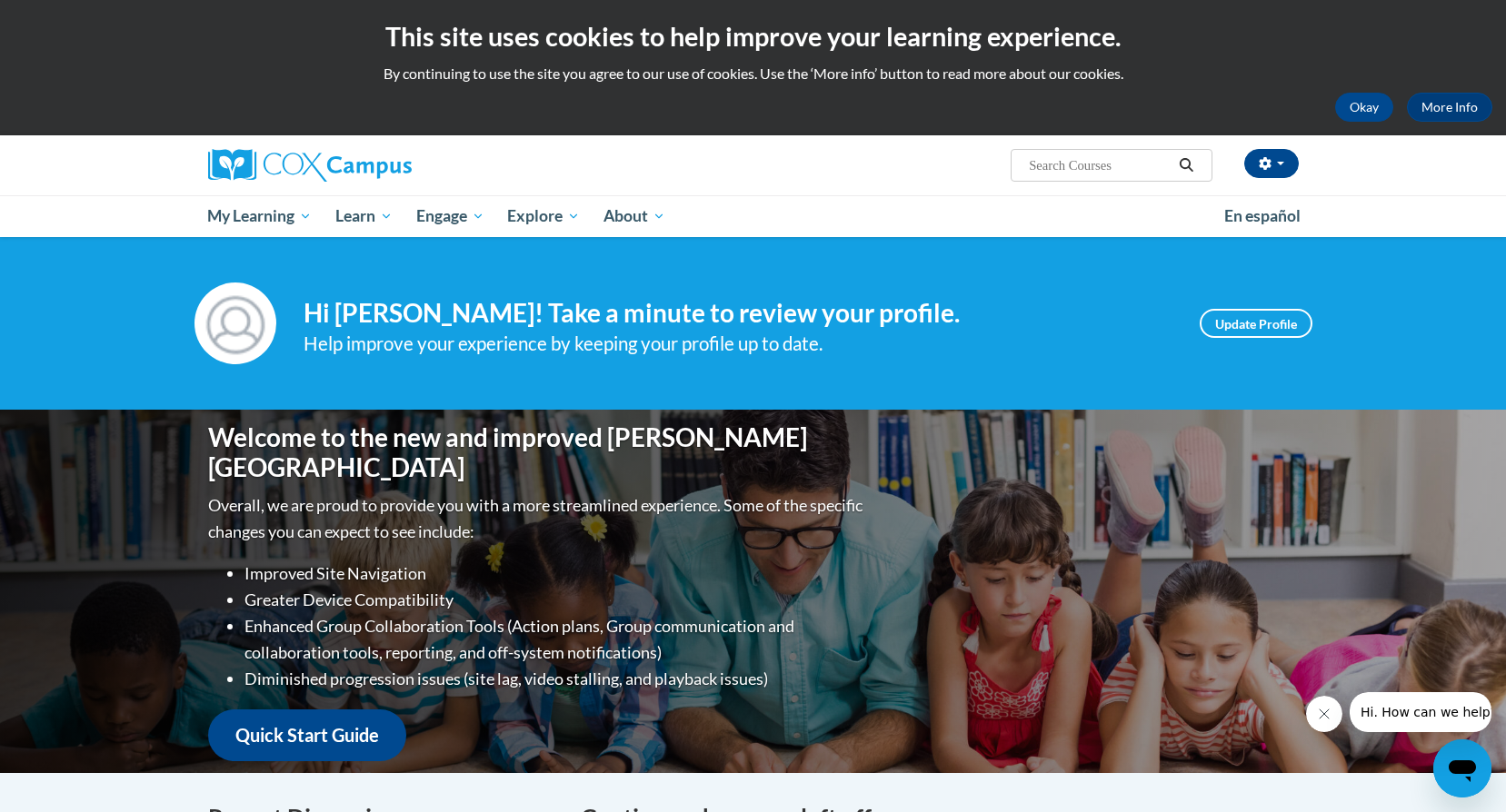
click at [1115, 176] on input "Search..." at bounding box center [1100, 166] width 145 height 22
type input "newborn hearing screening"
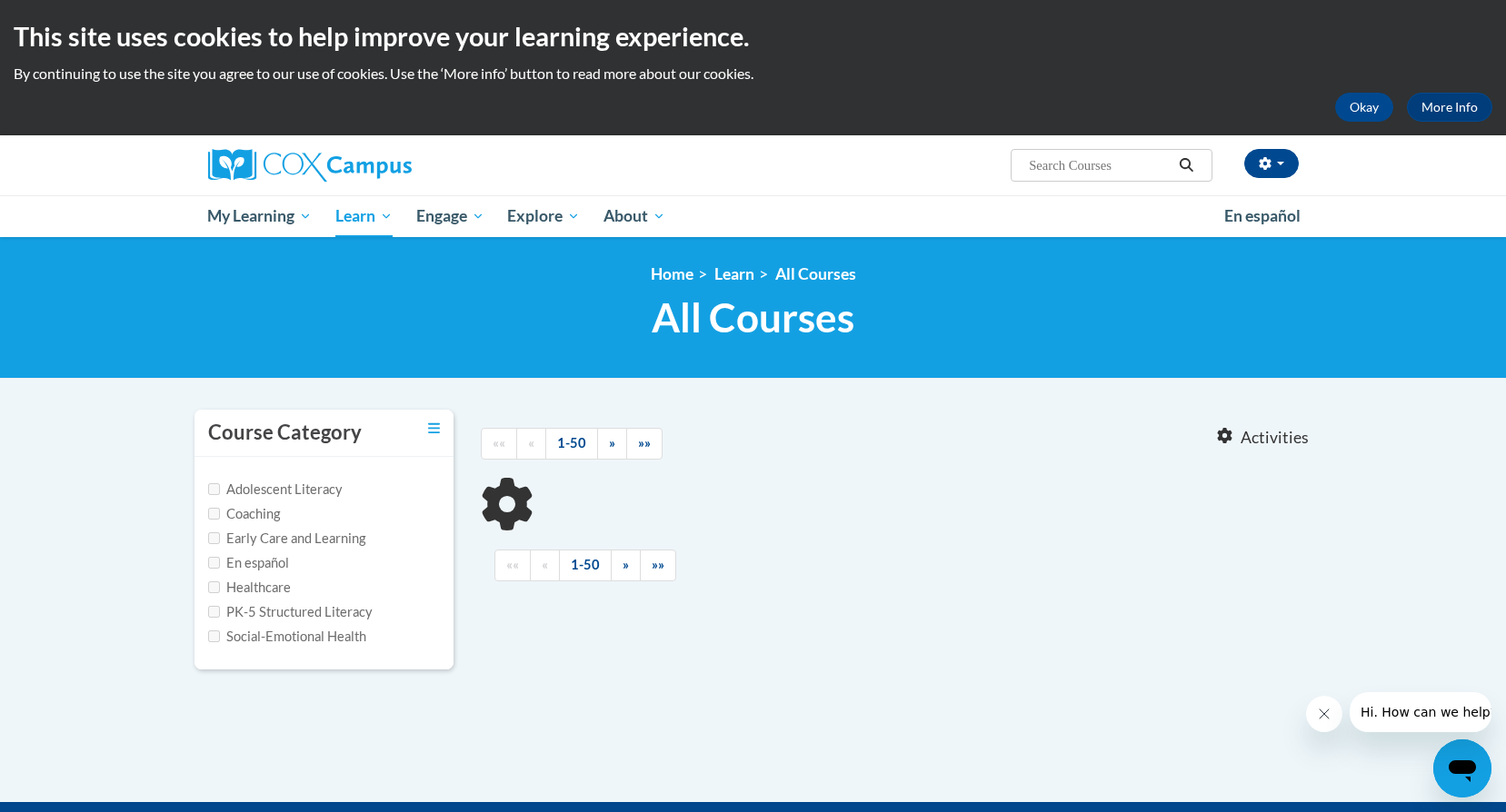
type input "newborn hearing screening"
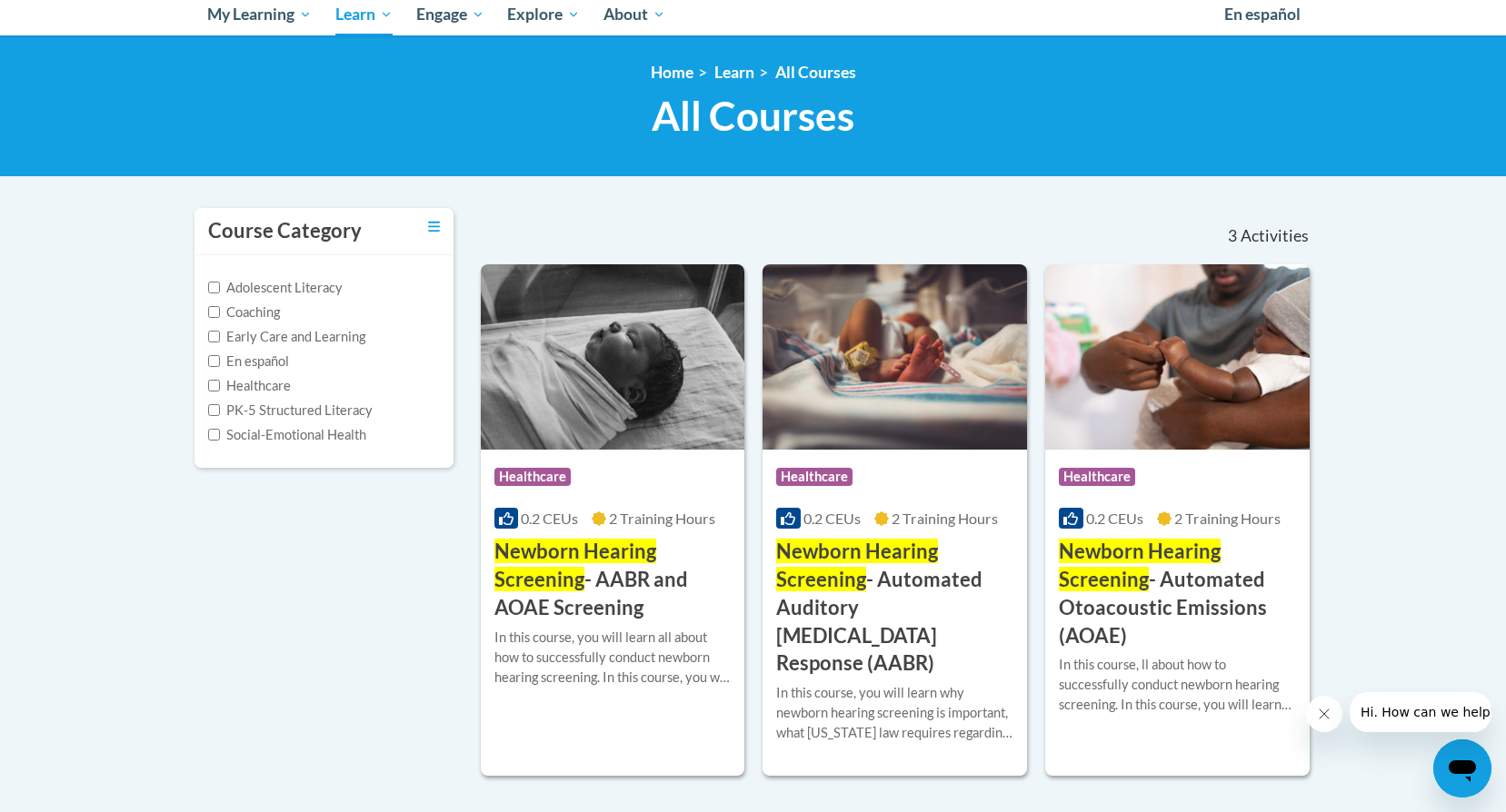
scroll to position [273, 0]
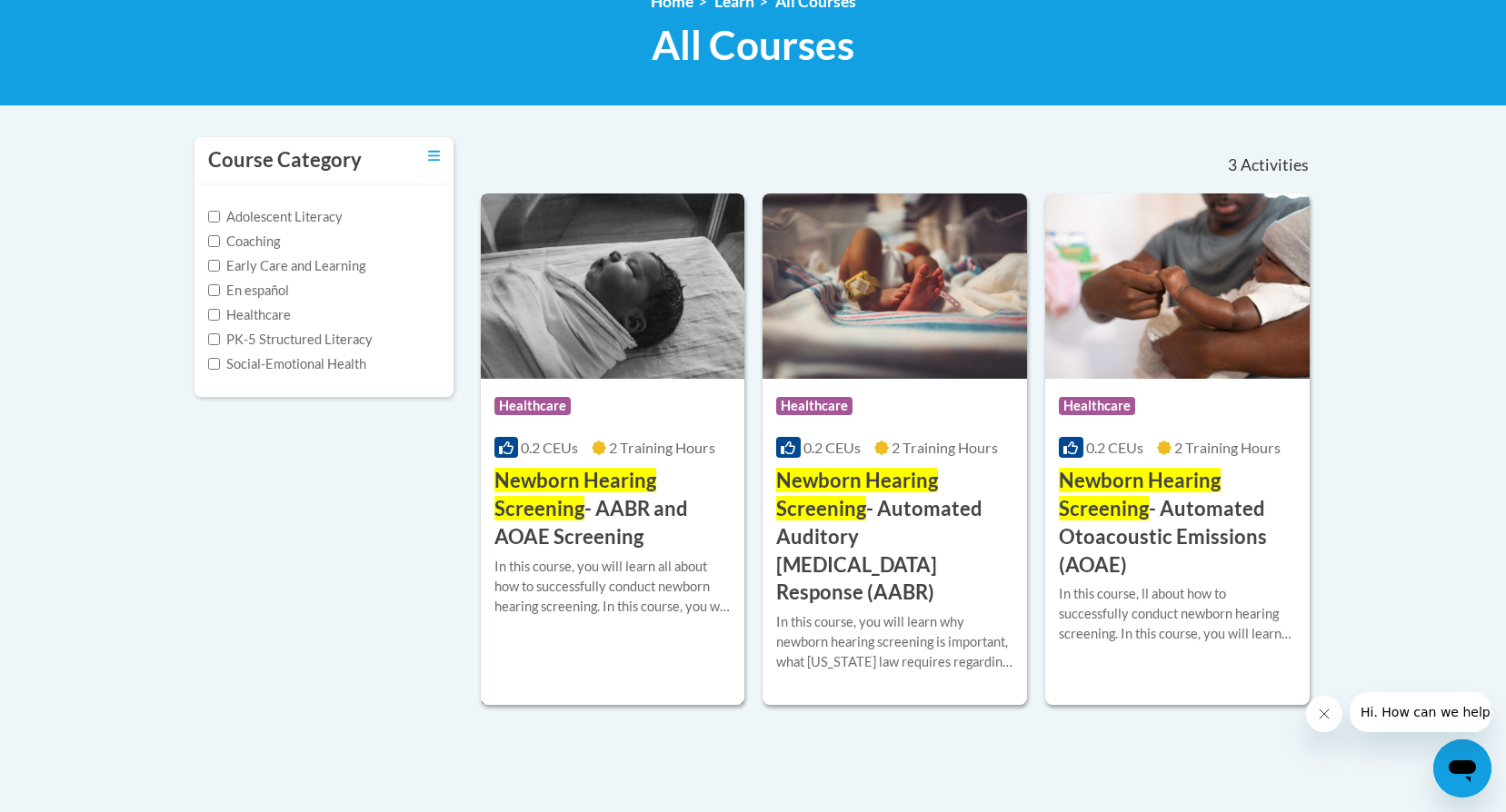
click at [615, 320] on img at bounding box center [613, 285] width 265 height 185
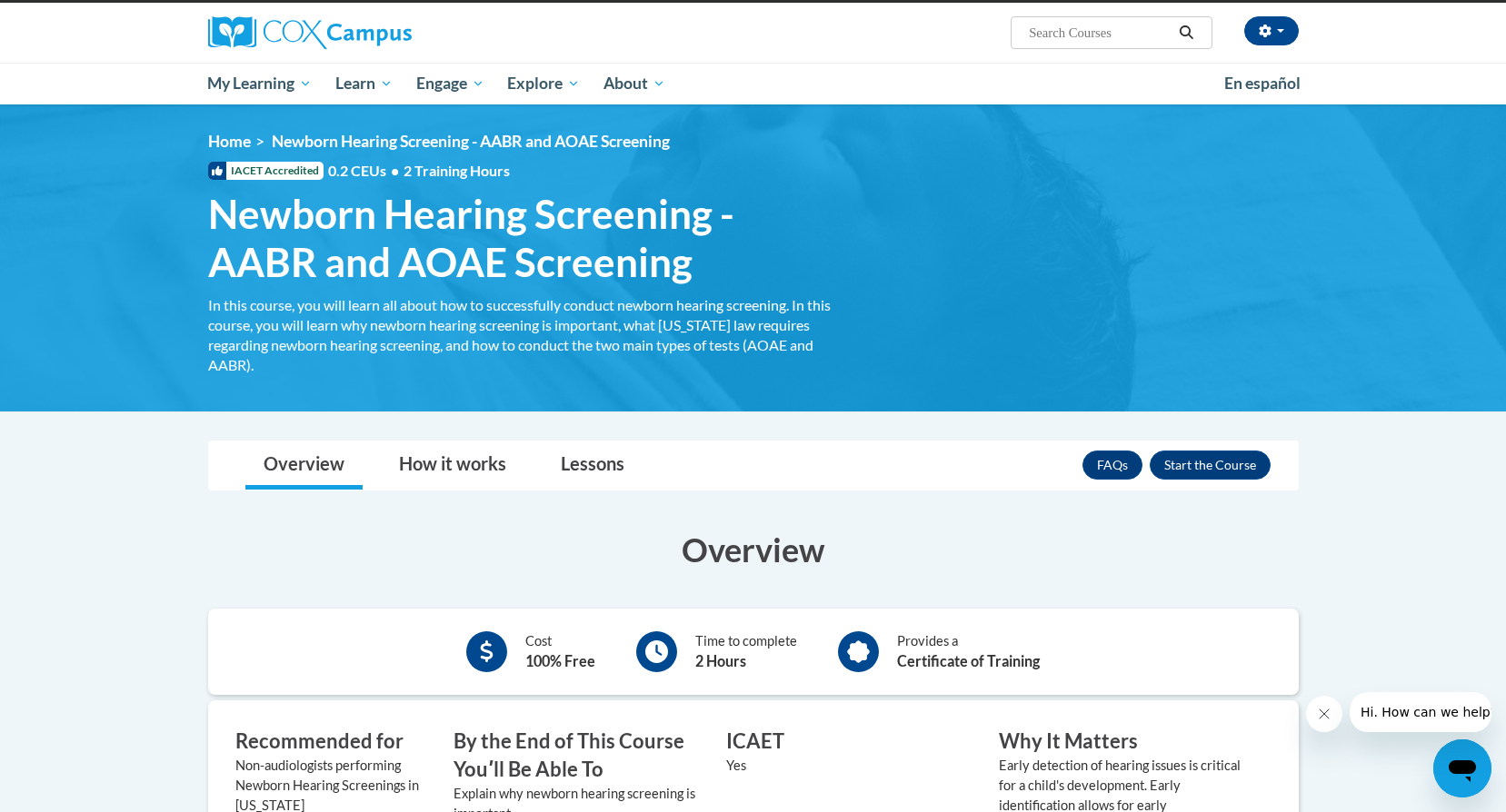
scroll to position [91, 0]
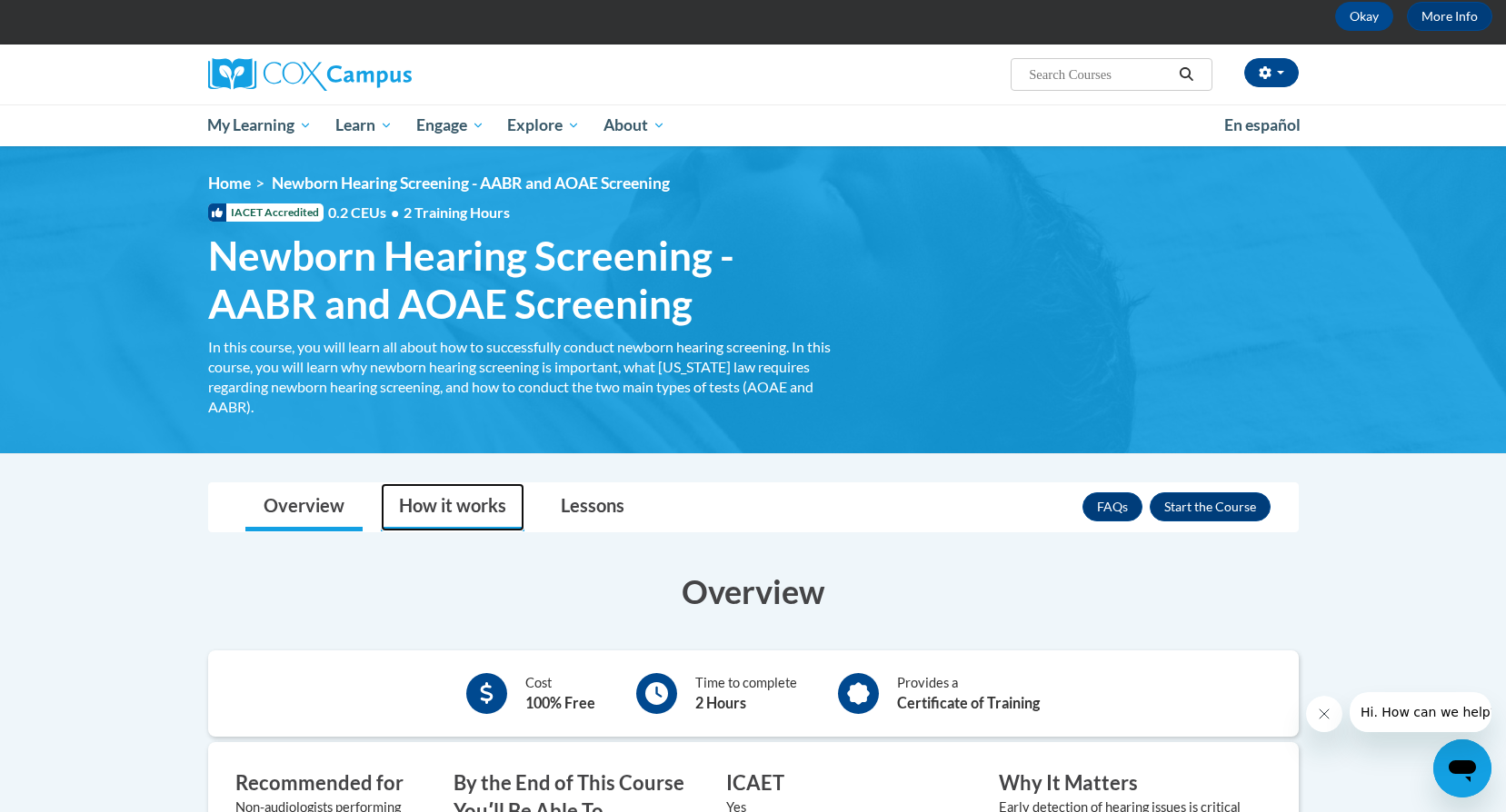
click at [476, 499] on link "How it works" at bounding box center [452, 507] width 143 height 48
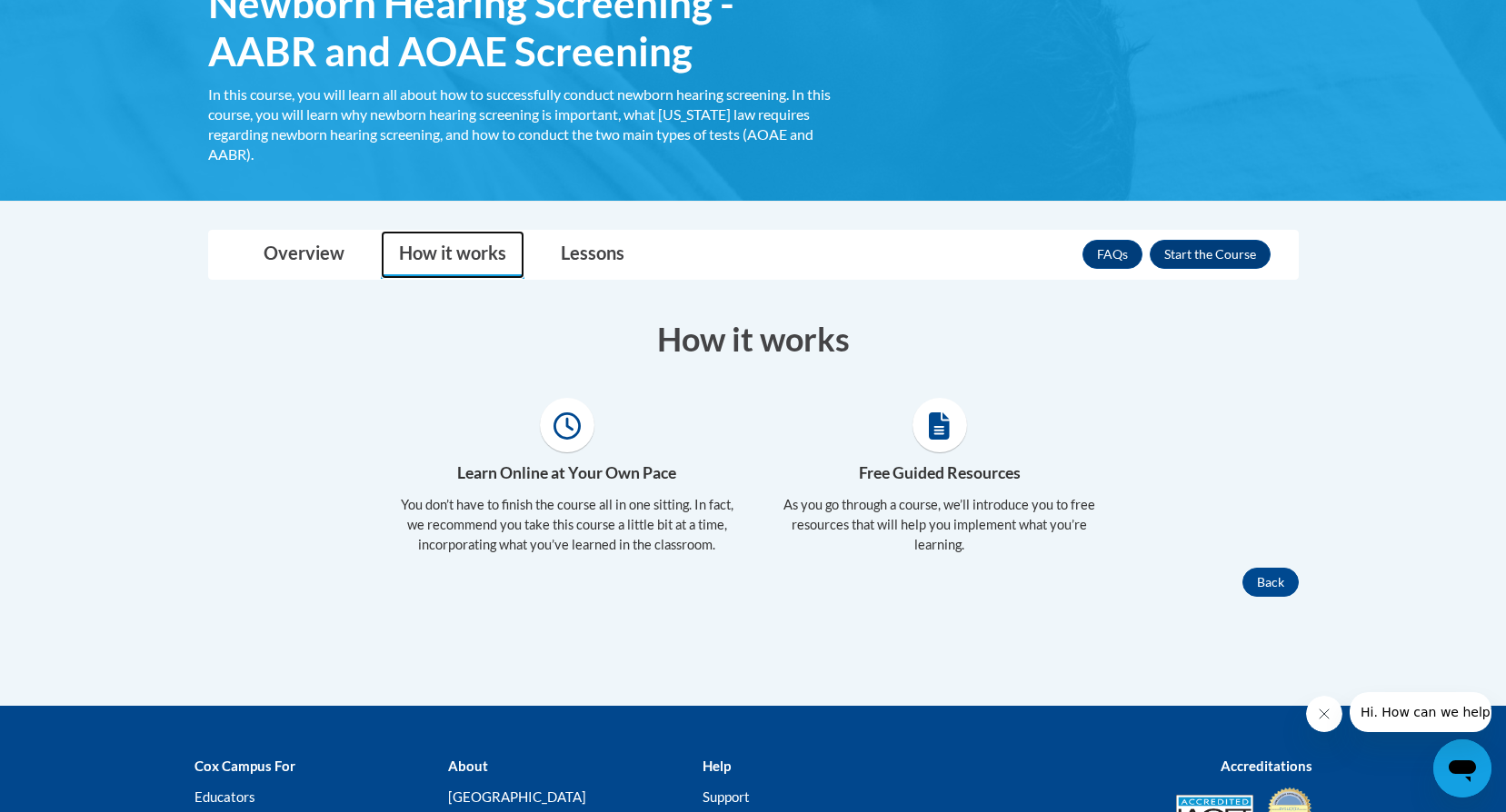
scroll to position [364, 0]
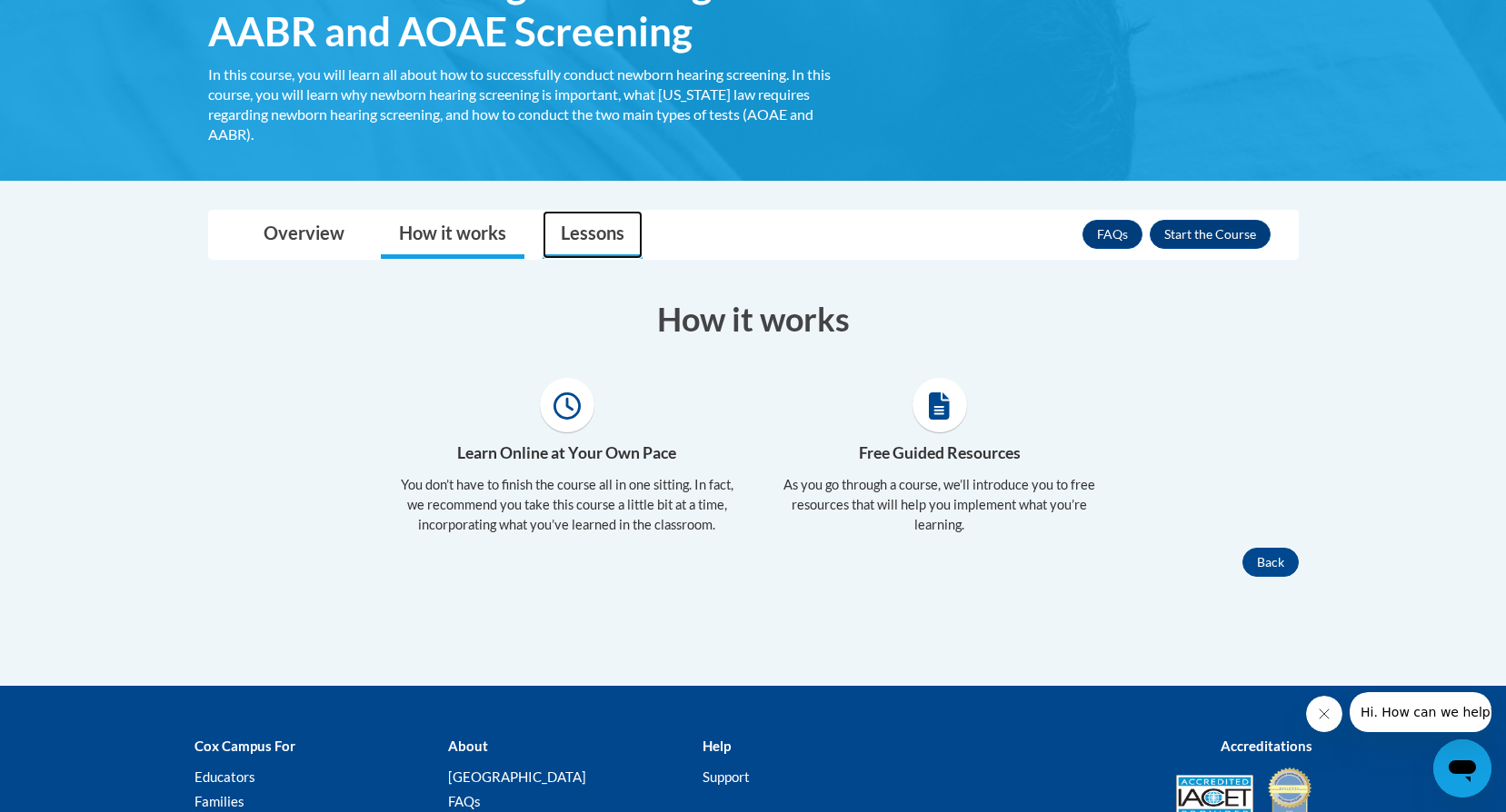
click at [580, 235] on link "Lessons" at bounding box center [593, 234] width 100 height 48
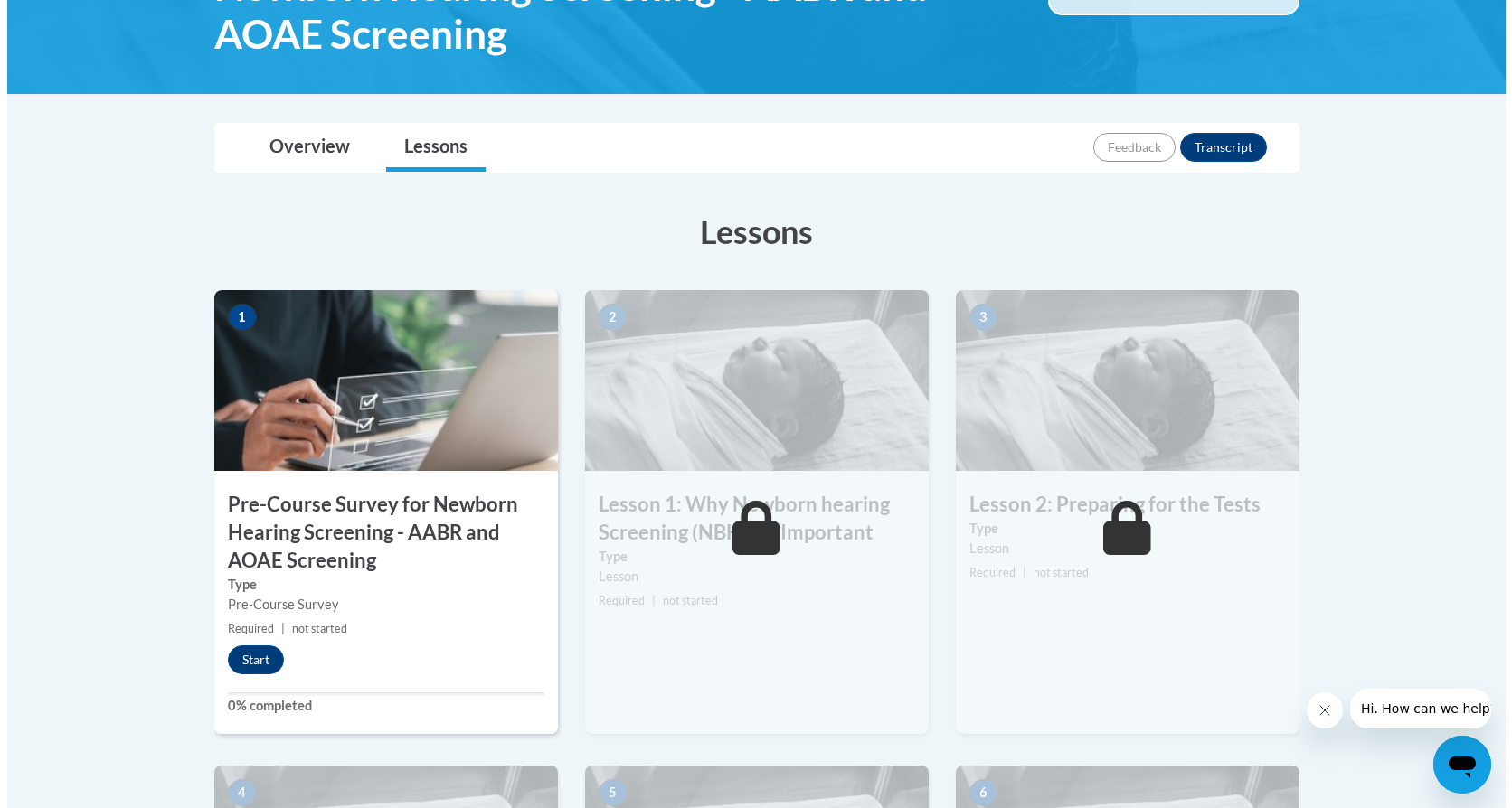
scroll to position [362, 0]
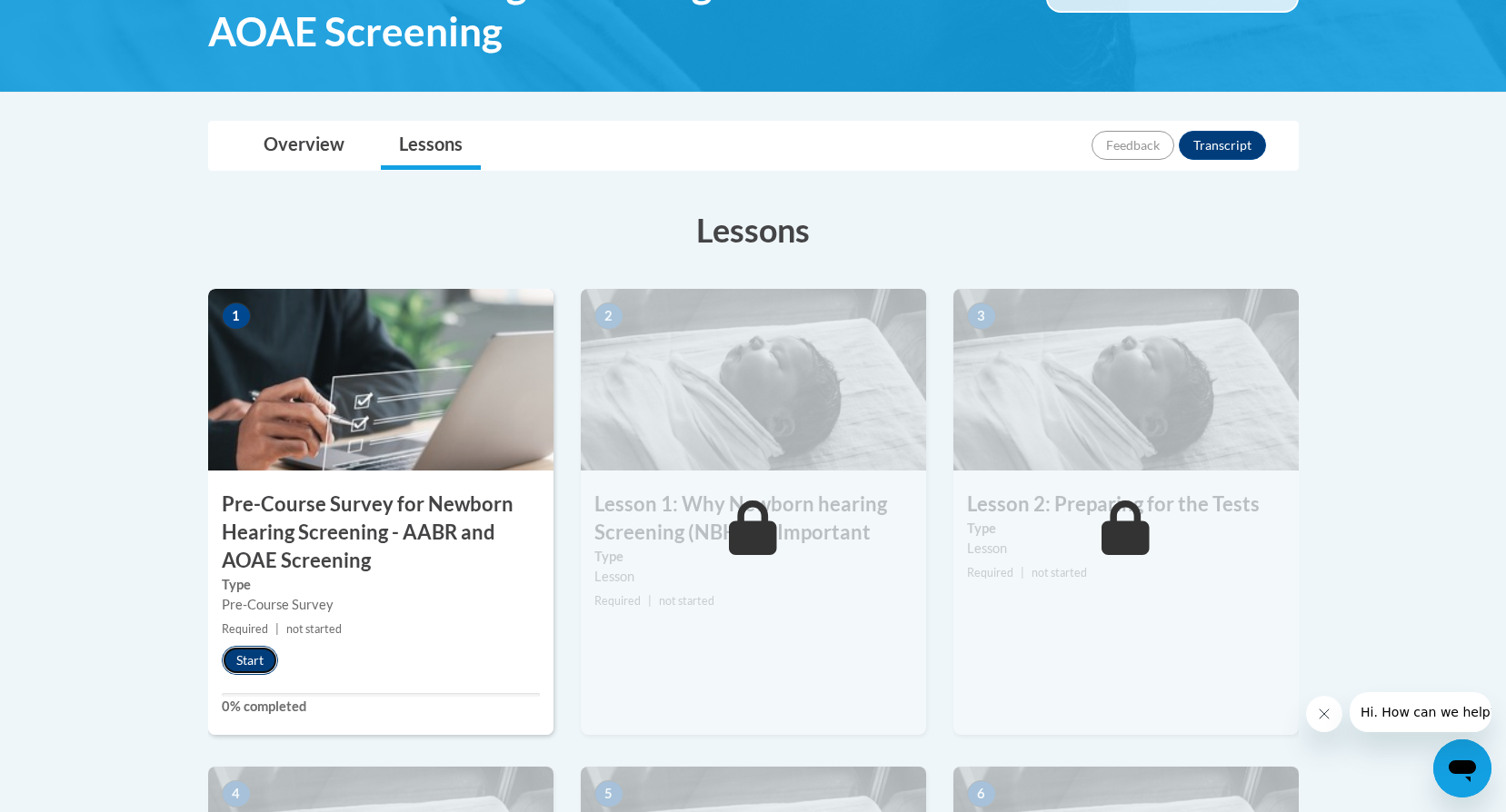
click at [259, 659] on button "Start" at bounding box center [249, 661] width 56 height 29
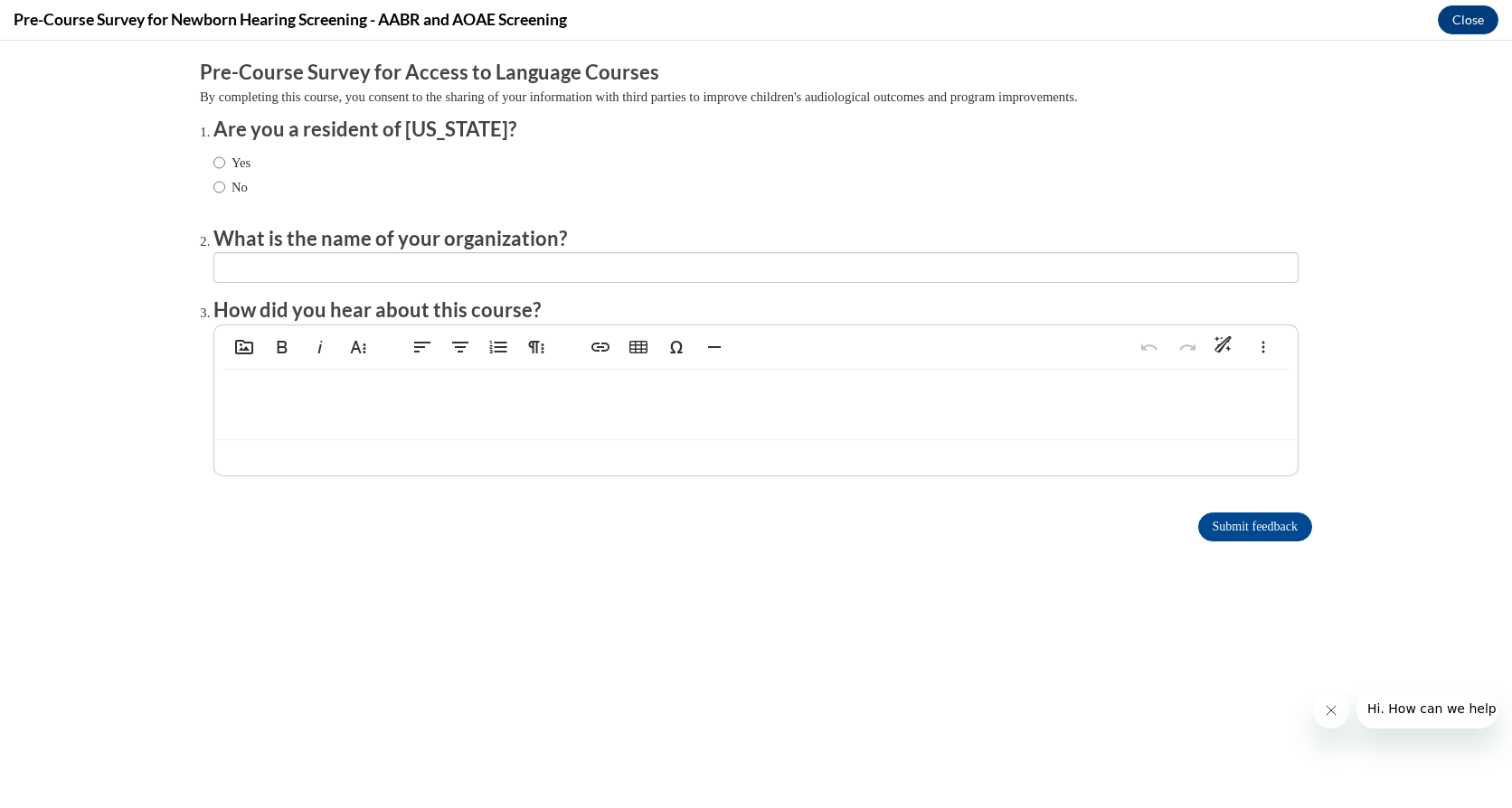
scroll to position [0, 0]
click at [214, 161] on input "Yes" at bounding box center [220, 163] width 12 height 20
radio input "true"
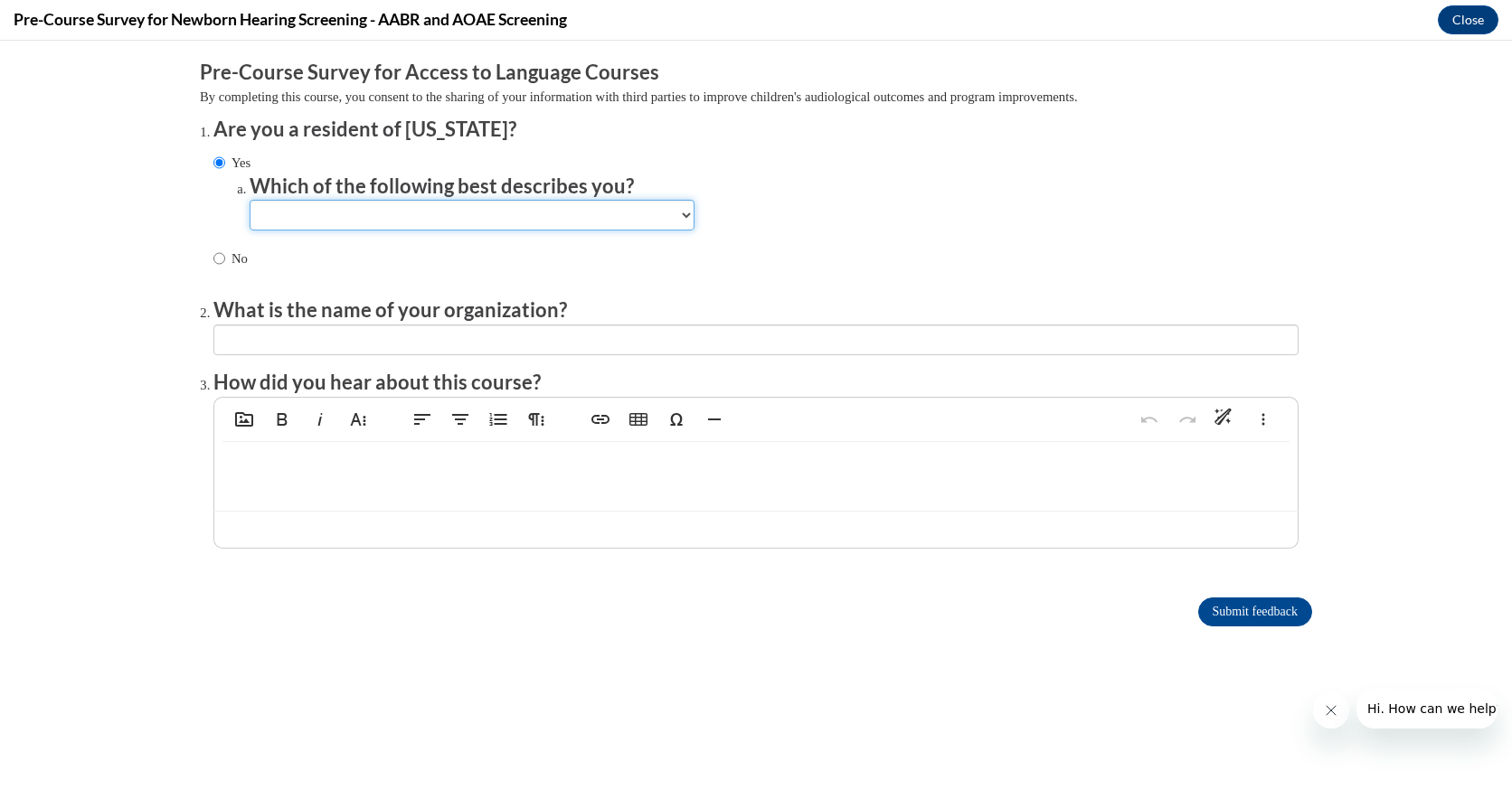
click at [362, 219] on select "Newborn hearing screener in a birthing facility (a) Newborn hearing screener wi…" at bounding box center [472, 216] width 445 height 31
select select "e1126028-ca79-4aad-ae01-0a72a4c4af17"
click at [250, 200] on select "Newborn hearing screener in a birthing facility (a) Newborn hearing screener wi…" at bounding box center [472, 216] width 445 height 31
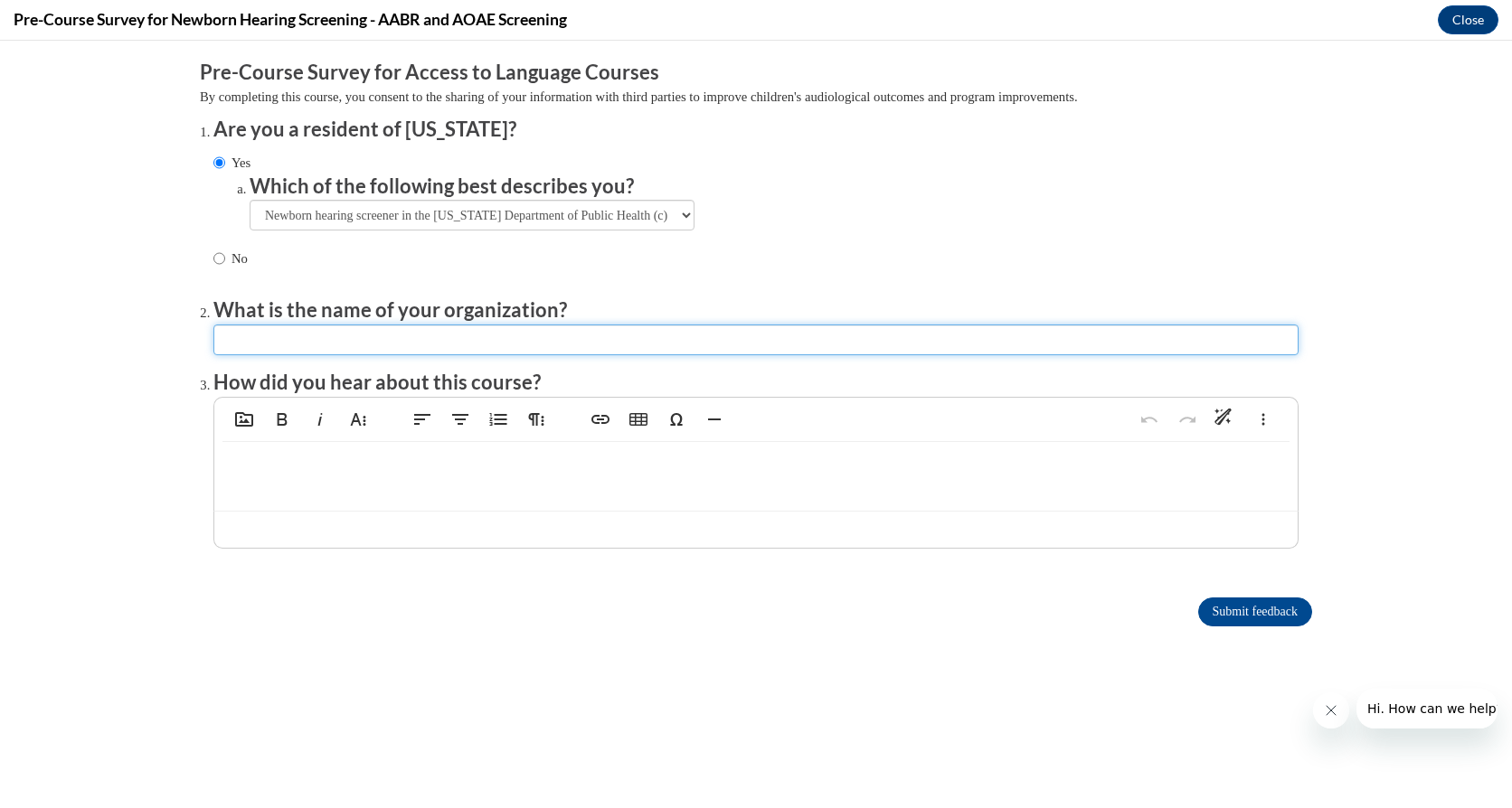
click at [326, 335] on input "textbox" at bounding box center [756, 341] width 1085 height 31
type input "Georgia department of public health"
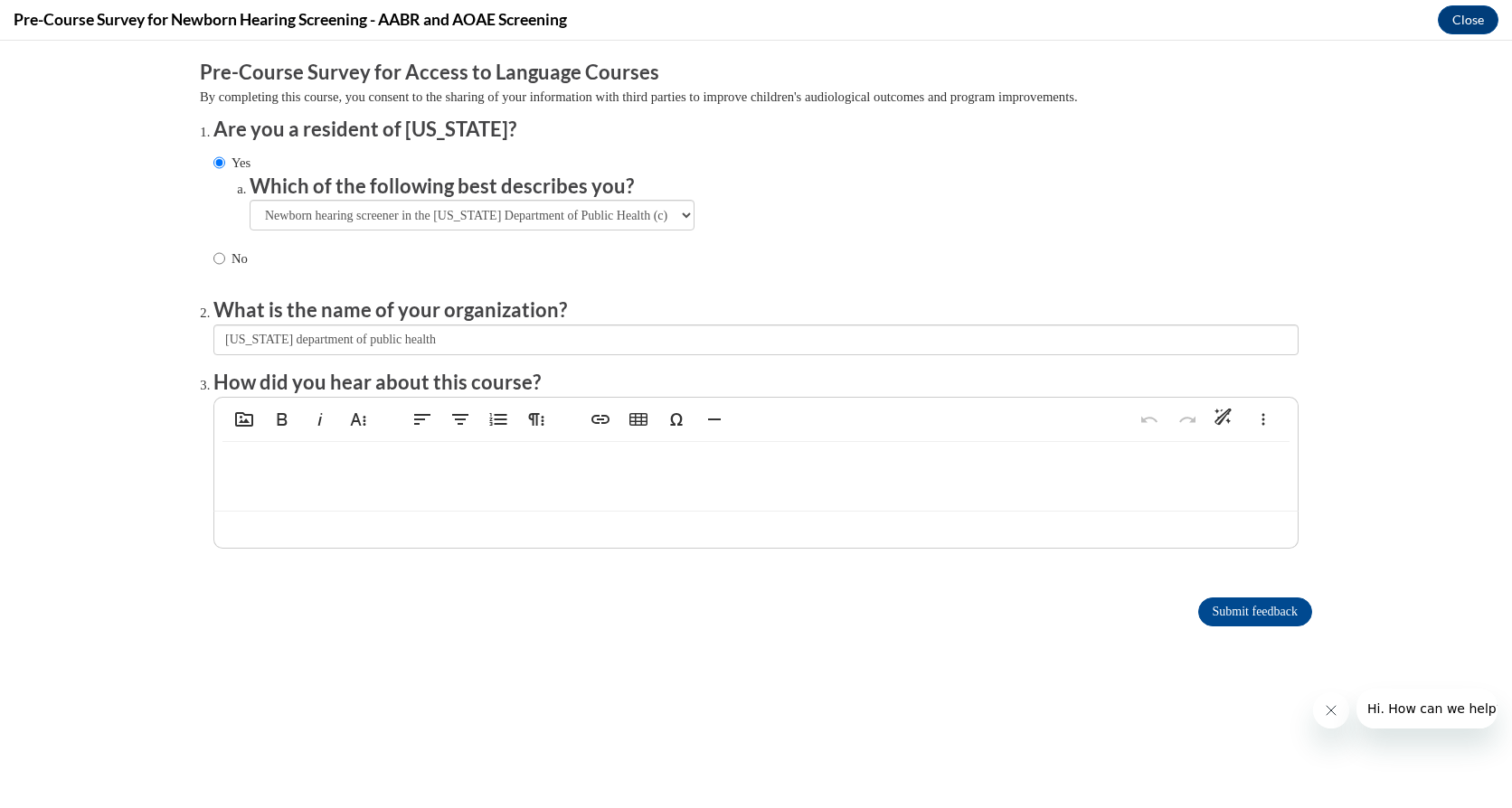
click at [397, 472] on p at bounding box center [756, 470] width 1047 height 20
type textarea "<p>new employee training courses</p>"
click at [1247, 613] on input "Submit feedback" at bounding box center [1255, 612] width 114 height 29
click at [1263, 612] on input "Submit feedback" at bounding box center [1255, 612] width 114 height 29
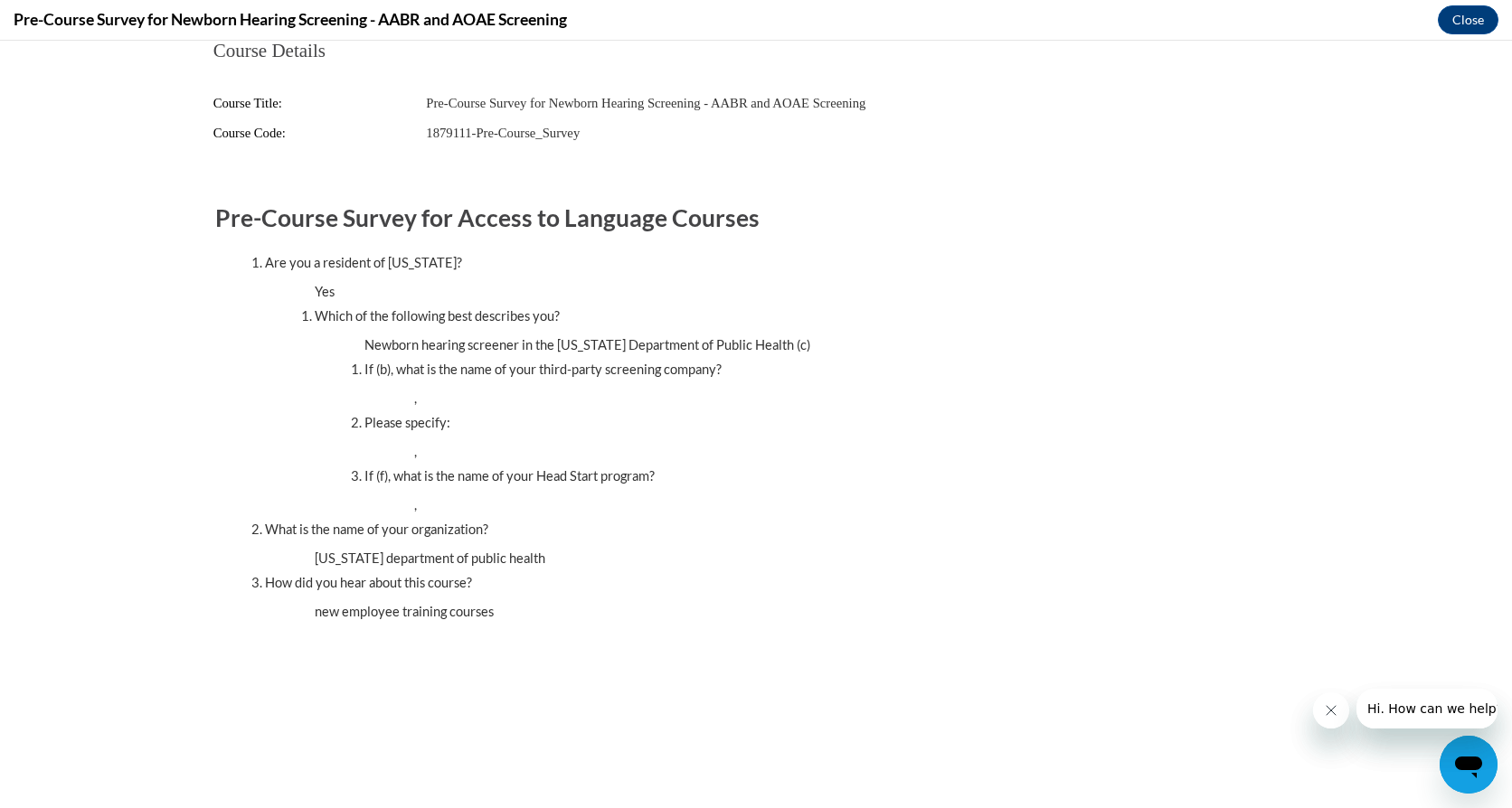
click at [1329, 707] on icon "Close message from company" at bounding box center [1329, 710] width 15 height 15
click at [1333, 712] on icon "Close message from company" at bounding box center [1329, 710] width 15 height 15
click at [1470, 19] on button "Close" at bounding box center [1468, 20] width 61 height 29
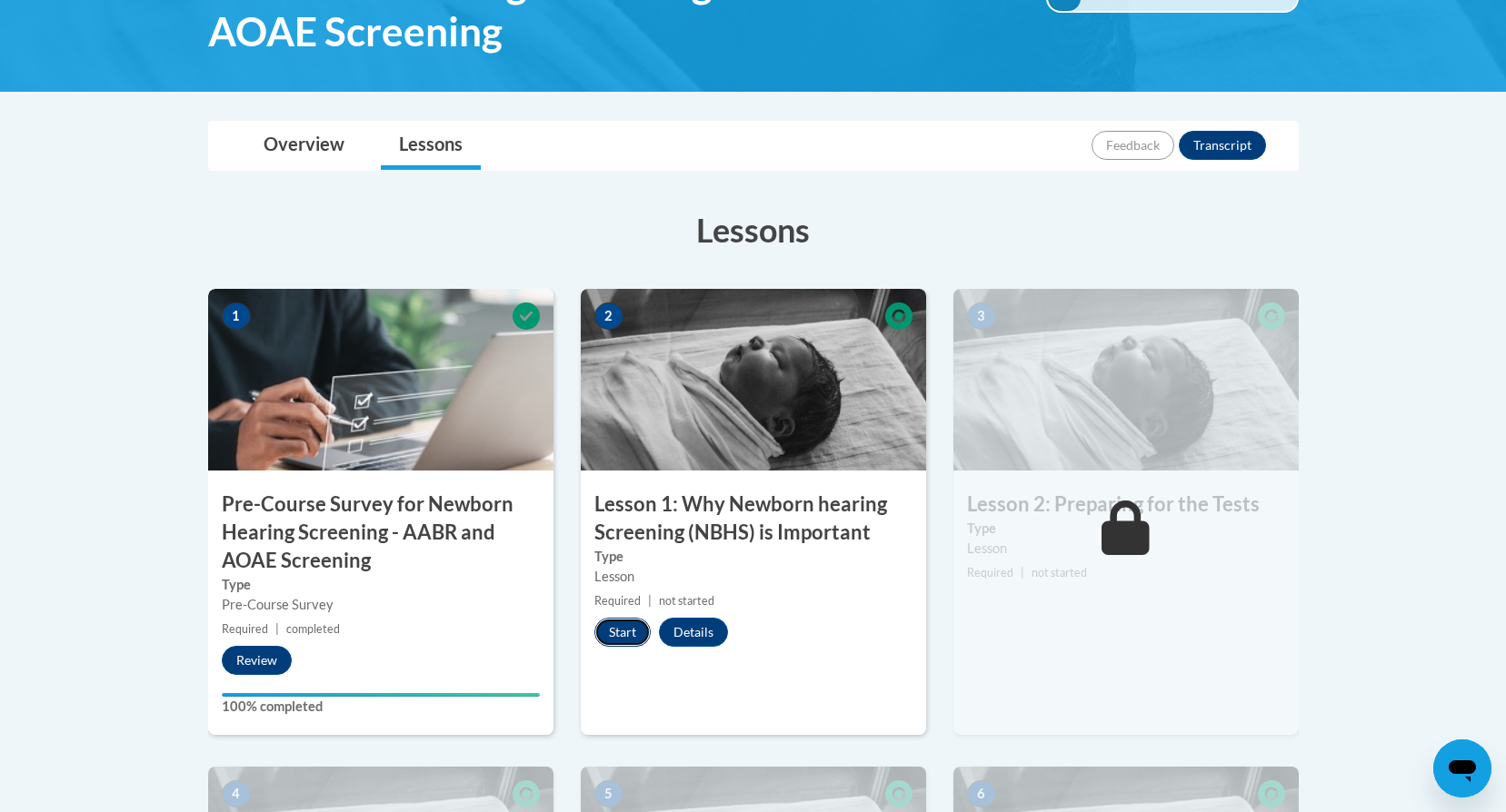
click at [623, 637] on button "Start" at bounding box center [622, 633] width 56 height 29
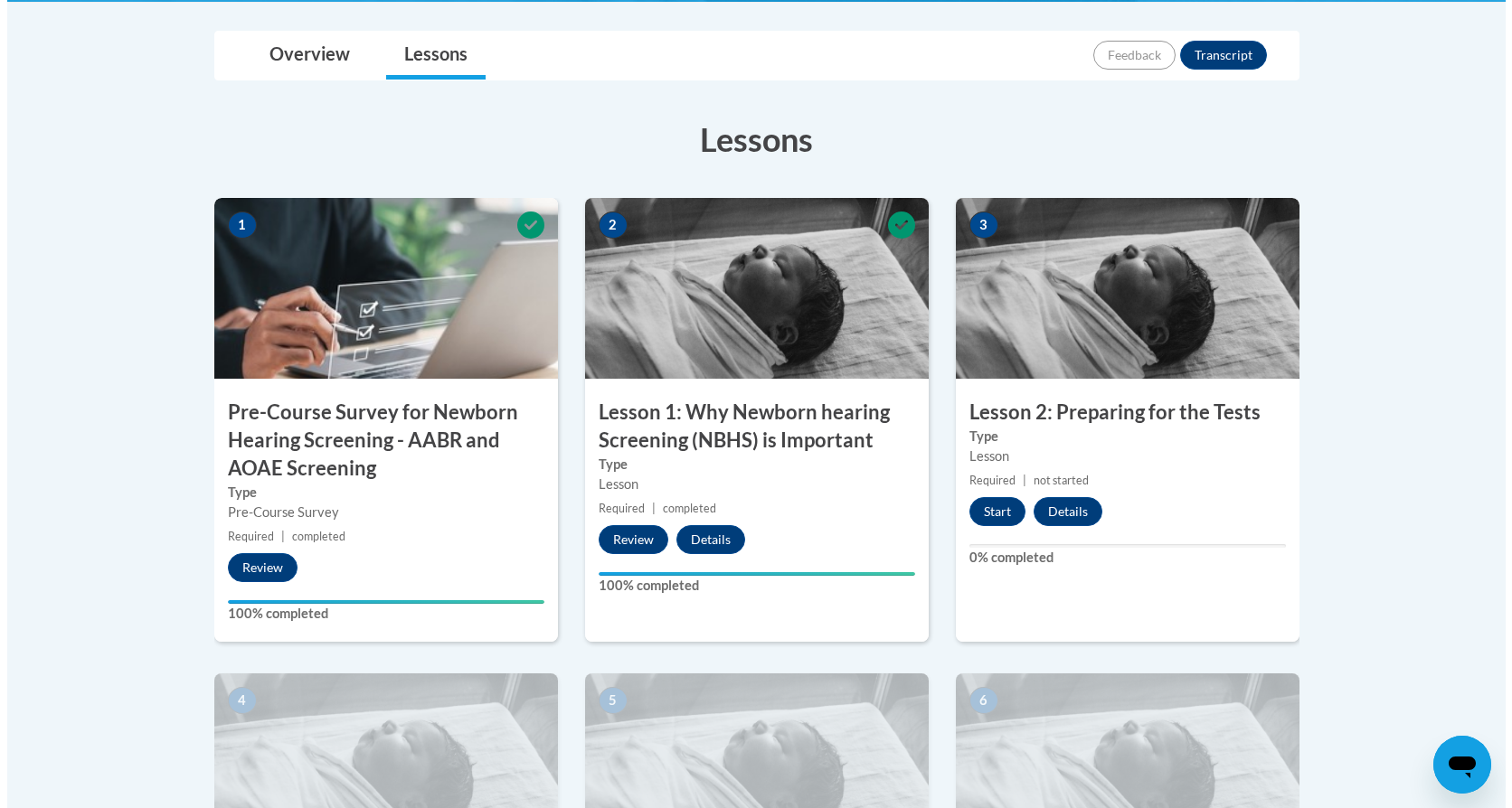
scroll to position [452, 0]
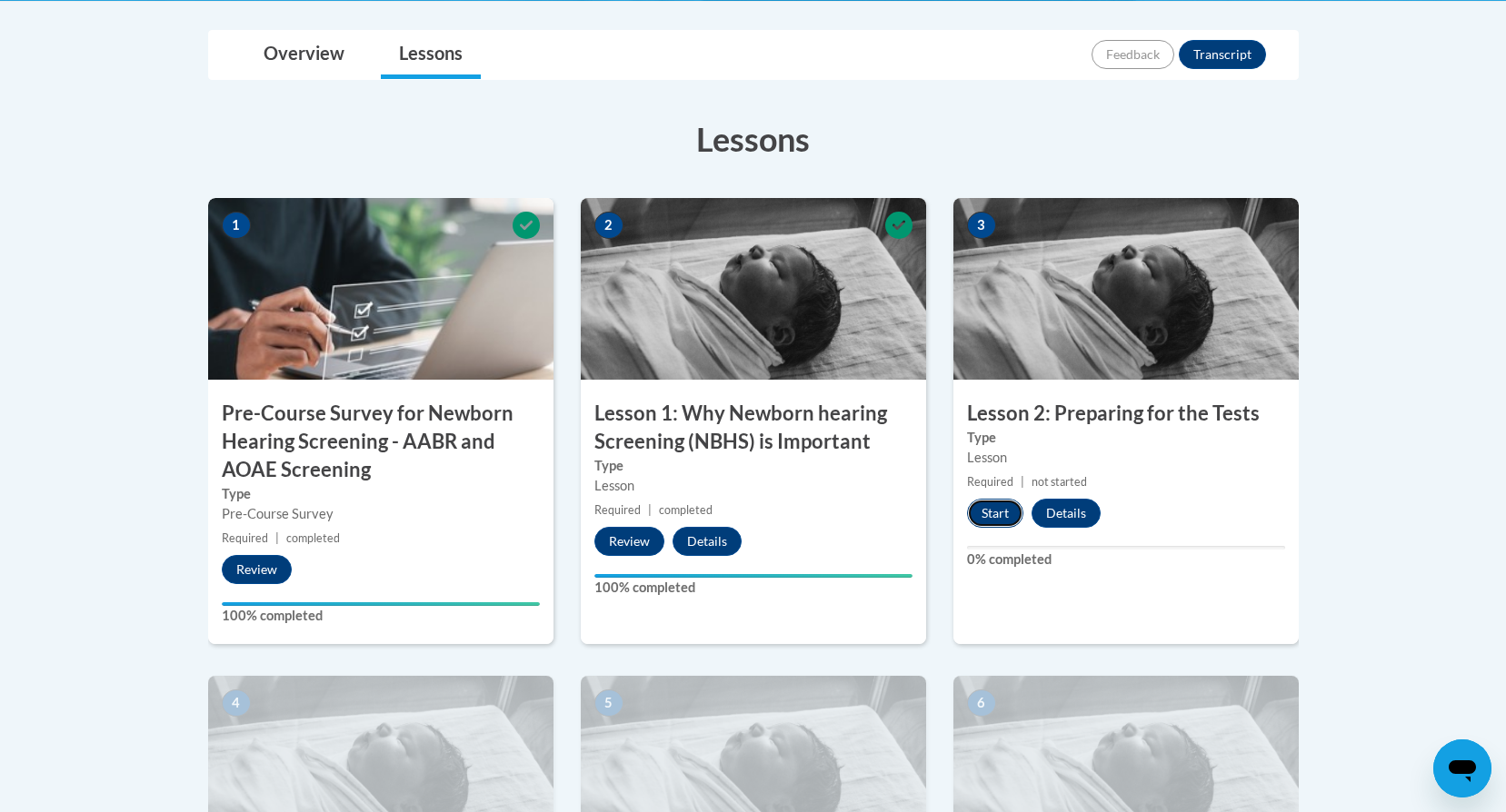
click at [998, 508] on button "Start" at bounding box center [995, 514] width 56 height 29
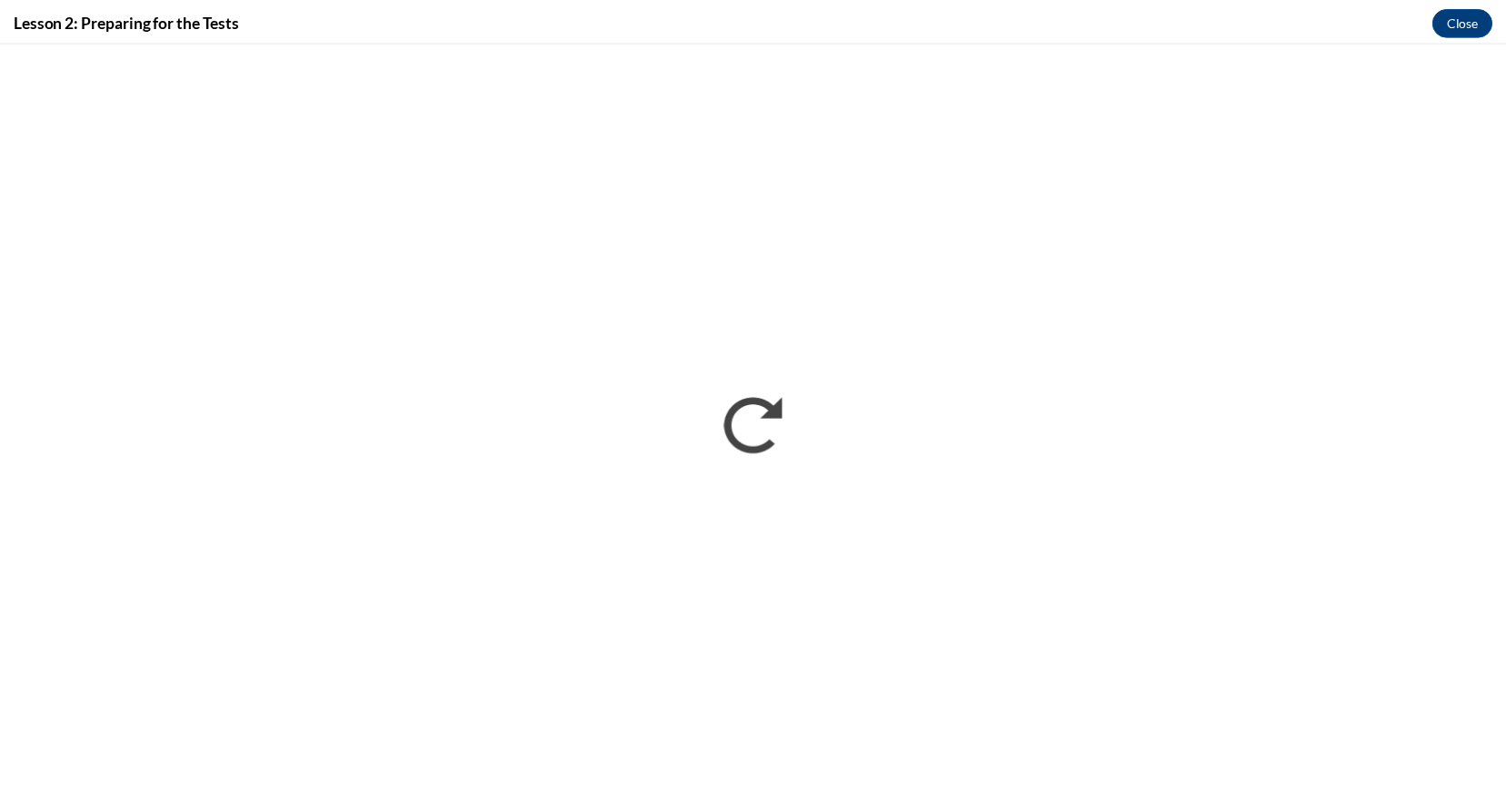
scroll to position [0, 0]
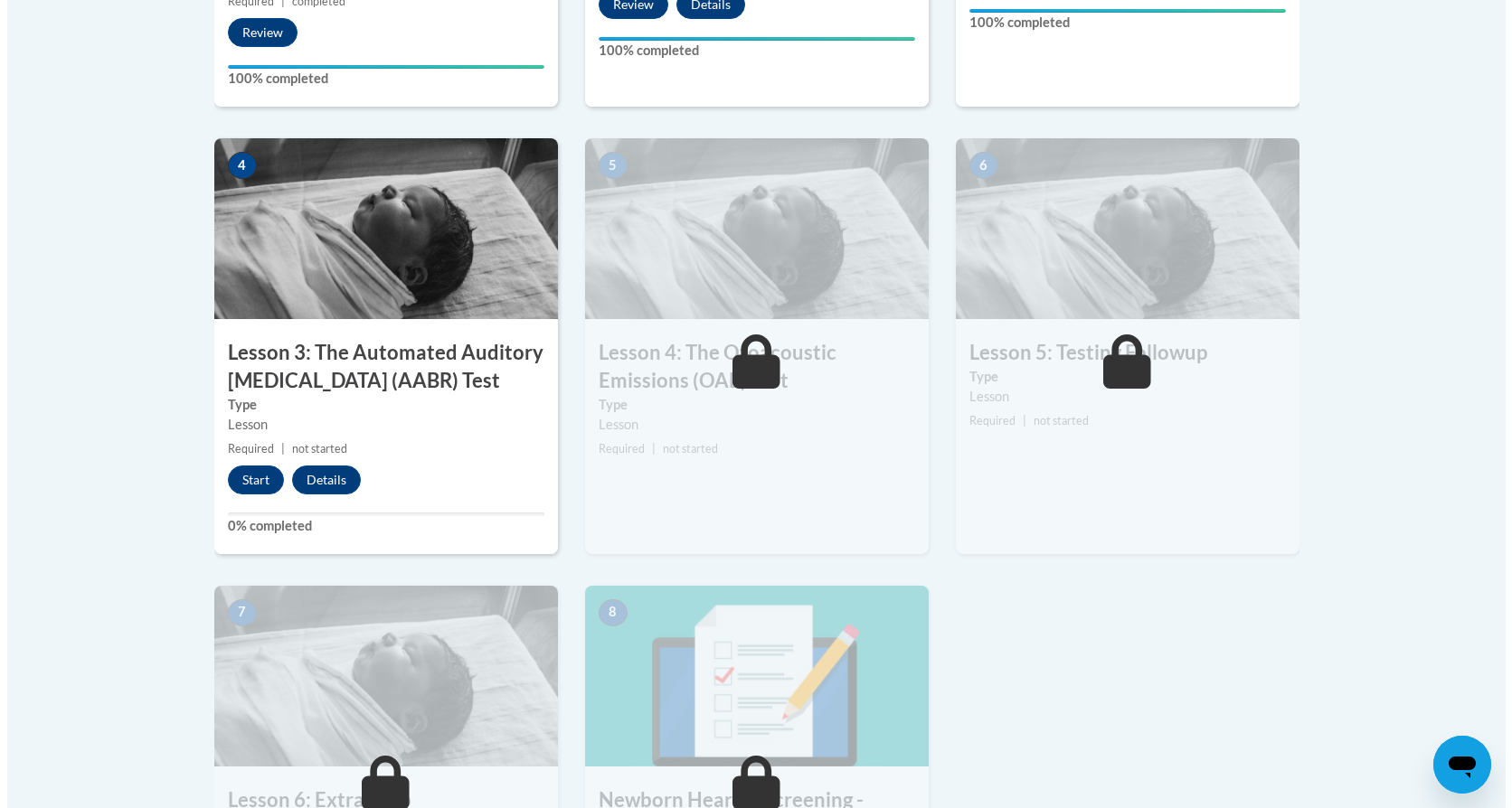
scroll to position [994, 0]
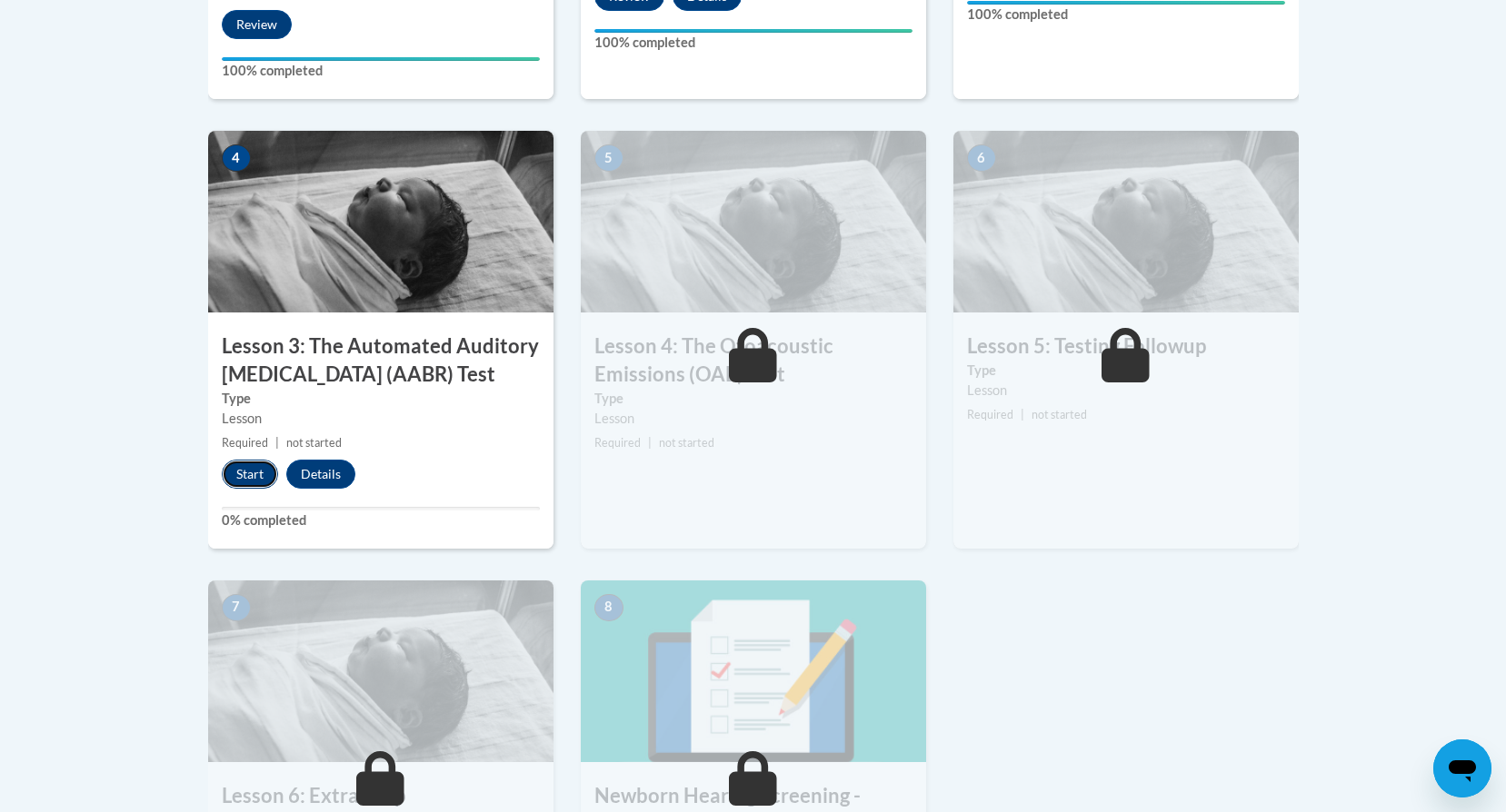
click at [243, 468] on button "Start" at bounding box center [249, 475] width 56 height 29
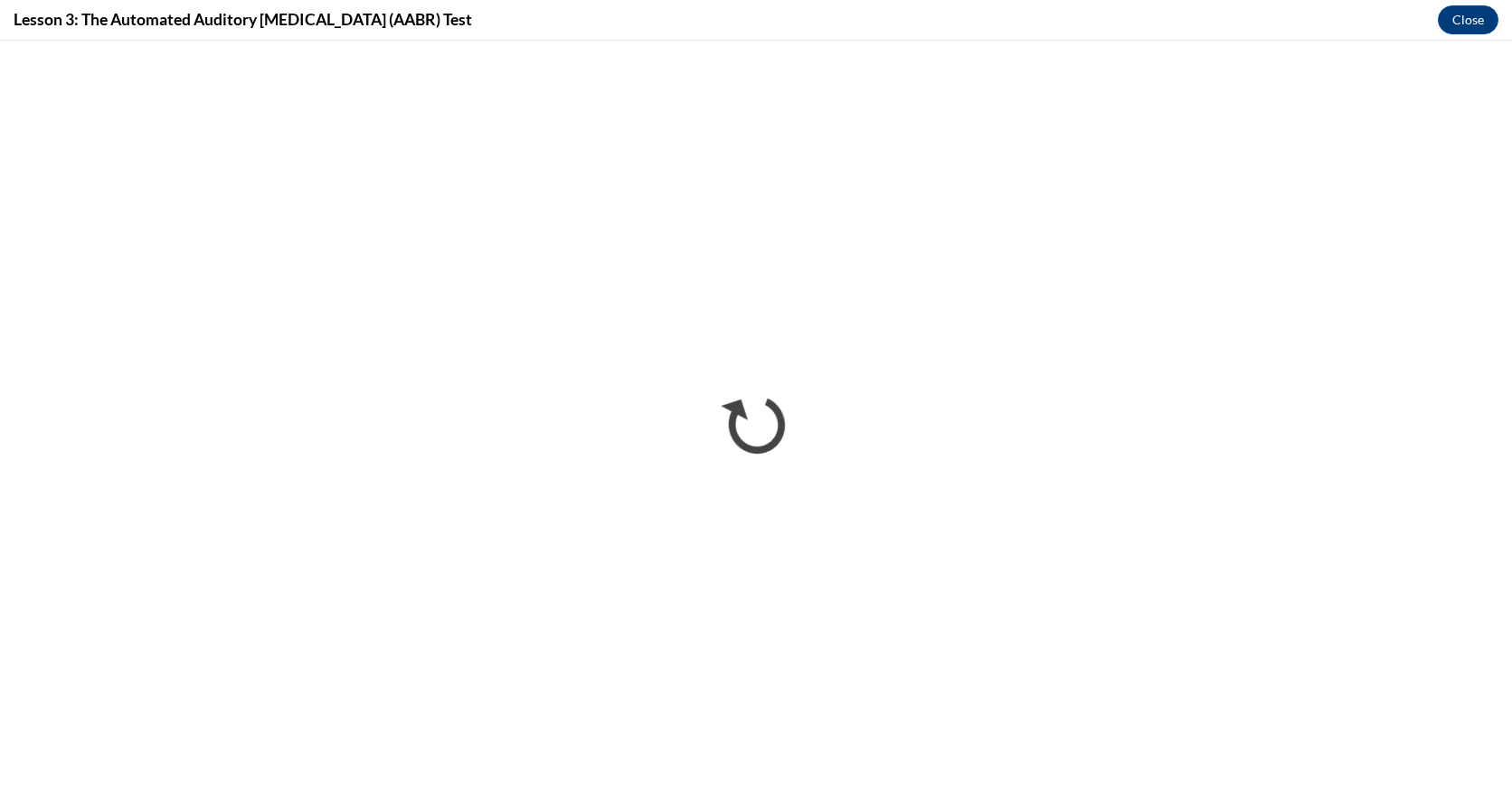
scroll to position [0, 0]
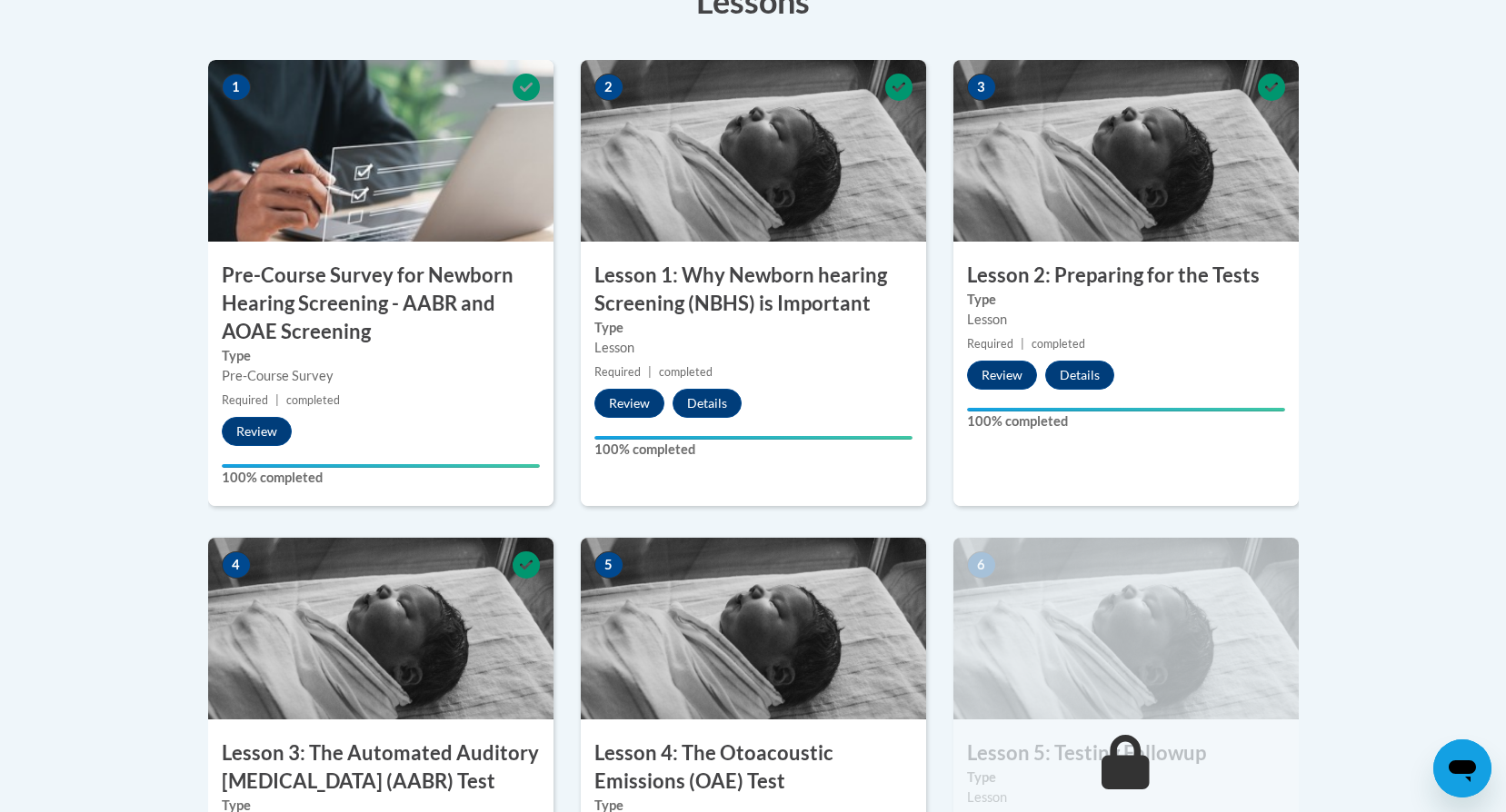
scroll to position [545, 0]
